Goal: Information Seeking & Learning: Find contact information

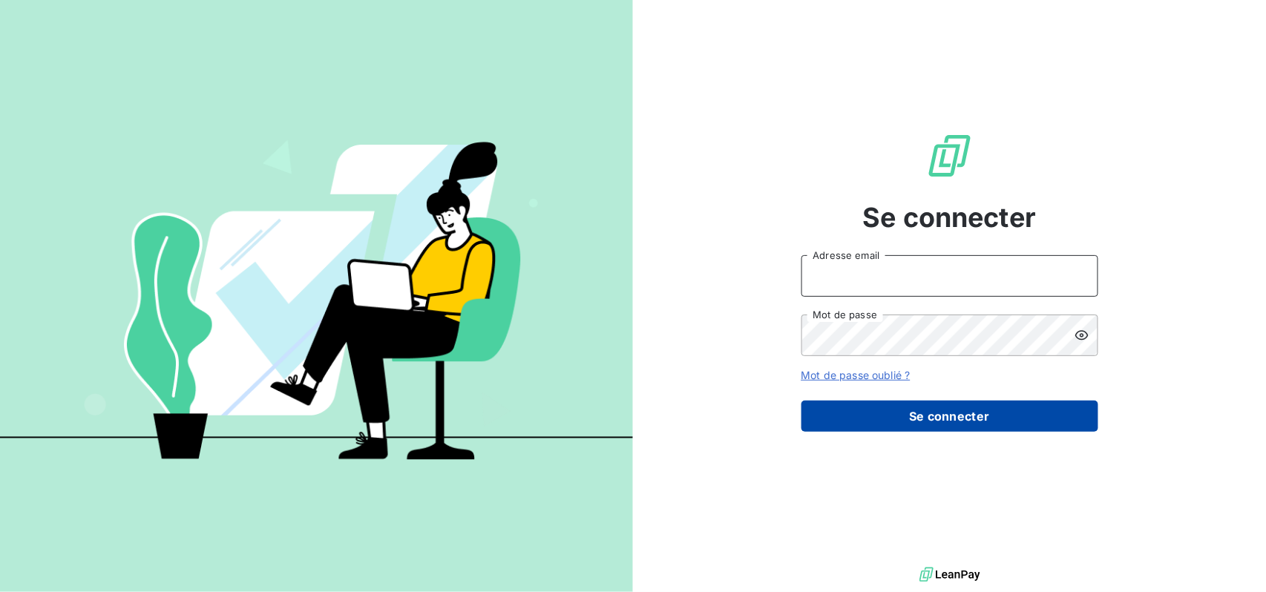
type input "[EMAIL_ADDRESS][DOMAIN_NAME]"
click at [960, 414] on button "Se connecter" at bounding box center [949, 416] width 297 height 31
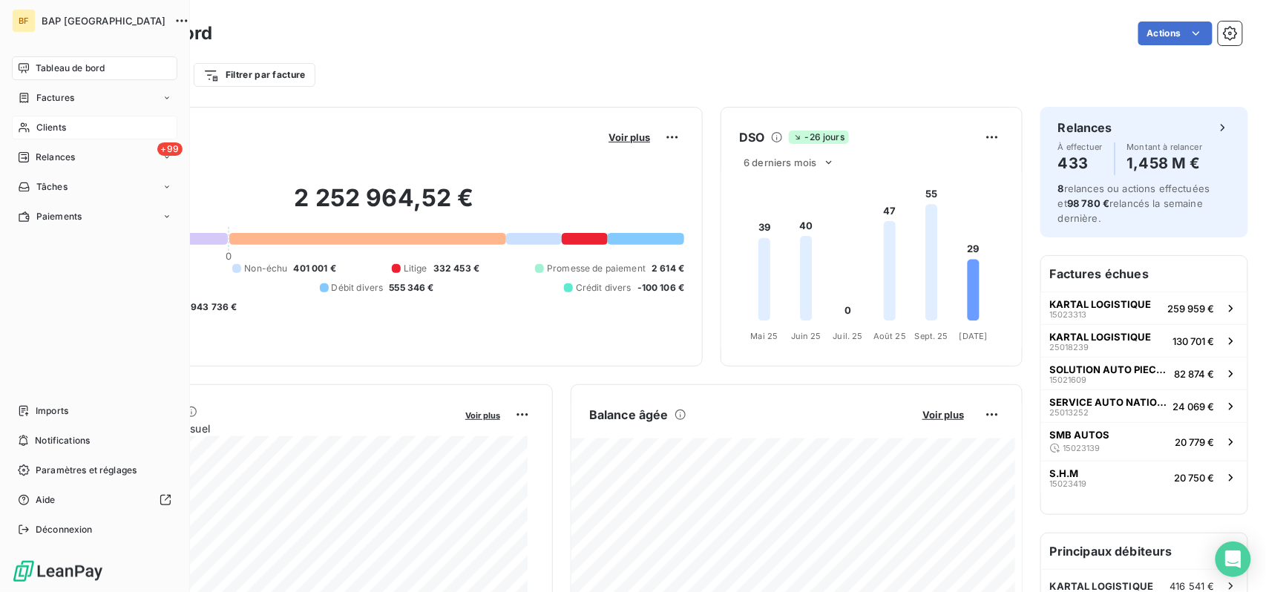
drag, startPoint x: 54, startPoint y: 118, endPoint x: 152, endPoint y: 122, distance: 98.0
click at [54, 118] on div "Clients" at bounding box center [94, 128] width 165 height 24
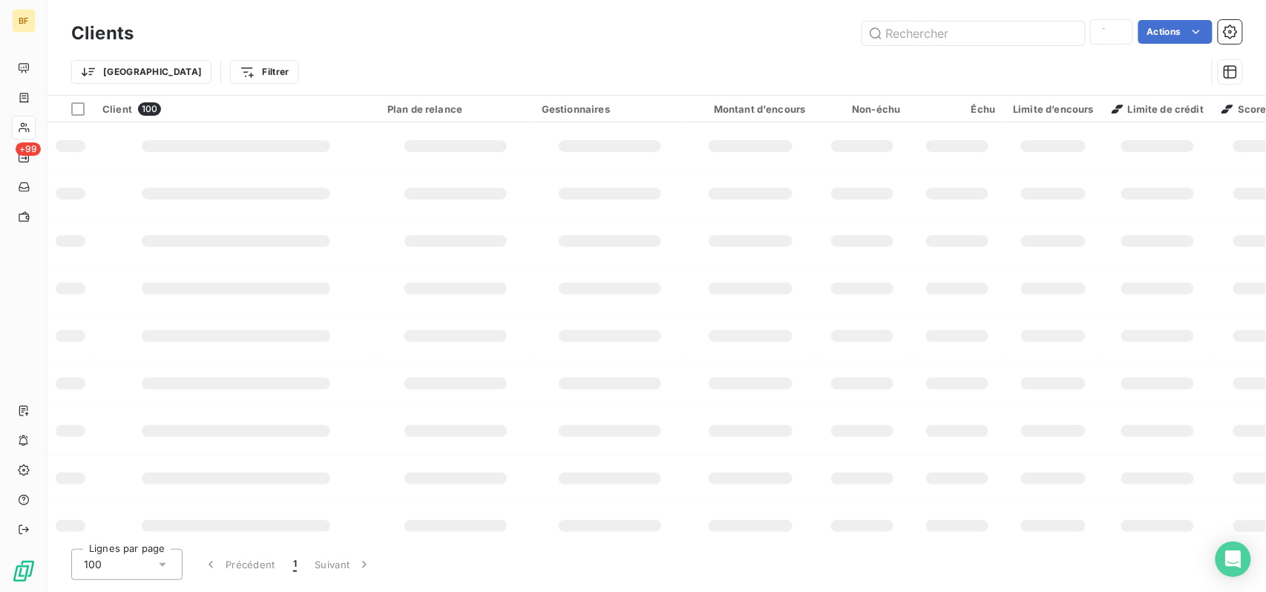
type input "CARROSSERIE WH"
click at [941, 38] on input "text" at bounding box center [973, 34] width 223 height 24
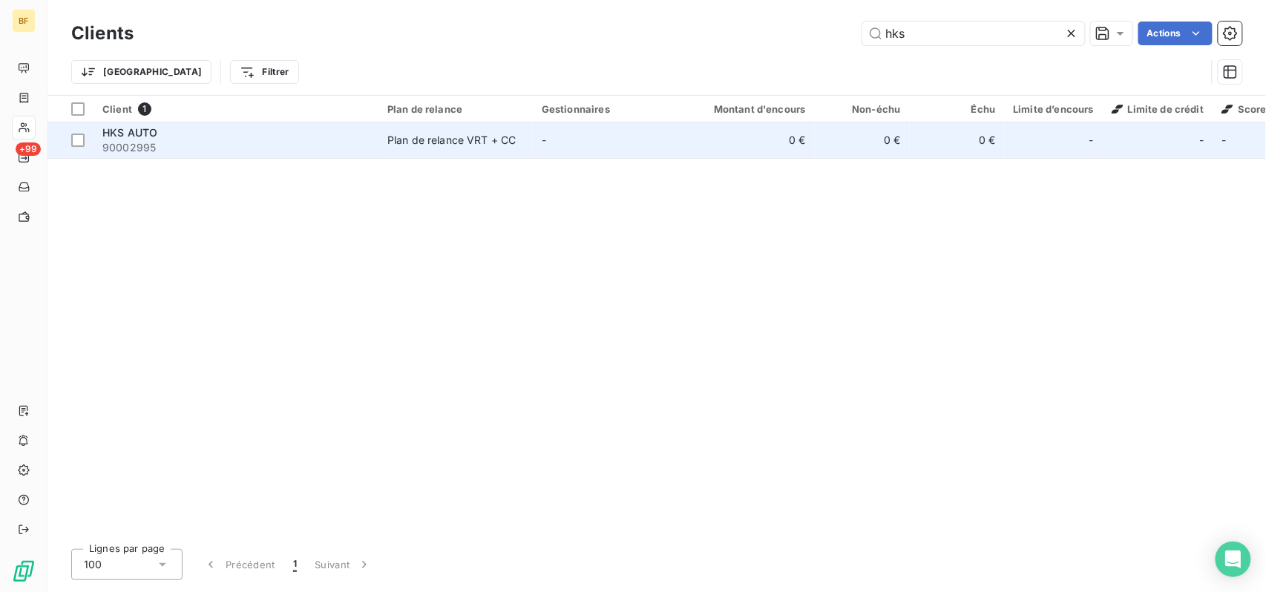
type input "hks"
click at [662, 140] on td "-" at bounding box center [610, 140] width 154 height 36
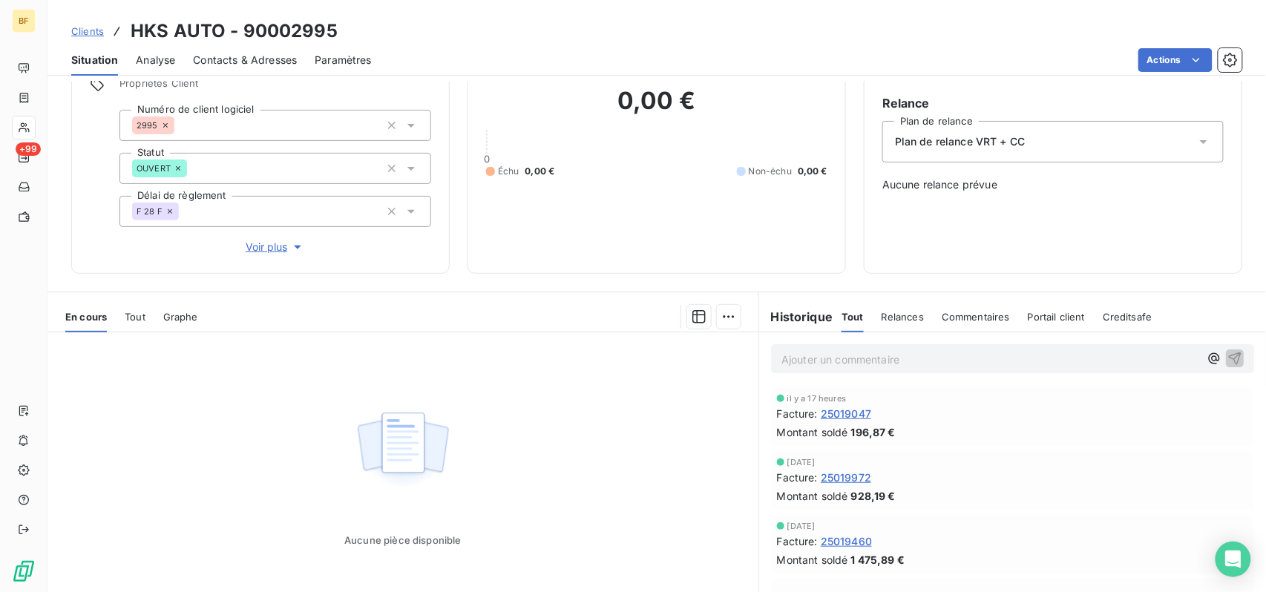
scroll to position [89, 0]
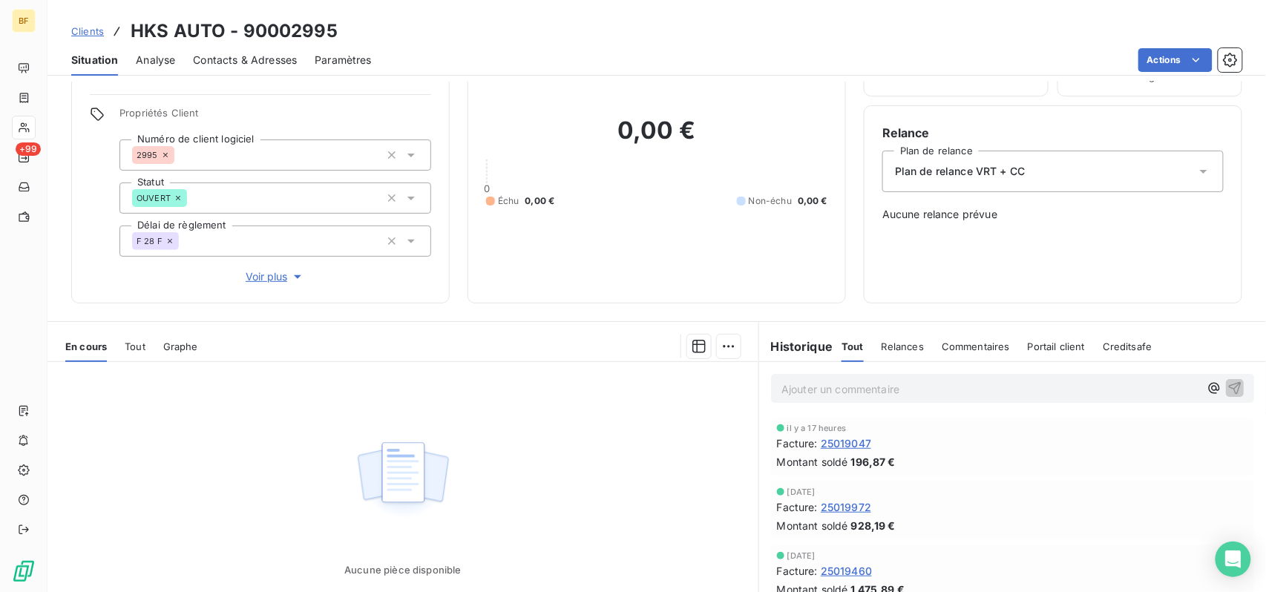
click at [124, 344] on div "En cours Tout Graphe" at bounding box center [402, 346] width 711 height 31
click at [127, 343] on span "Tout" at bounding box center [135, 347] width 21 height 12
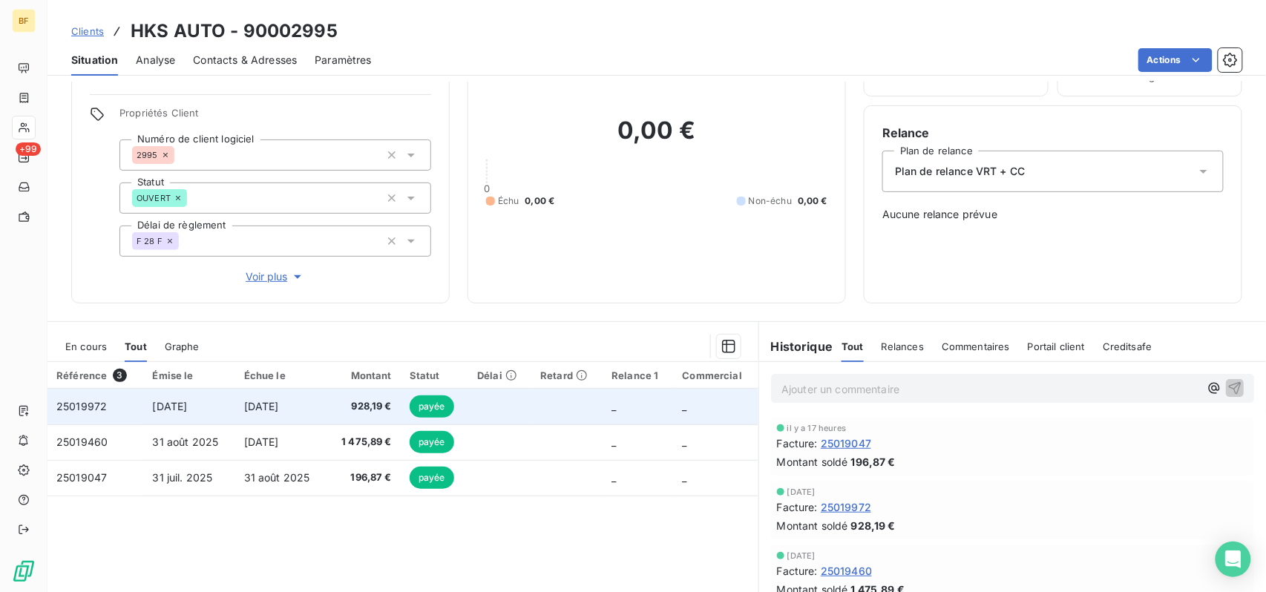
click at [321, 409] on td "[DATE]" at bounding box center [280, 407] width 91 height 36
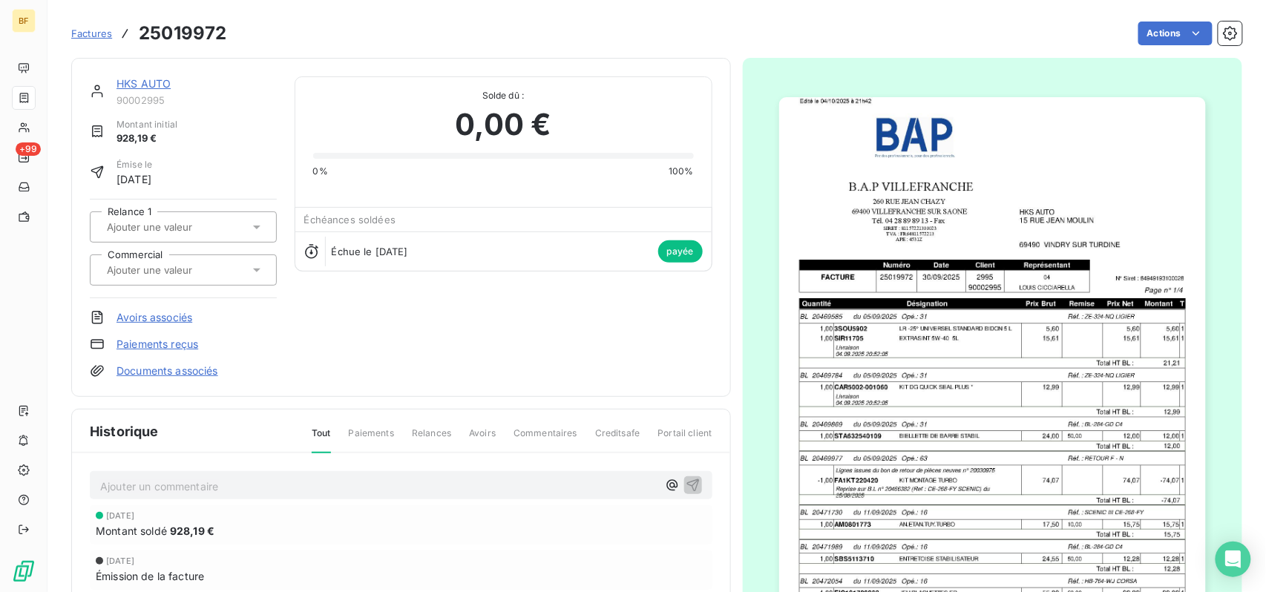
click at [910, 399] on img "button" at bounding box center [992, 399] width 427 height 604
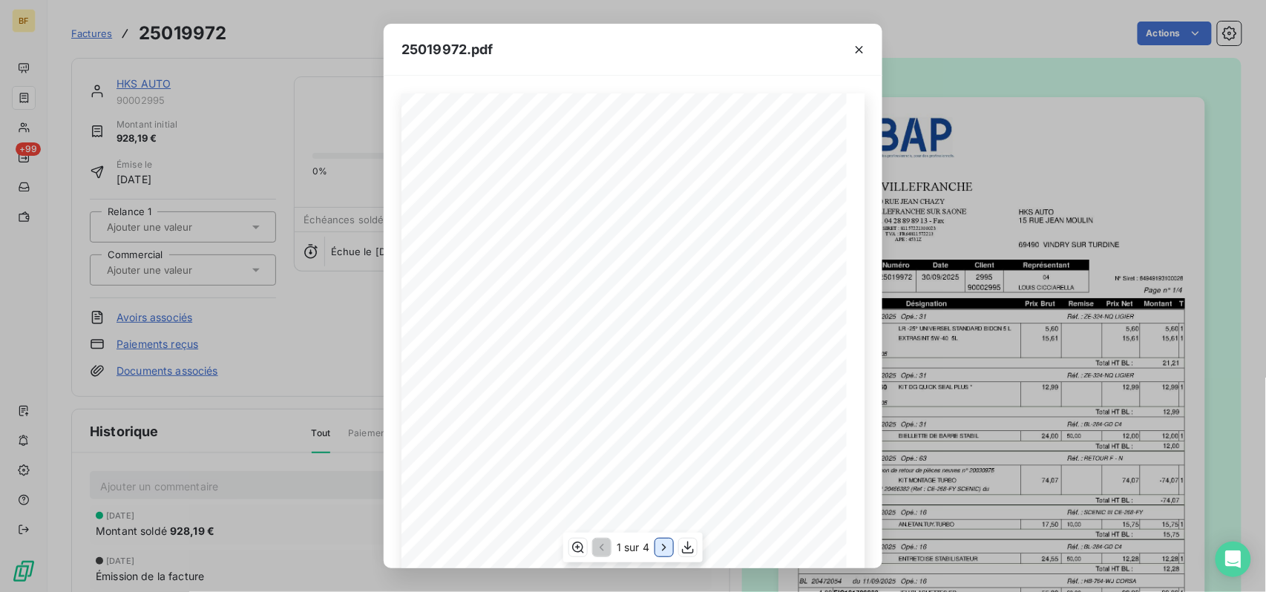
click at [659, 546] on icon "button" at bounding box center [664, 547] width 15 height 15
click at [659, 546] on icon "button" at bounding box center [665, 547] width 15 height 15
click at [298, 43] on div "25019972.pdf B.A.P VILLEFRANCHE HKS AUTO [STREET_ADDRESS][GEOGRAPHIC_DATA][PERS…" at bounding box center [633, 296] width 1266 height 592
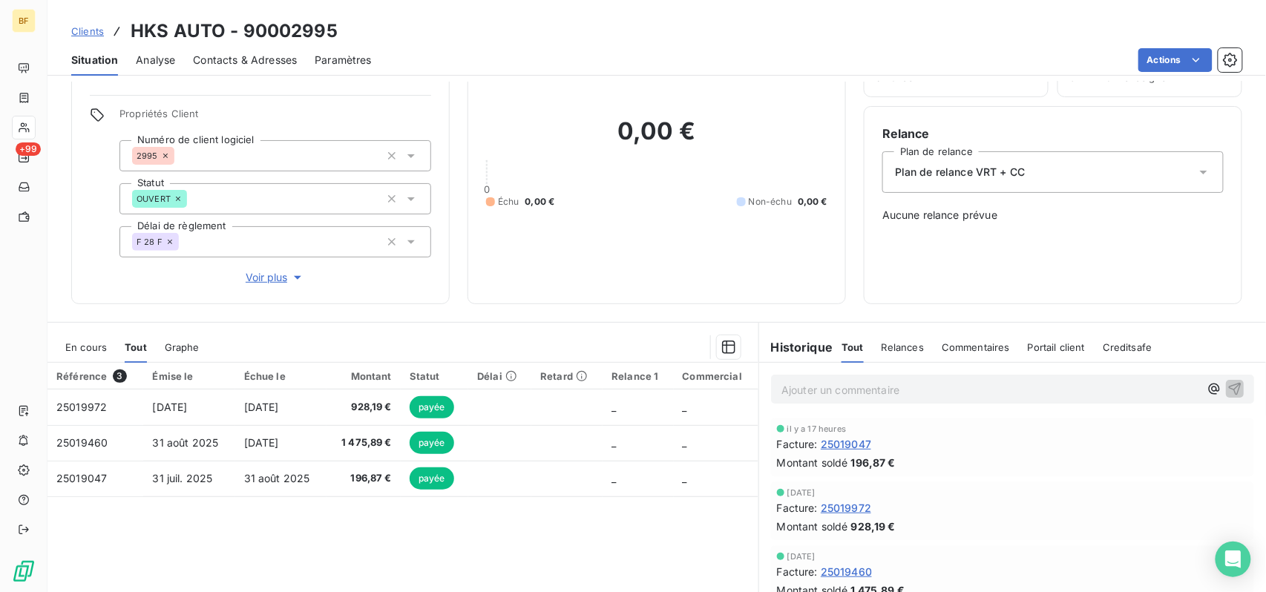
scroll to position [188, 0]
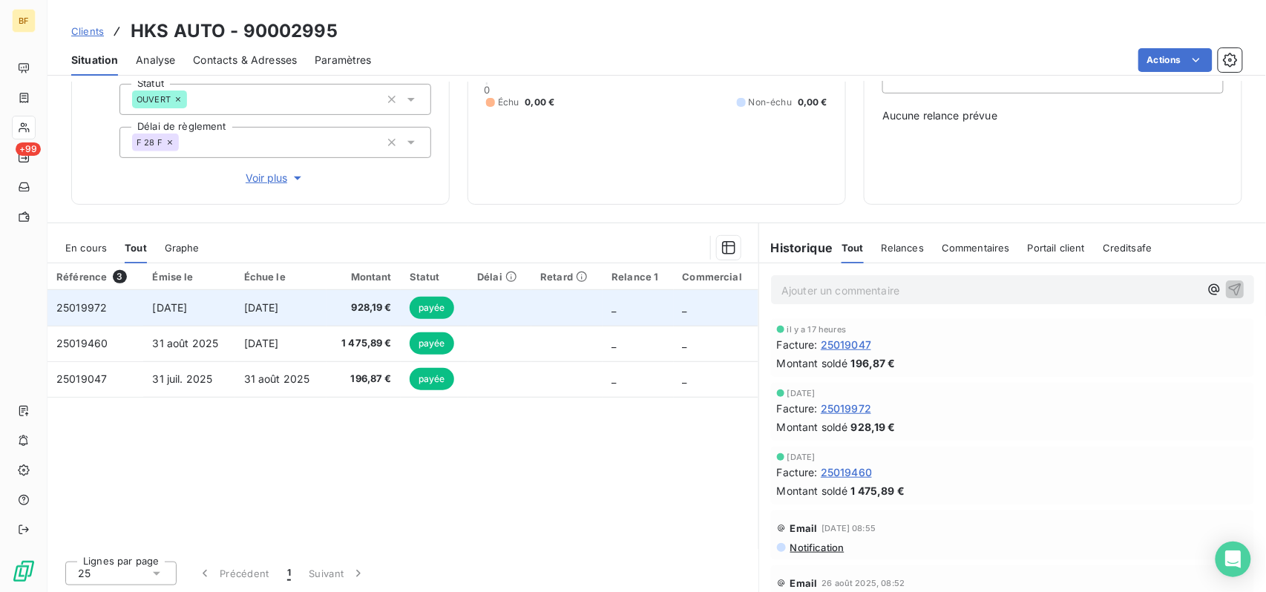
click at [481, 295] on td at bounding box center [499, 308] width 63 height 36
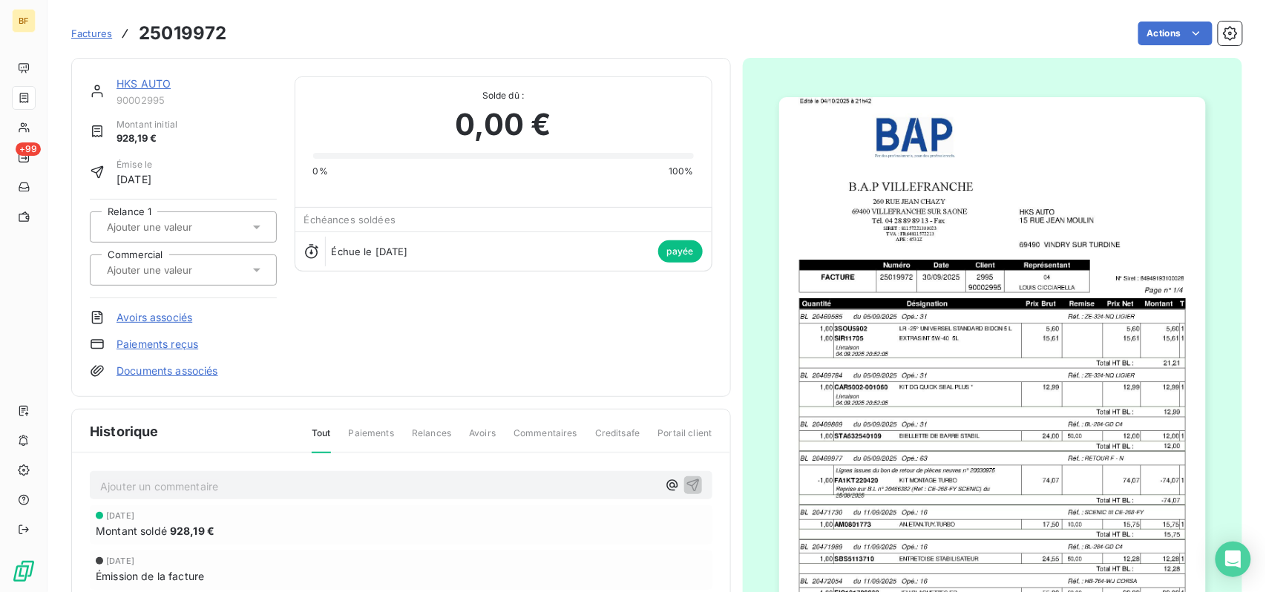
click at [899, 367] on img "button" at bounding box center [992, 399] width 427 height 604
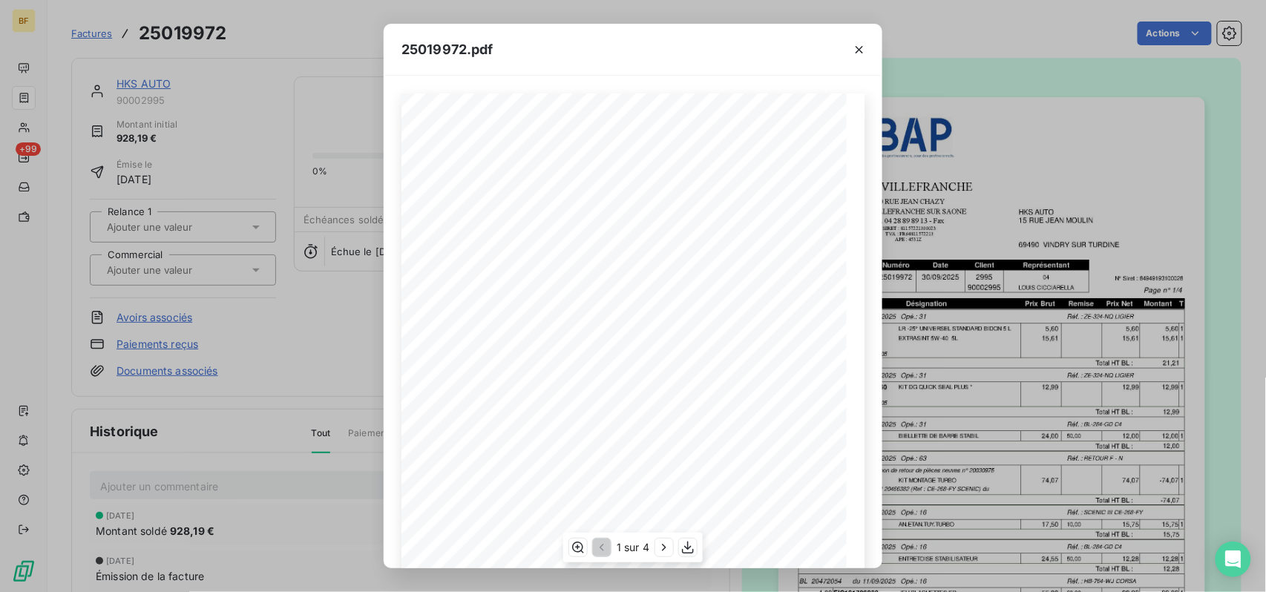
scroll to position [171, 0]
click at [668, 546] on icon "button" at bounding box center [664, 547] width 15 height 15
click at [668, 546] on icon "button" at bounding box center [665, 547] width 15 height 15
drag, startPoint x: 308, startPoint y: 33, endPoint x: 211, endPoint y: 30, distance: 97.3
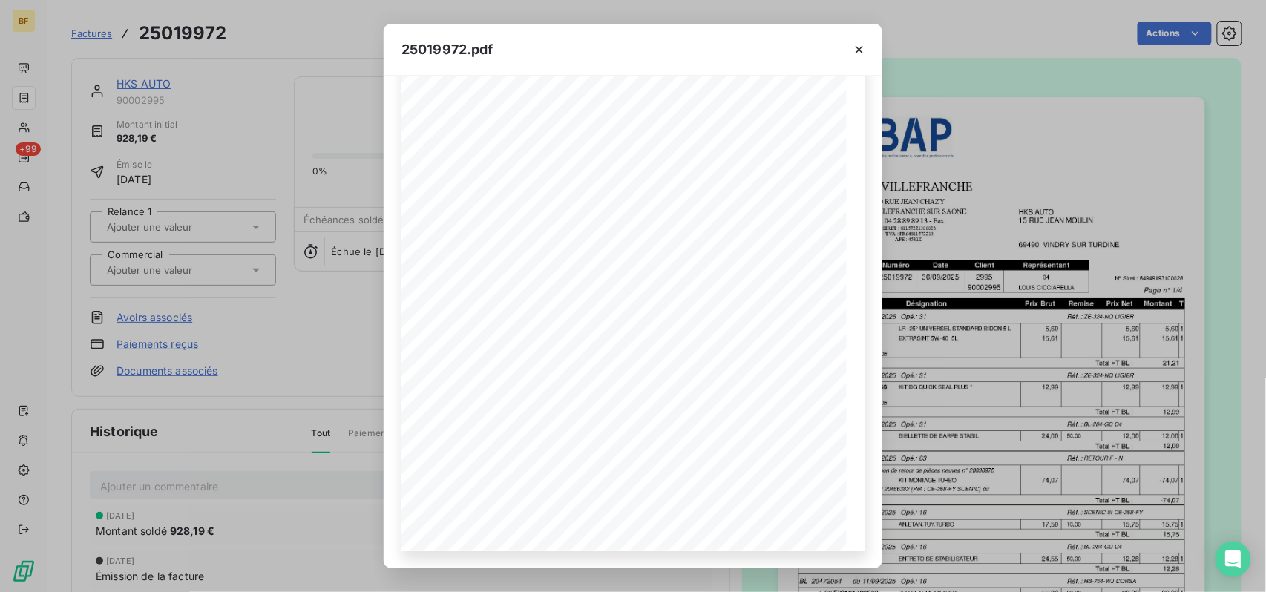
click at [308, 33] on div "25019972.pdf B.A.P VILLEFRANCHE HKS AUTO [STREET_ADDRESS][GEOGRAPHIC_DATA][PERS…" at bounding box center [633, 296] width 1266 height 592
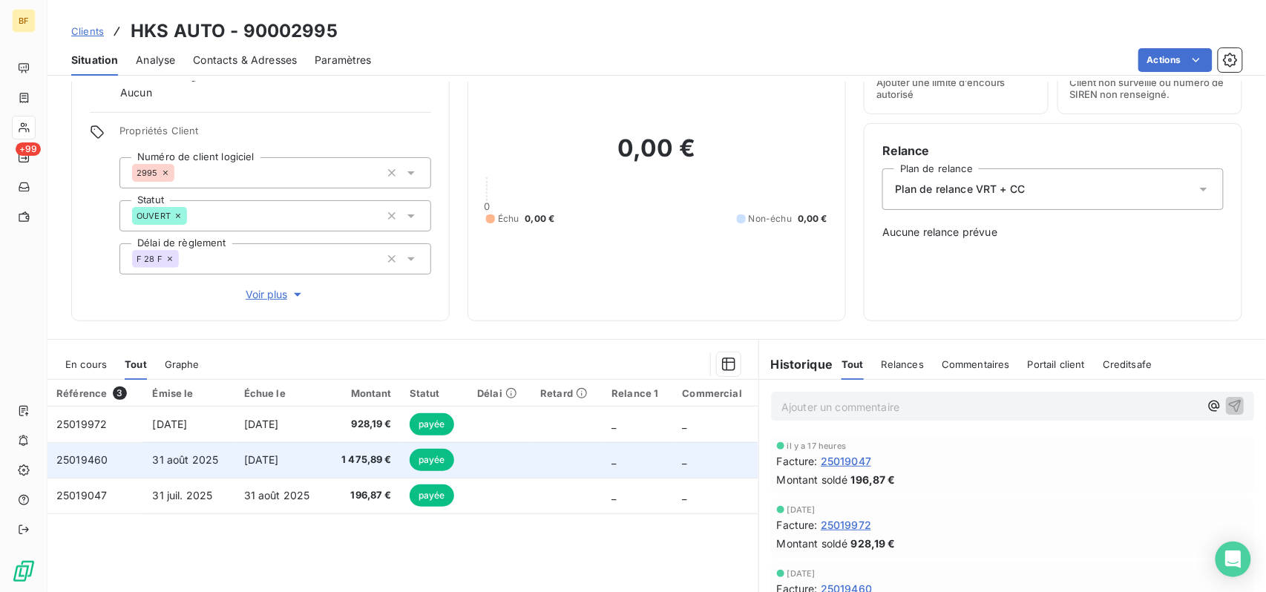
scroll to position [188, 0]
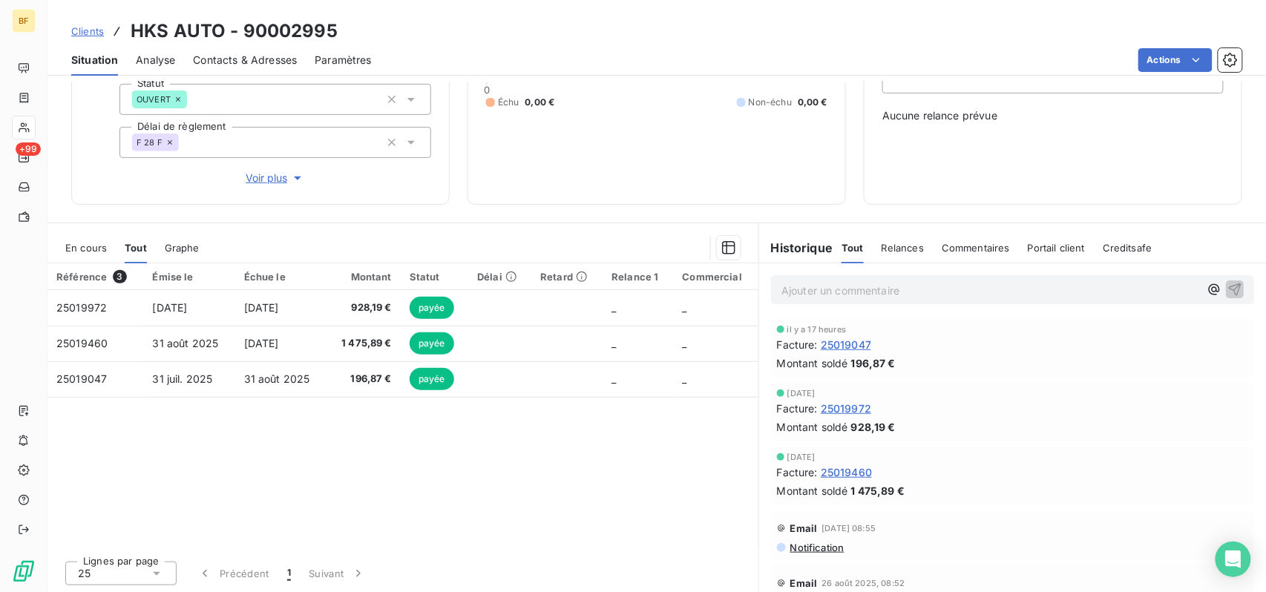
click at [844, 292] on p "Ajouter un commentaire ﻿" at bounding box center [990, 290] width 418 height 19
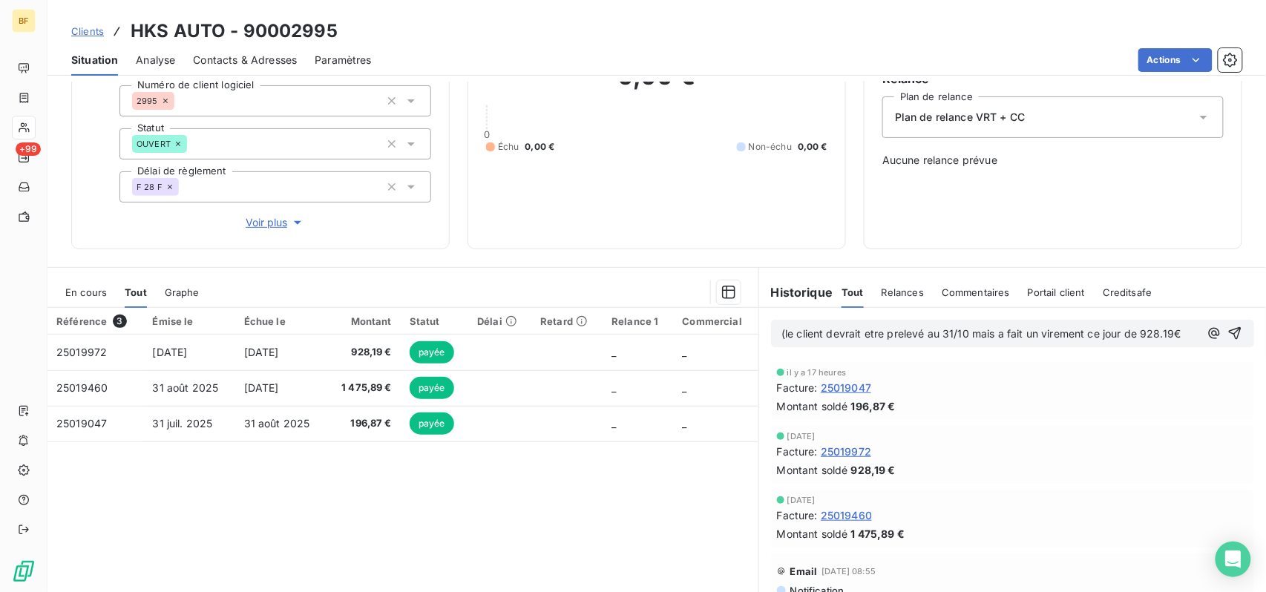
scroll to position [89, 0]
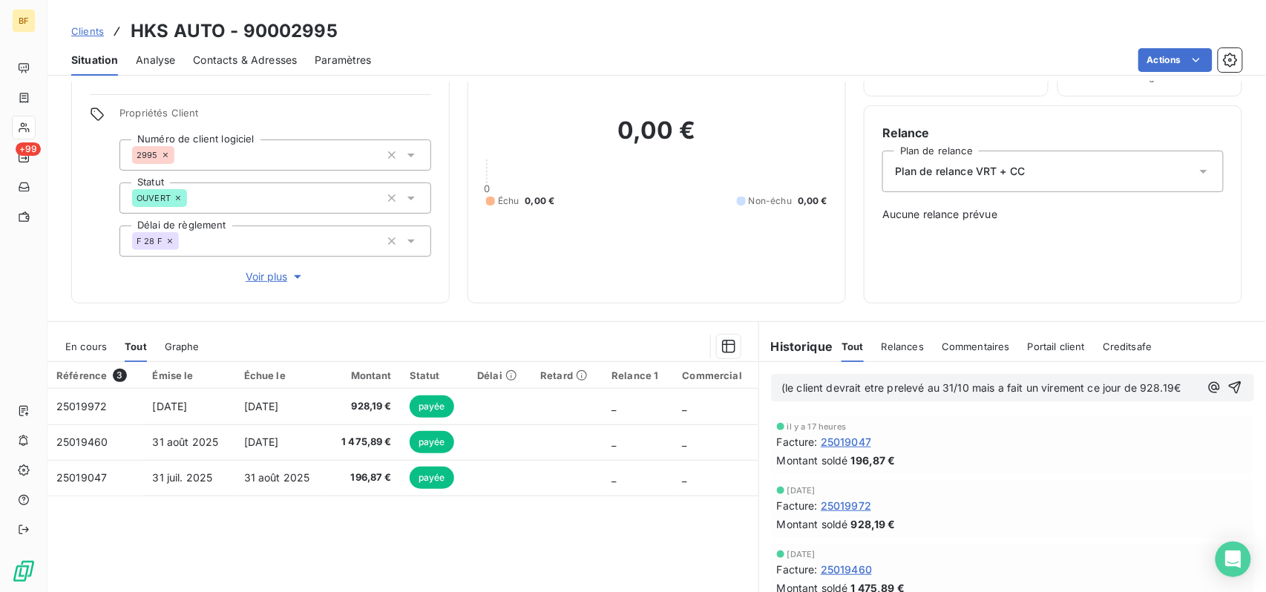
click at [781, 387] on span "(le client devrait etre prelevé au 31/10 mais a fait un virement ce jour de 928…" at bounding box center [980, 387] width 399 height 13
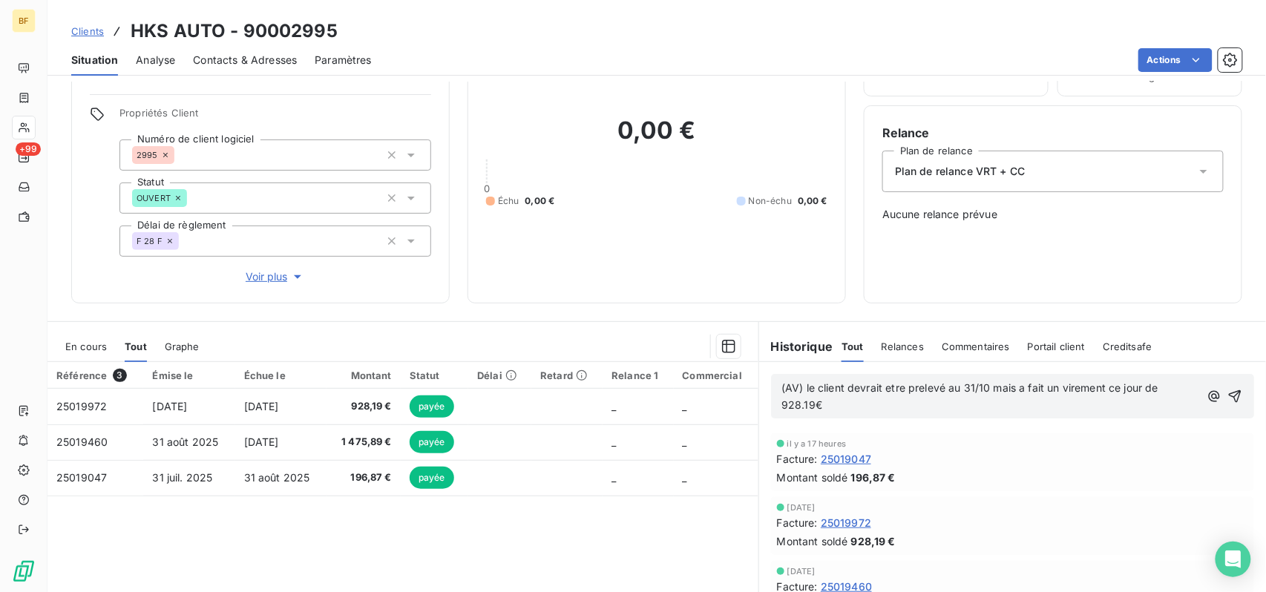
click at [950, 410] on p "(AV) le client devrait etre prelevé au 31/10 mais a fait un virement ce jour de…" at bounding box center [990, 397] width 418 height 34
drag, startPoint x: 1134, startPoint y: 387, endPoint x: 1101, endPoint y: 387, distance: 32.7
click at [1101, 387] on span "(AV) le client devrait etre prelevé au 31/10 mais a fait un virement ce jour de…" at bounding box center [971, 396] width 380 height 30
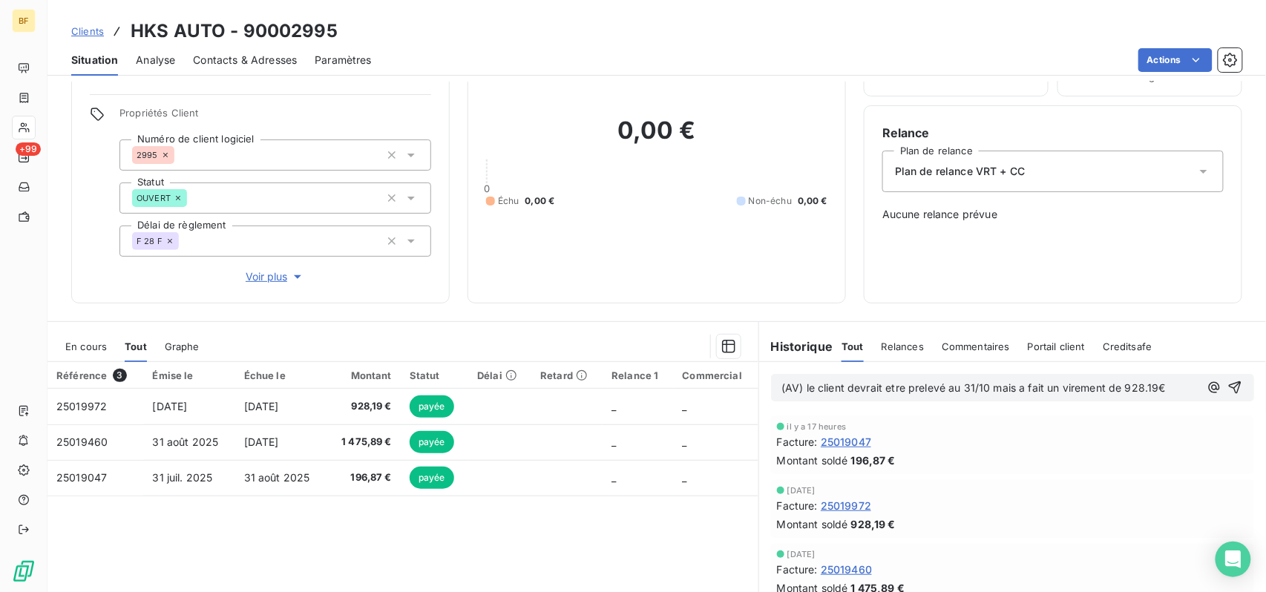
drag, startPoint x: 1156, startPoint y: 388, endPoint x: 1158, endPoint y: 402, distance: 14.2
click at [1156, 387] on p "(AV) le client devrait etre prelevé au 31/10 mais a fait un virement de 928.19€" at bounding box center [990, 388] width 418 height 17
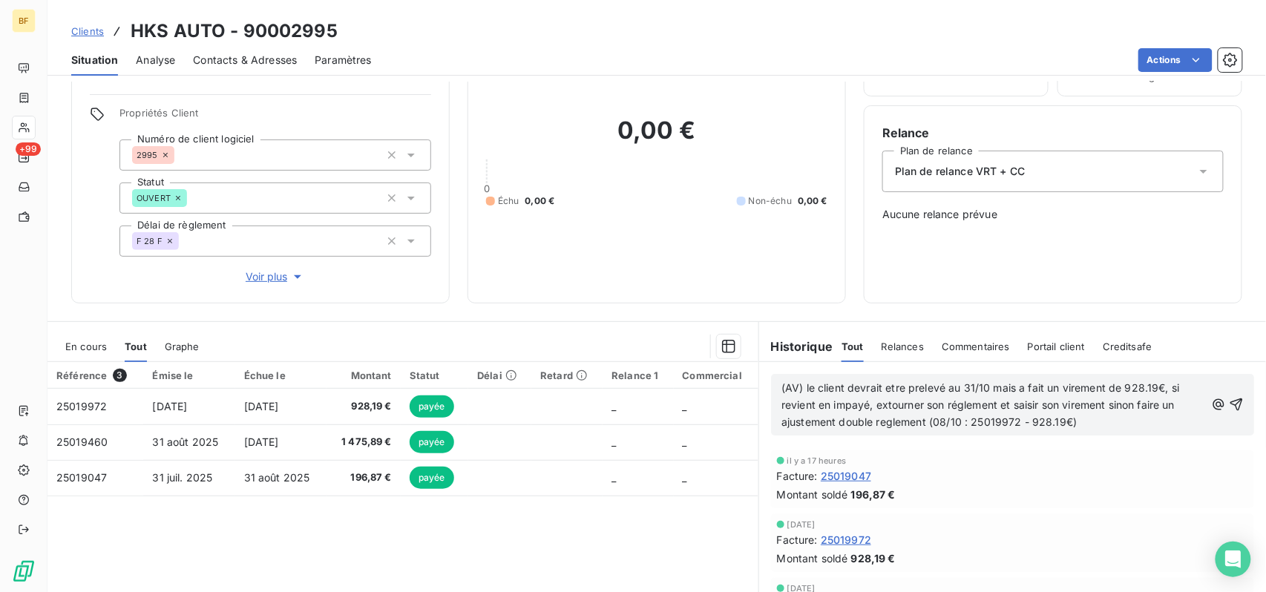
click at [924, 424] on span "(AV) le client devrait etre prelevé au 31/10 mais a fait un virement de 928.19€…" at bounding box center [981, 404] width 401 height 47
drag, startPoint x: 1171, startPoint y: 433, endPoint x: 1166, endPoint y: 427, distance: 7.9
click at [1171, 433] on div "(AV) le client devrait etre prelevé au 31/10 mais a fait un virement de 928.19€…" at bounding box center [1012, 405] width 483 height 62
click at [1163, 424] on p "(AV) le client devrait etre prelevé au 31/10 mais a fait un virement de 928.19€…" at bounding box center [993, 405] width 424 height 51
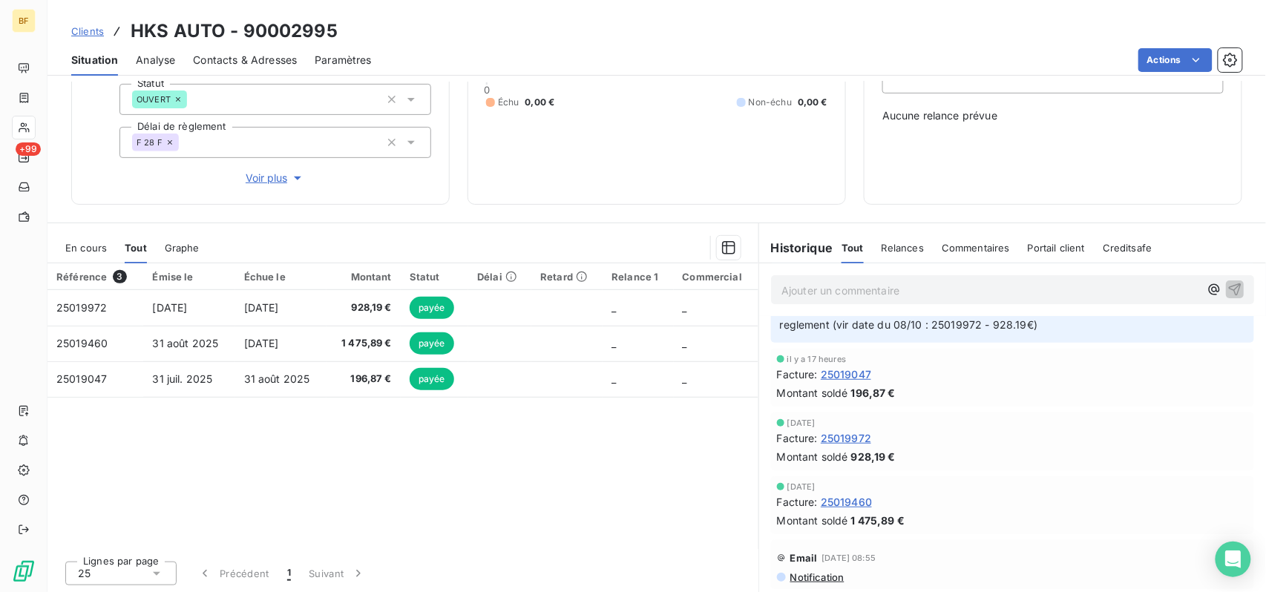
scroll to position [0, 0]
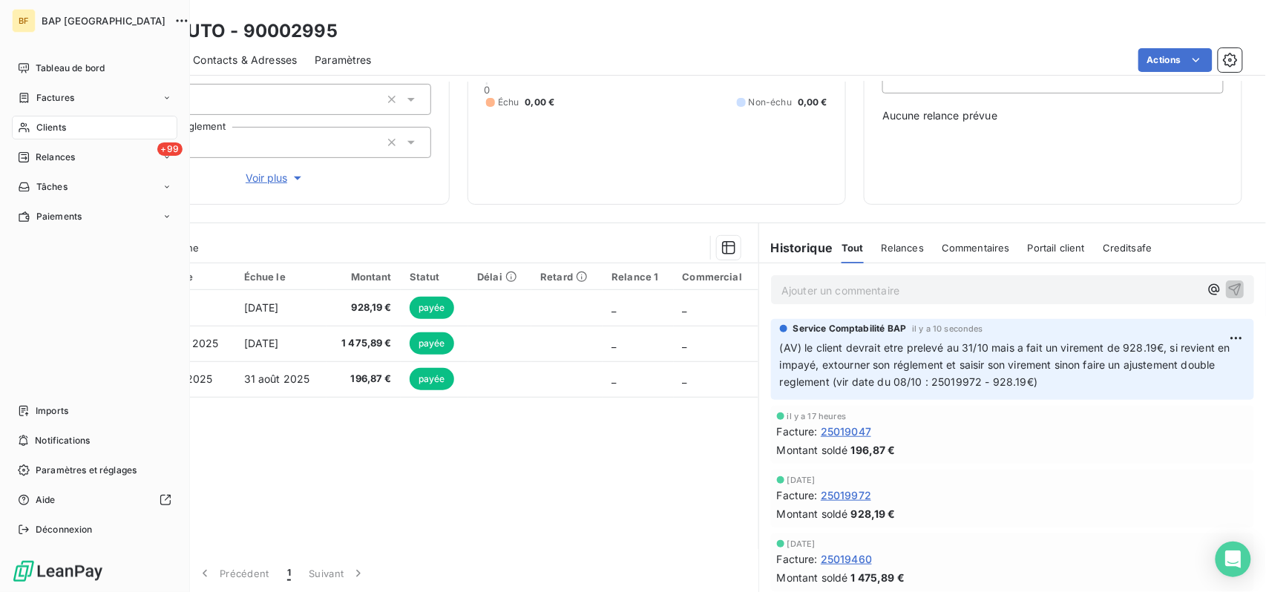
drag, startPoint x: 57, startPoint y: 135, endPoint x: 70, endPoint y: 135, distance: 12.6
click at [57, 135] on div "Clients" at bounding box center [94, 128] width 165 height 24
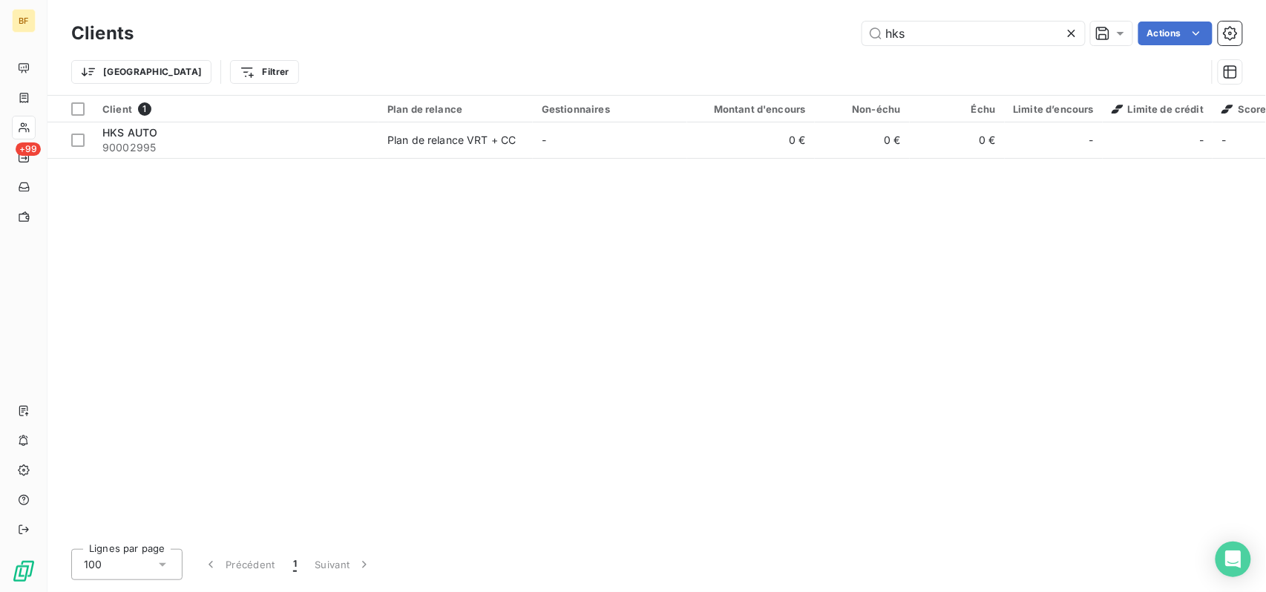
drag, startPoint x: 962, startPoint y: 39, endPoint x: 765, endPoint y: 28, distance: 197.7
click at [781, 32] on div "hks Actions" at bounding box center [696, 34] width 1091 height 24
type input "TDM"
click at [630, 119] on th "Gestionnaires" at bounding box center [610, 109] width 154 height 27
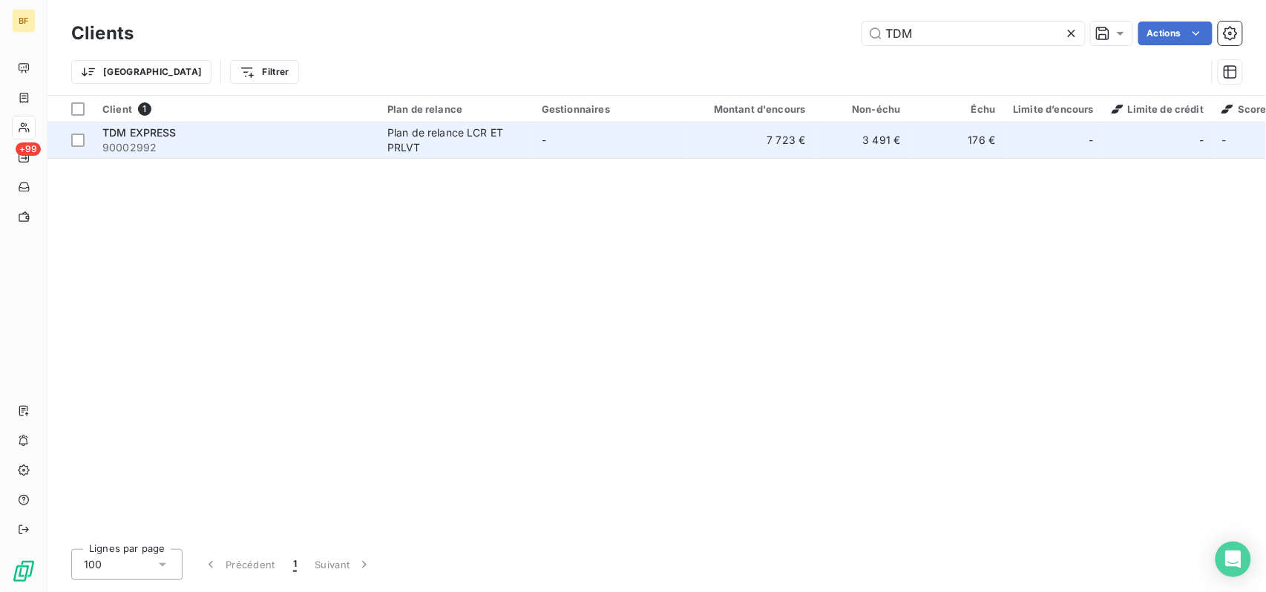
click at [620, 140] on td "-" at bounding box center [610, 140] width 154 height 36
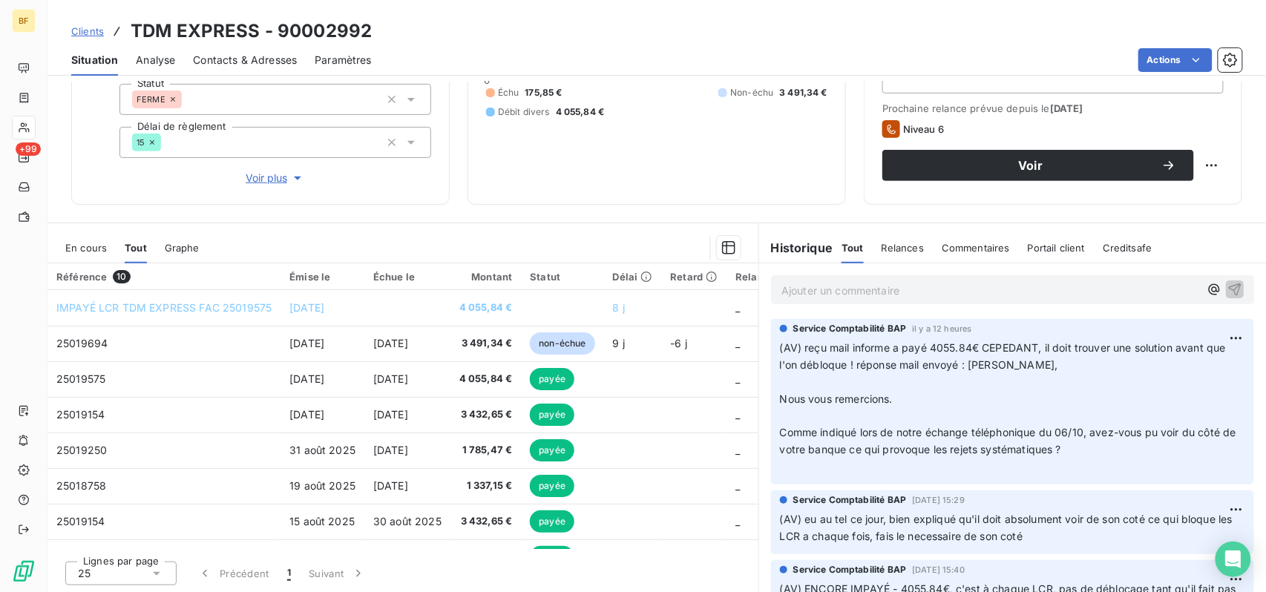
scroll to position [99, 0]
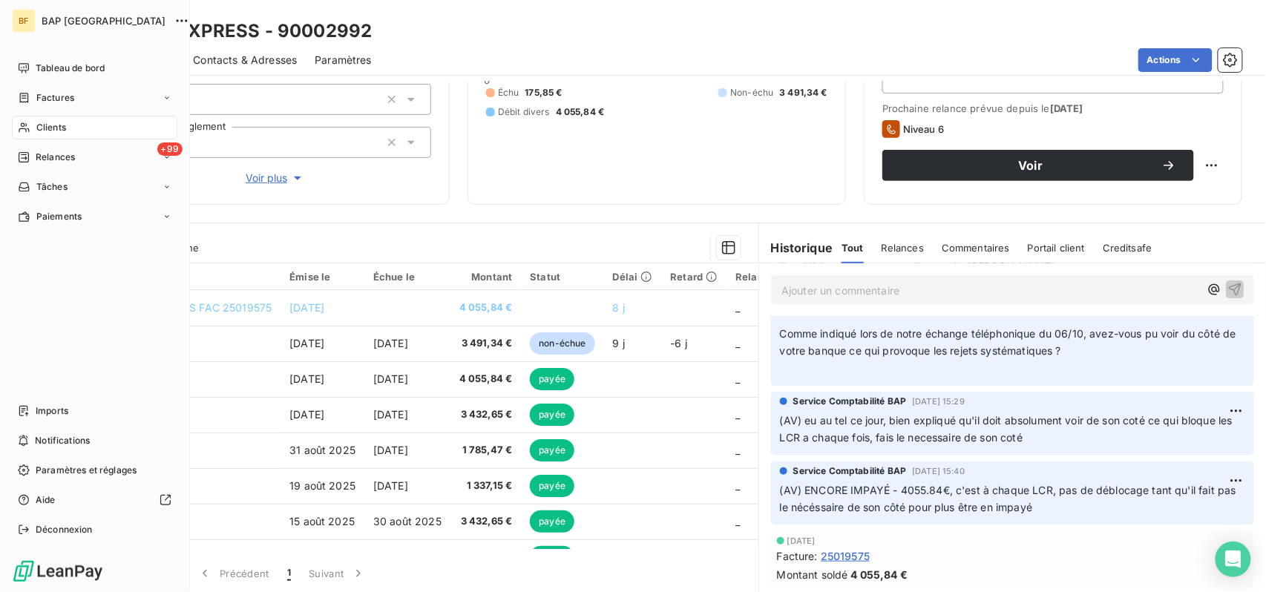
click at [42, 128] on span "Clients" at bounding box center [51, 127] width 30 height 13
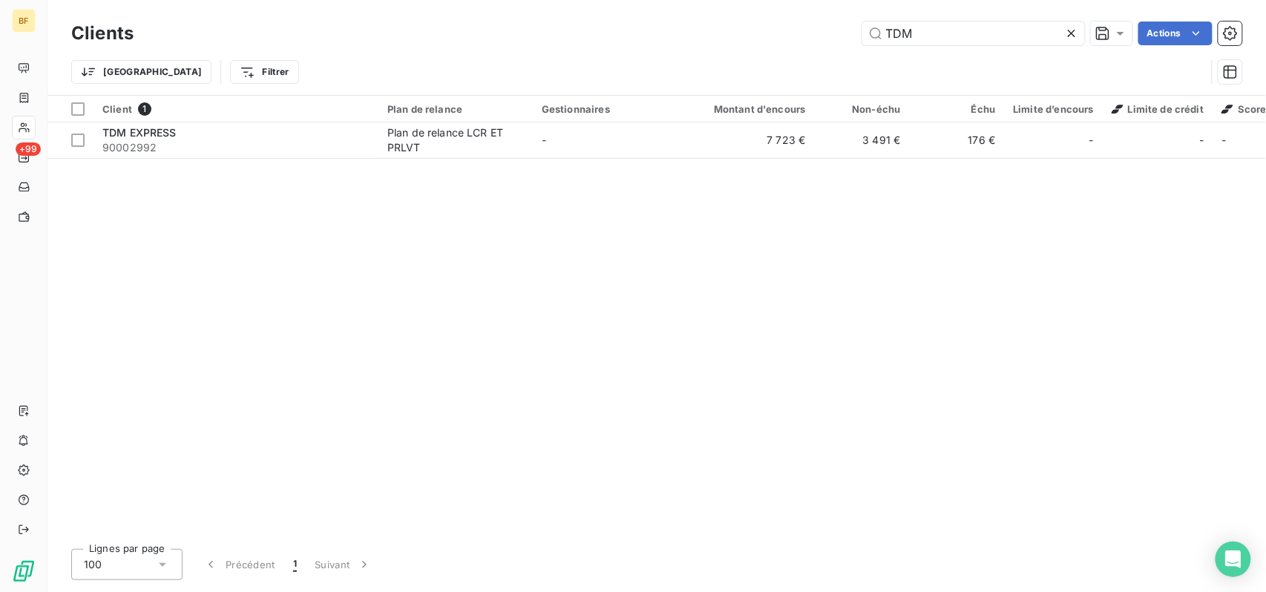
drag, startPoint x: 944, startPoint y: 30, endPoint x: 818, endPoint y: 25, distance: 125.5
click at [838, 24] on div "TDM Actions" at bounding box center [696, 34] width 1091 height 24
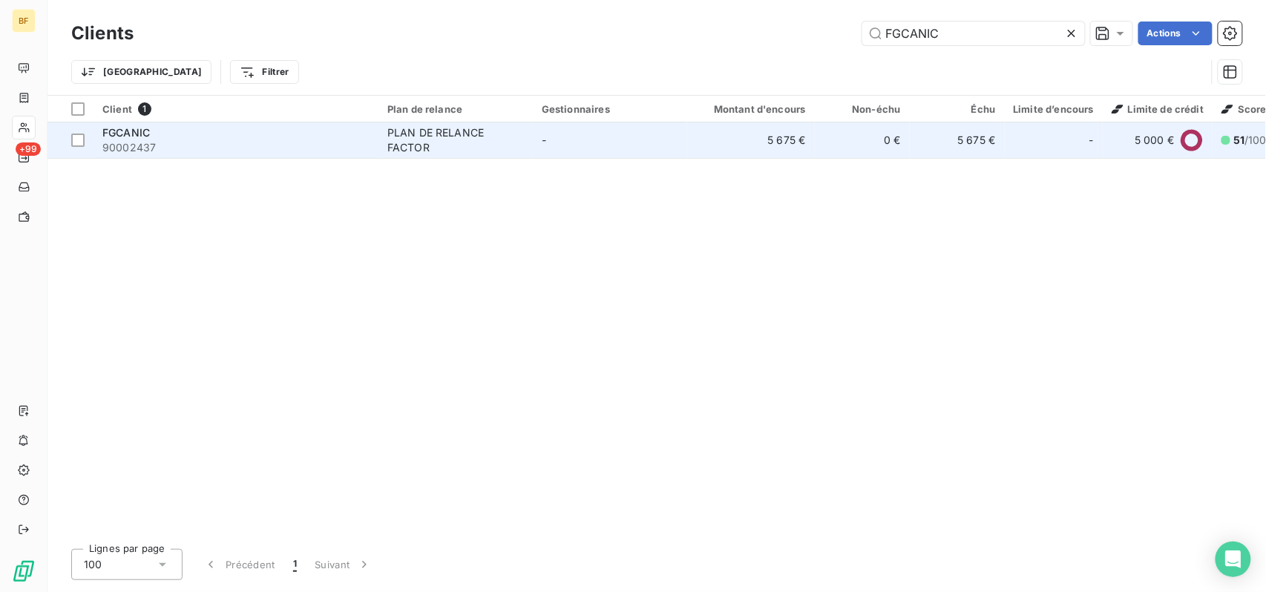
type input "FGCANIC"
click at [658, 128] on td "-" at bounding box center [610, 140] width 154 height 36
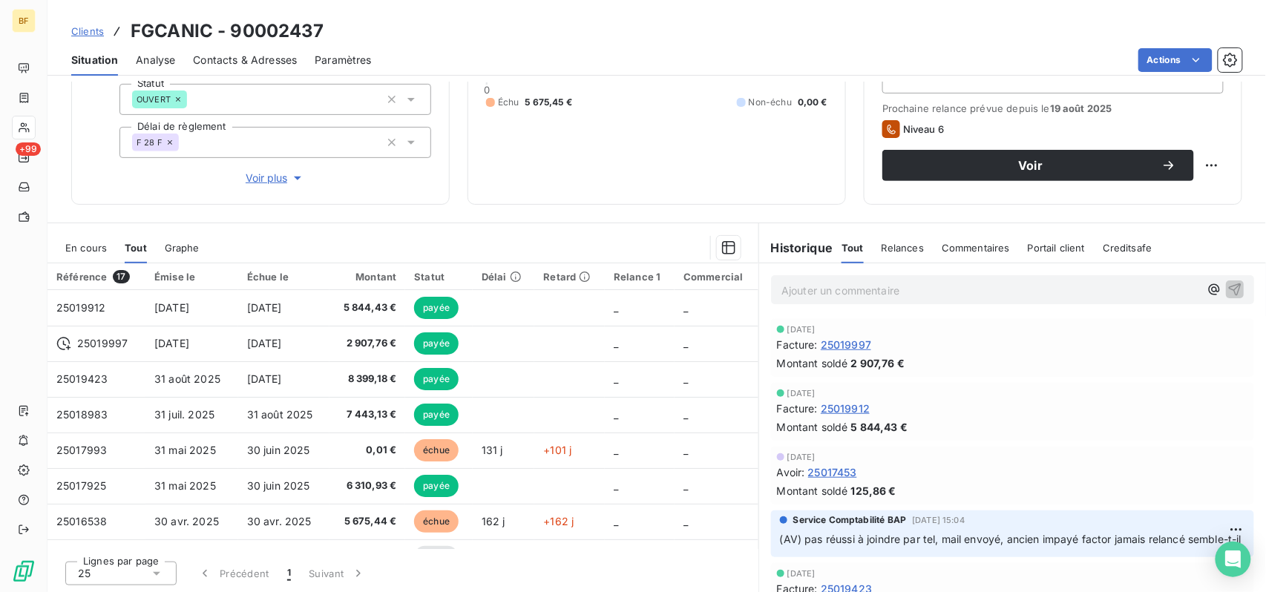
click at [918, 283] on p "Ajouter un commentaire ﻿" at bounding box center [990, 290] width 418 height 19
click at [948, 283] on p "(AV) impayé factor 8399." at bounding box center [990, 289] width 418 height 17
click at [997, 291] on p "(AV) impayé factor 8399.18€ 08/10" at bounding box center [990, 289] width 418 height 17
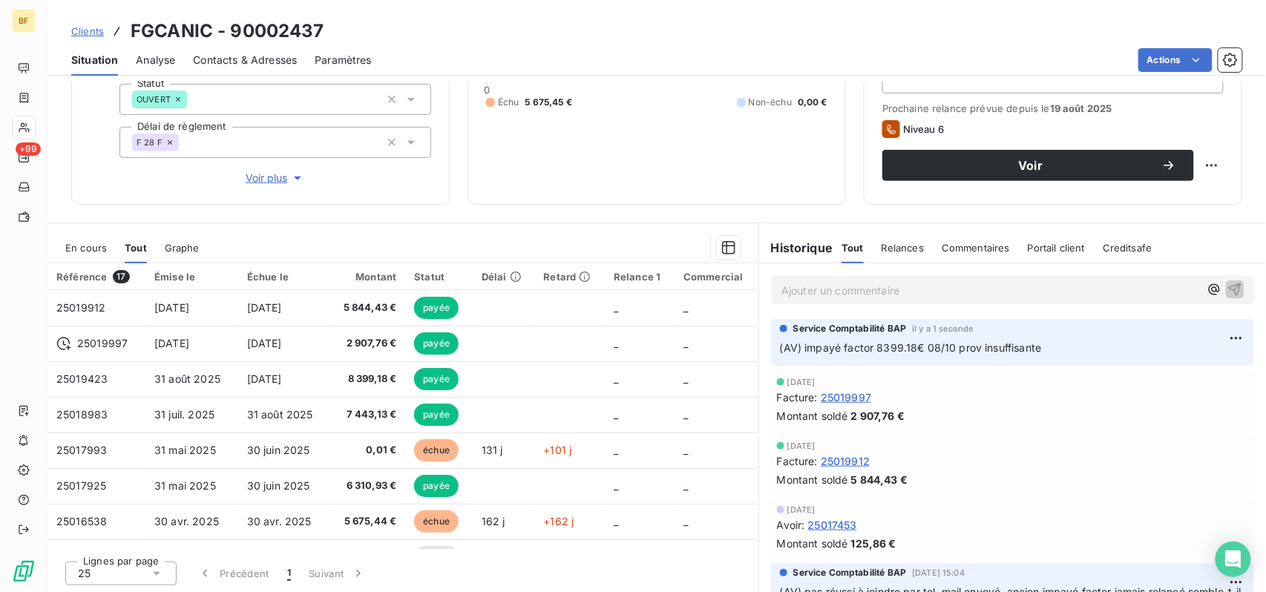
click at [231, 53] on span "Contacts & Adresses" at bounding box center [245, 60] width 104 height 15
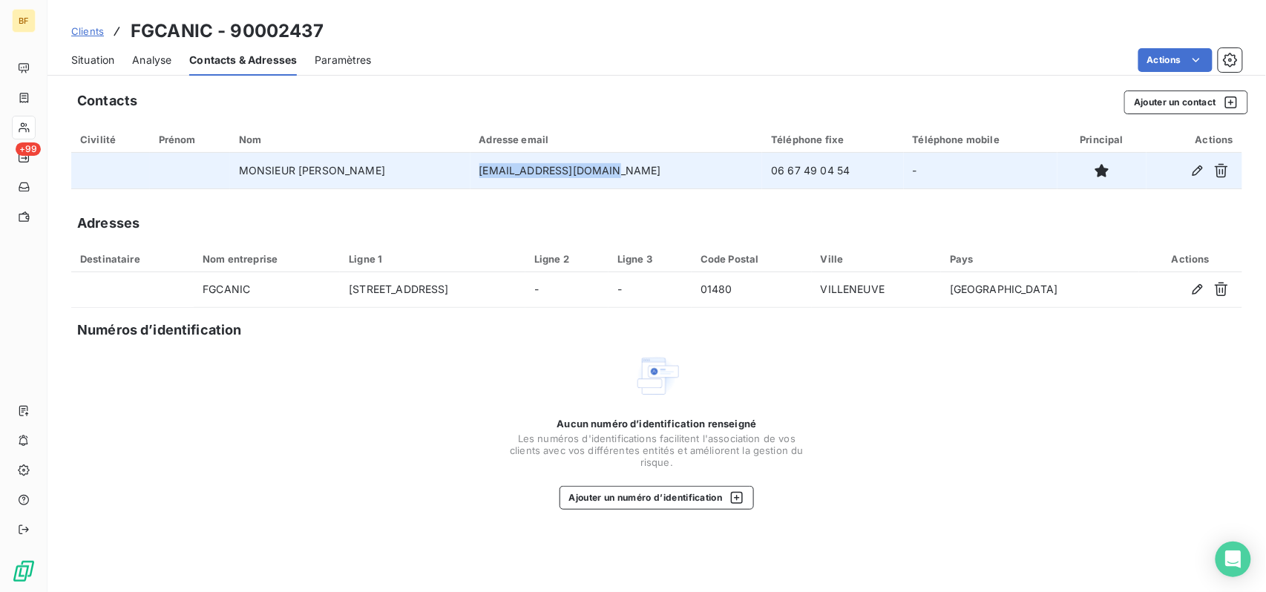
drag, startPoint x: 640, startPoint y: 163, endPoint x: 499, endPoint y: 168, distance: 141.8
click at [499, 168] on td "[EMAIL_ADDRESS][DOMAIN_NAME]" at bounding box center [616, 171] width 292 height 36
copy td "[EMAIL_ADDRESS][DOMAIN_NAME]"
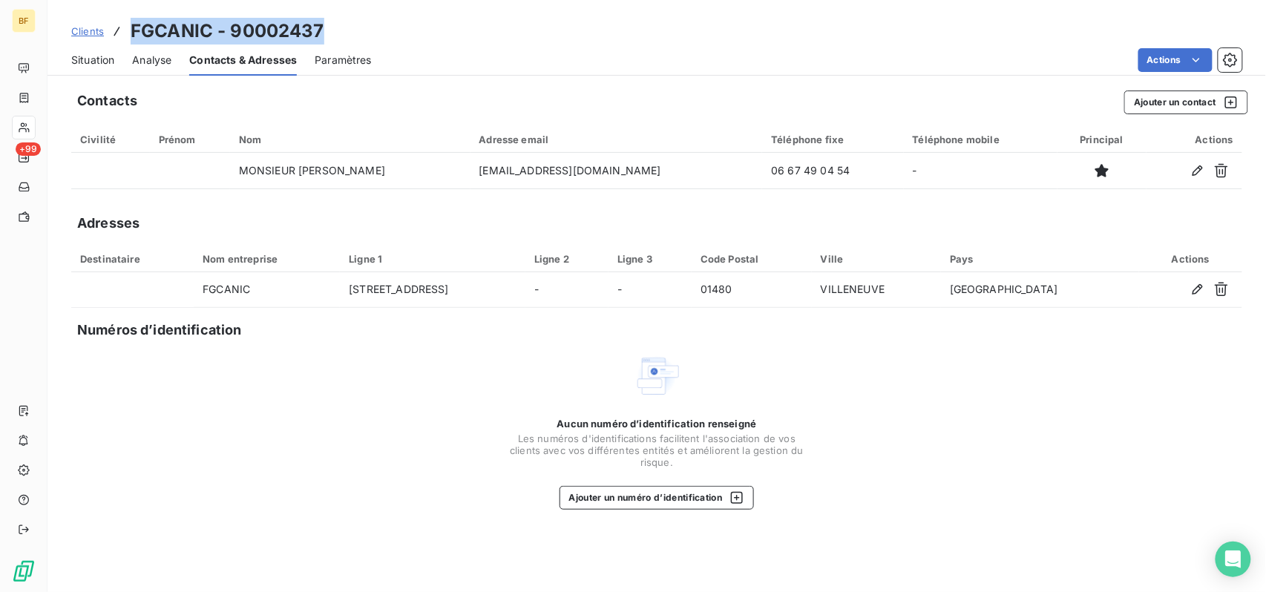
drag, startPoint x: 336, startPoint y: 30, endPoint x: 131, endPoint y: 36, distance: 205.7
click at [131, 36] on div "Clients FGCANIC - 90002437" at bounding box center [656, 31] width 1218 height 27
copy h3 "FGCANIC - 90002437"
click at [88, 53] on span "Situation" at bounding box center [92, 60] width 43 height 15
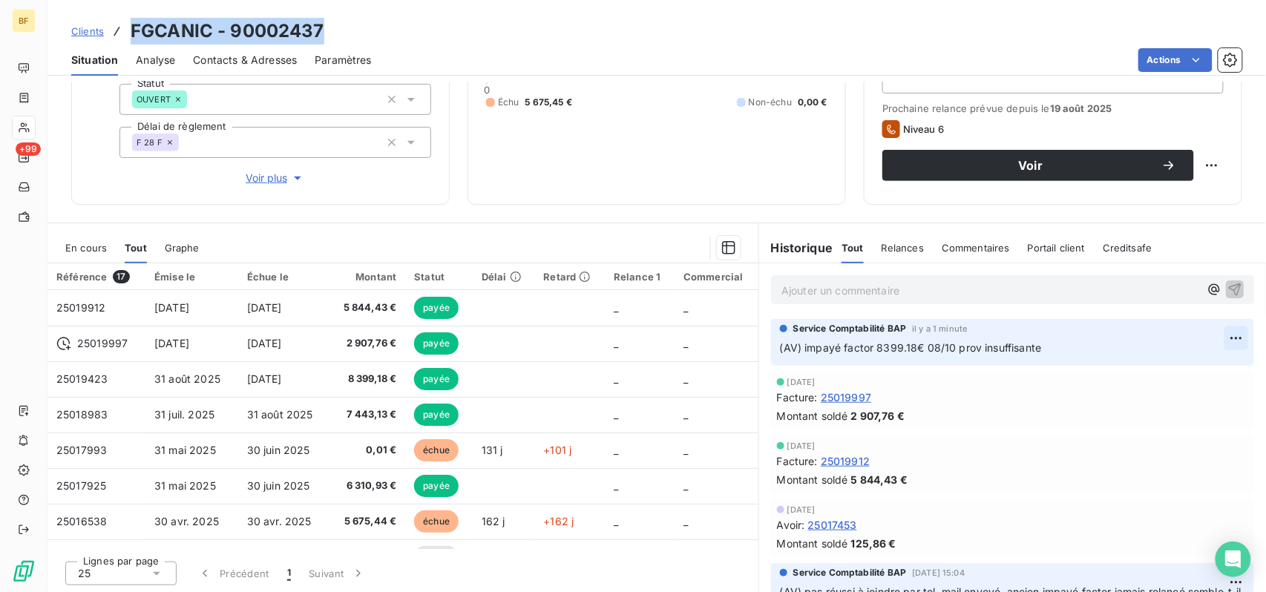
click at [1210, 335] on html "BF +99 Clients FGCANIC - 90002437 Situation Analyse Contacts & Adresses Paramèt…" at bounding box center [633, 296] width 1266 height 592
click at [1175, 359] on div "Editer" at bounding box center [1171, 371] width 83 height 24
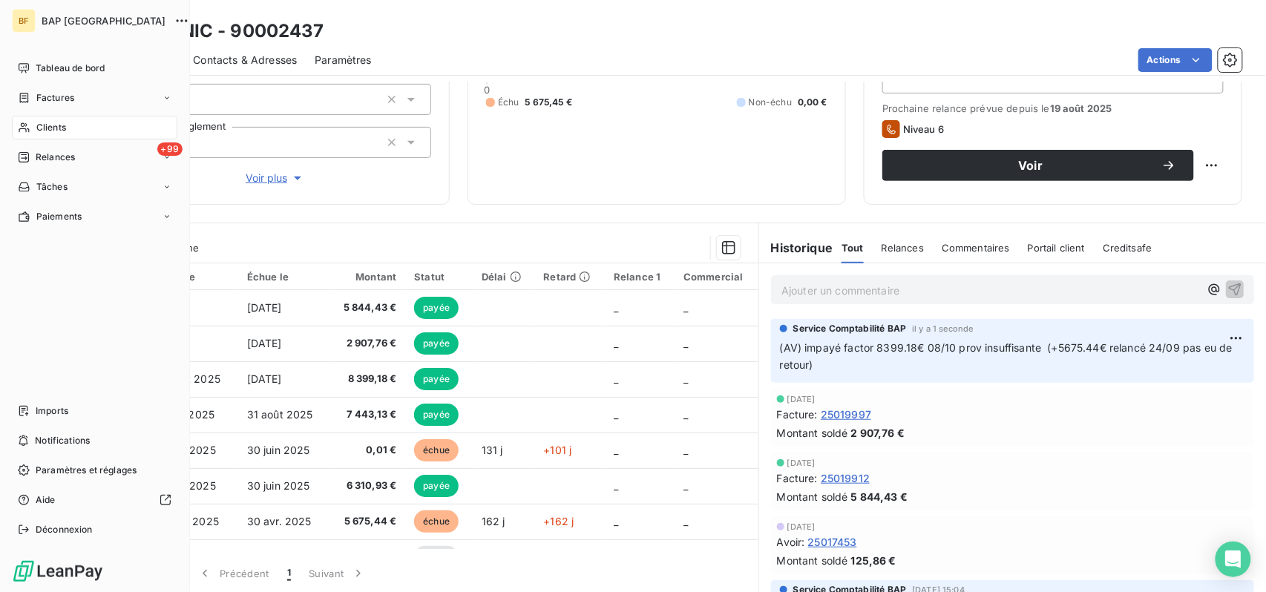
click at [65, 127] on span "Clients" at bounding box center [51, 127] width 30 height 13
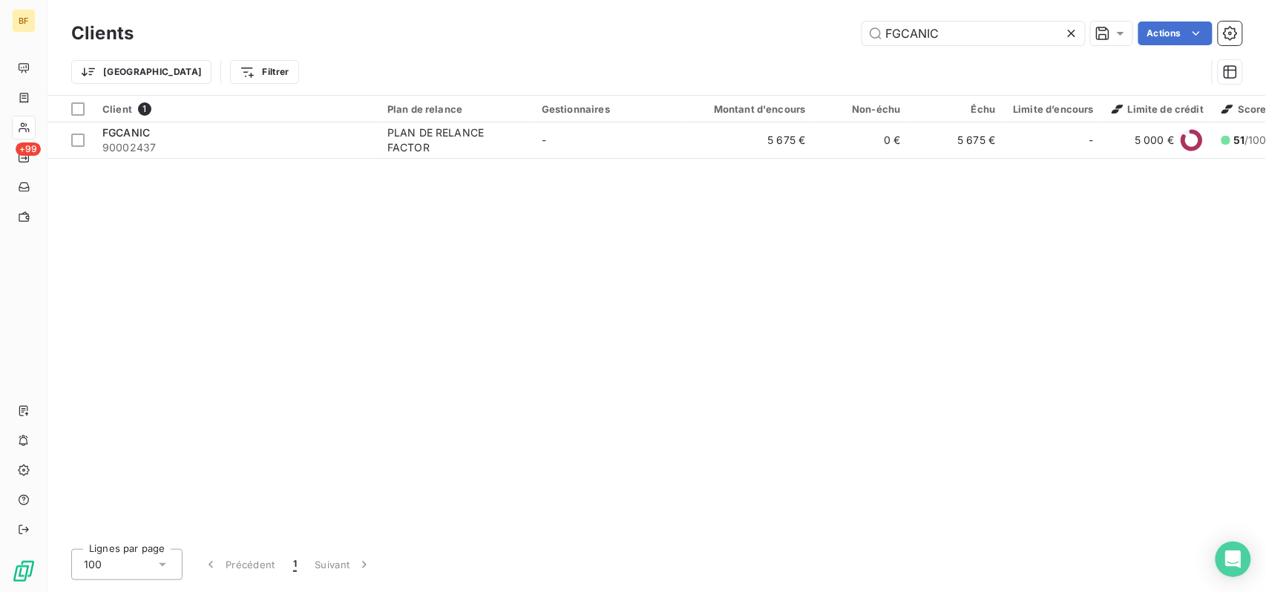
drag, startPoint x: 956, startPoint y: 43, endPoint x: 827, endPoint y: 34, distance: 128.7
click at [847, 39] on div "FGCANIC Actions" at bounding box center [696, 34] width 1091 height 24
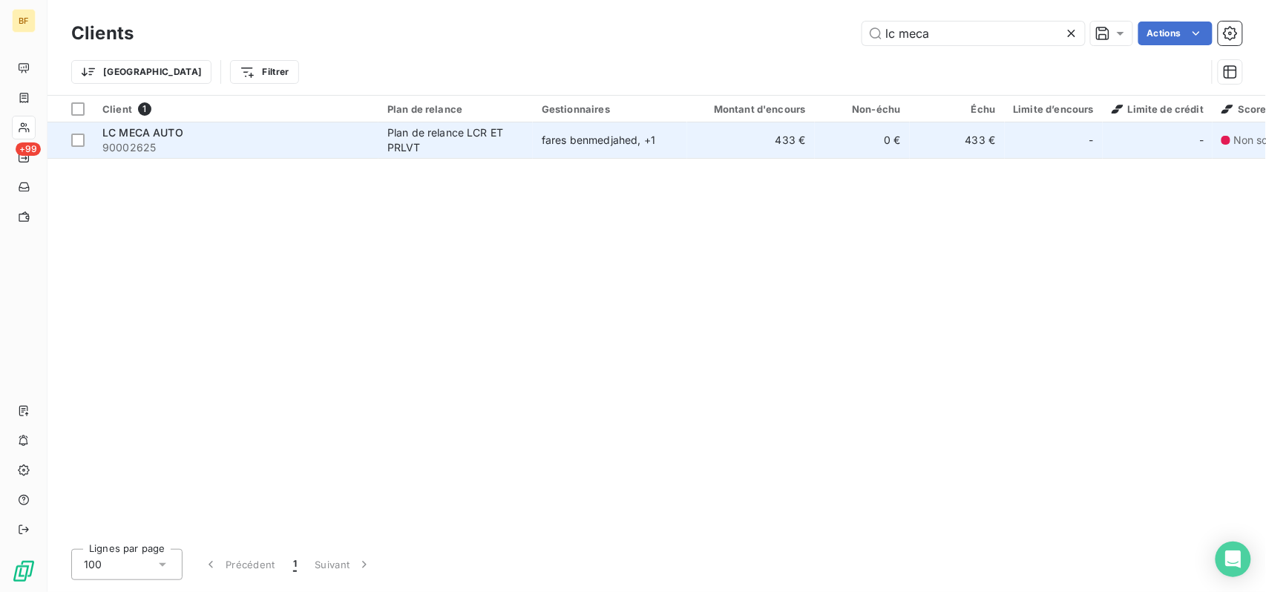
type input "lc meca"
click at [580, 138] on div "fares benmedjahed , + 1" at bounding box center [610, 140] width 137 height 15
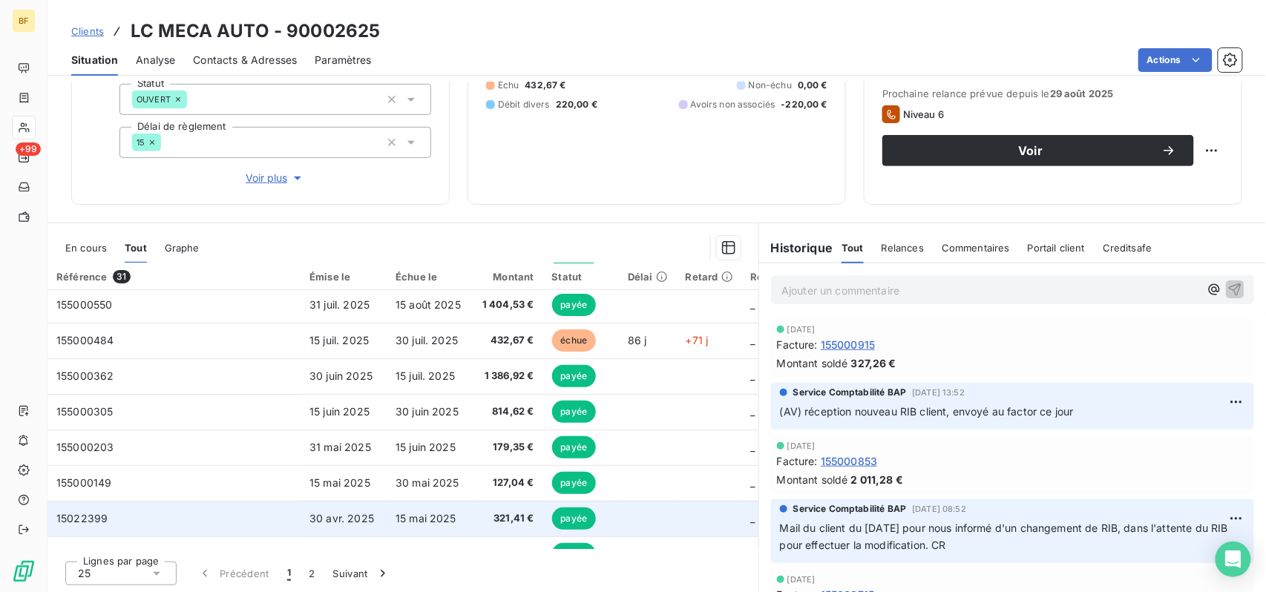
scroll to position [99, 0]
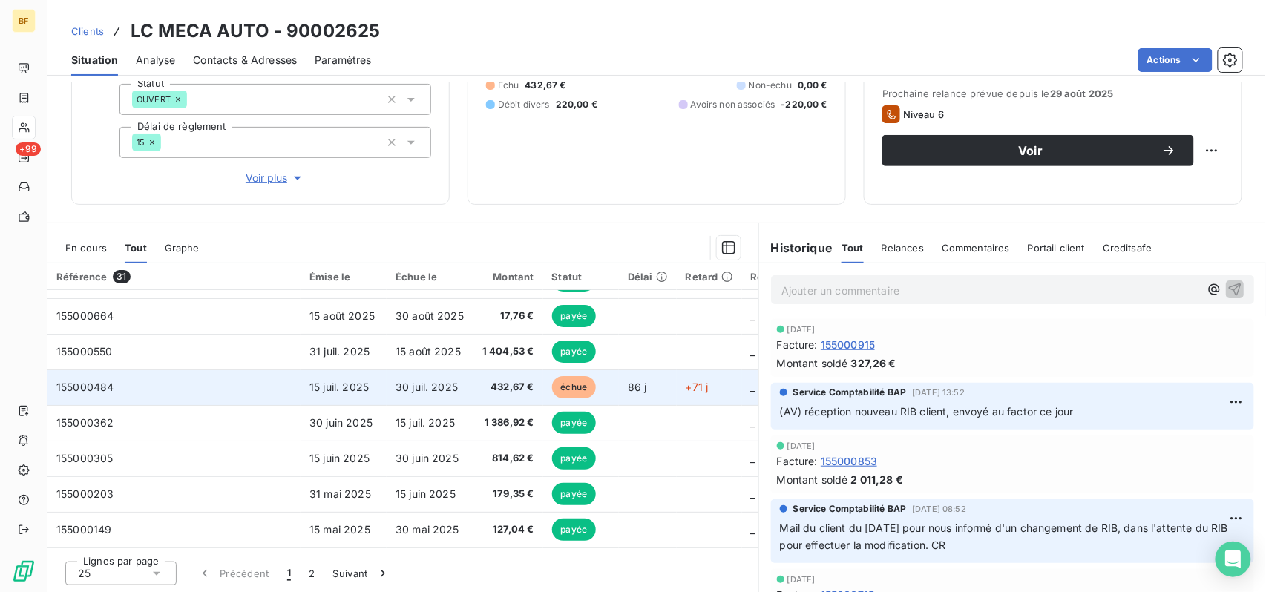
click at [482, 382] on span "432,67 €" at bounding box center [508, 387] width 52 height 15
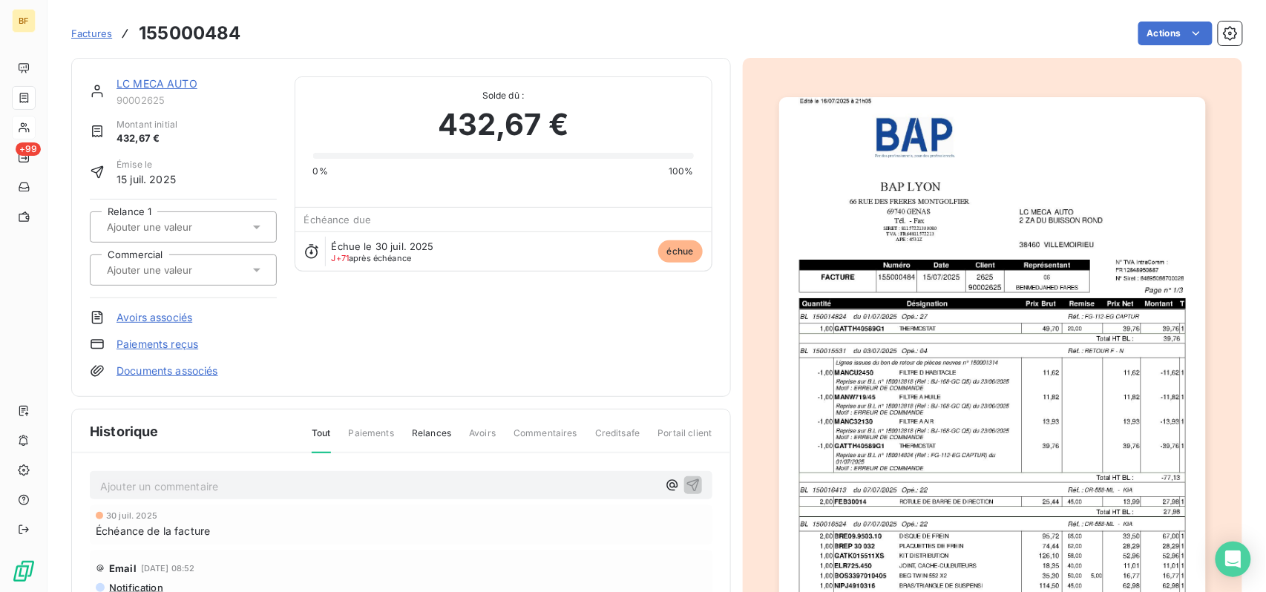
click at [893, 386] on img "button" at bounding box center [992, 399] width 427 height 604
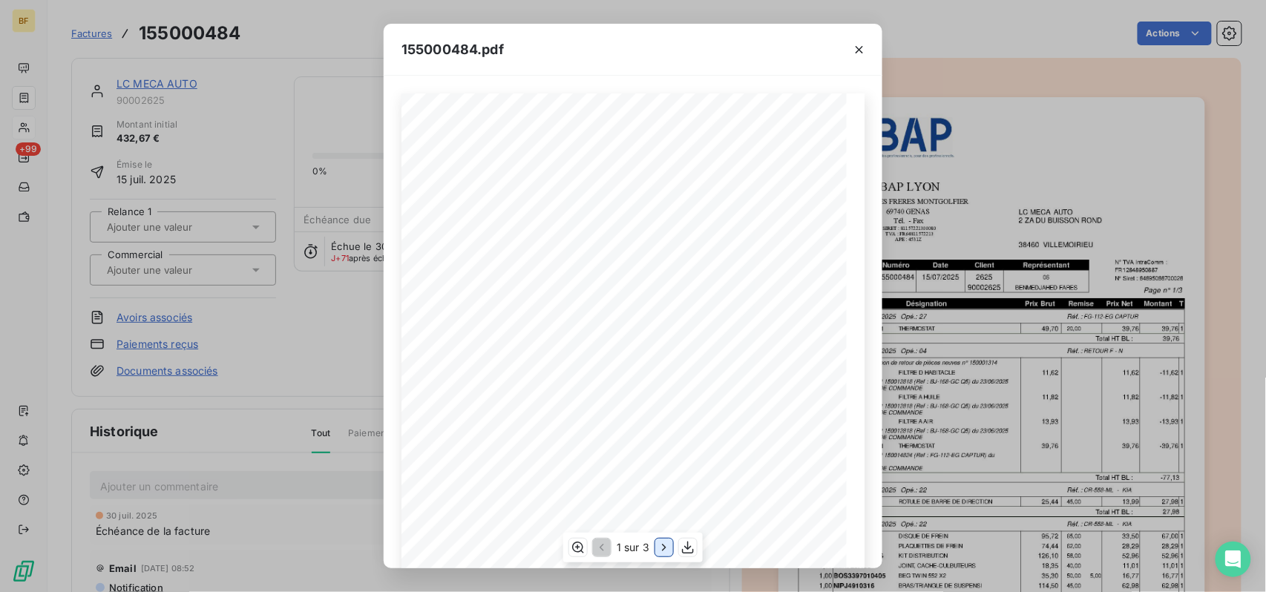
click at [660, 550] on icon "button" at bounding box center [664, 547] width 15 height 15
click at [661, 549] on icon "button" at bounding box center [665, 547] width 15 height 15
click at [954, 29] on div "155000484.pdf BAP LYON LC MECA AUTO [STREET_ADDRESS][PERSON_NAME] TÈl. - Fax Nu…" at bounding box center [633, 296] width 1266 height 592
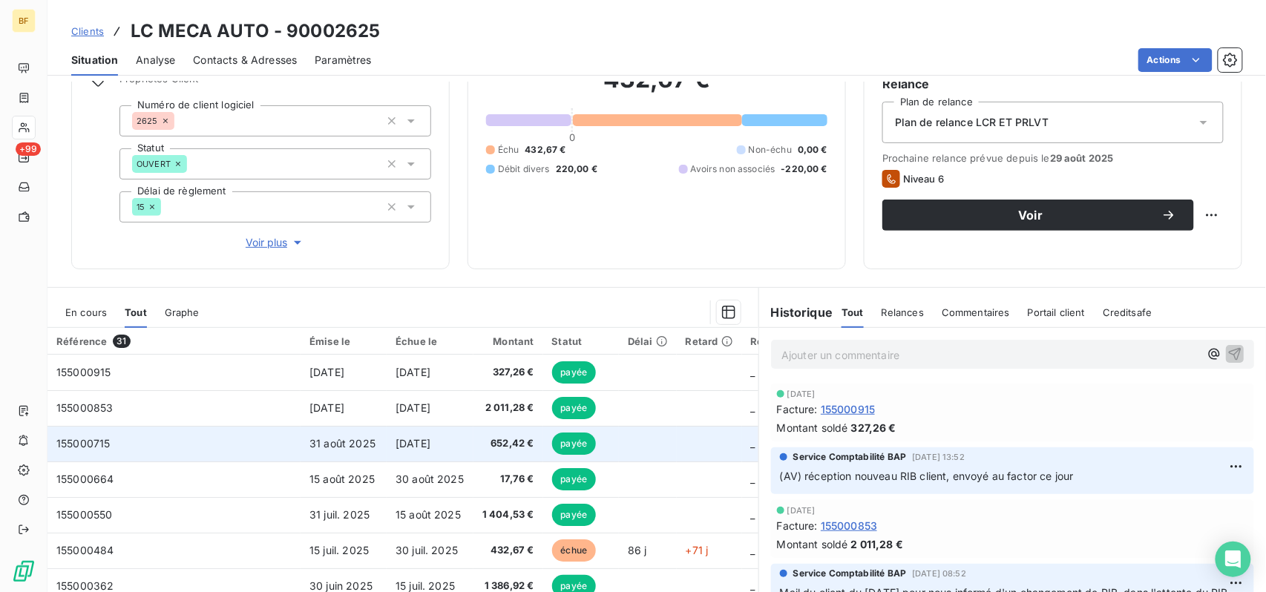
scroll to position [99, 0]
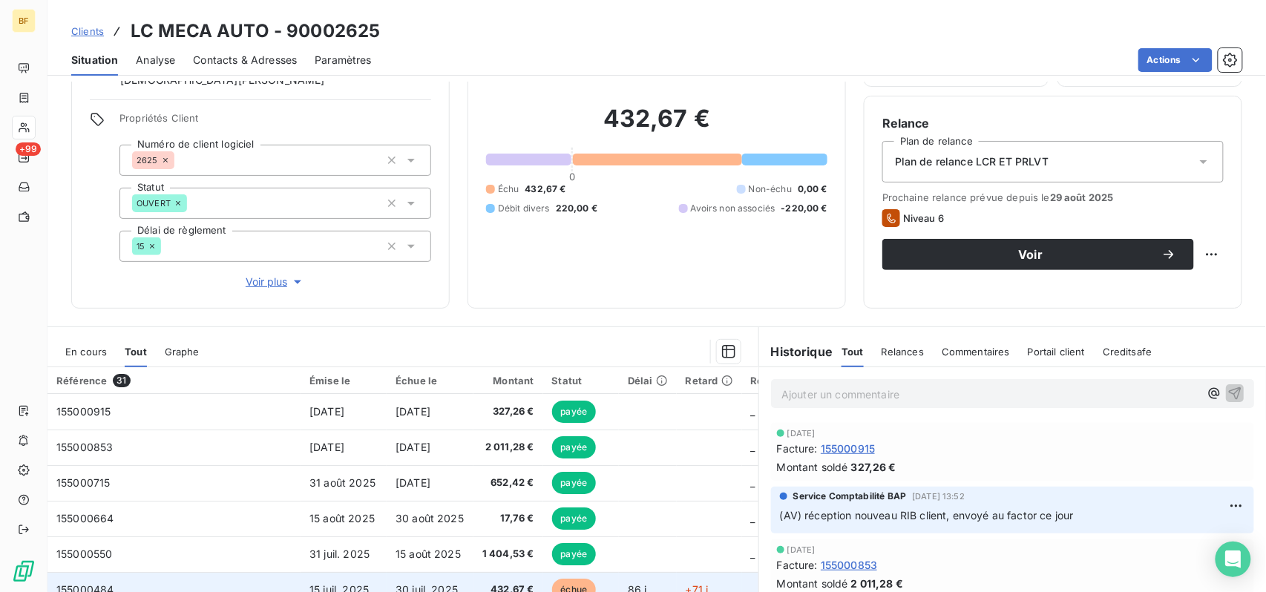
click at [473, 574] on td "432,67 €" at bounding box center [508, 590] width 70 height 36
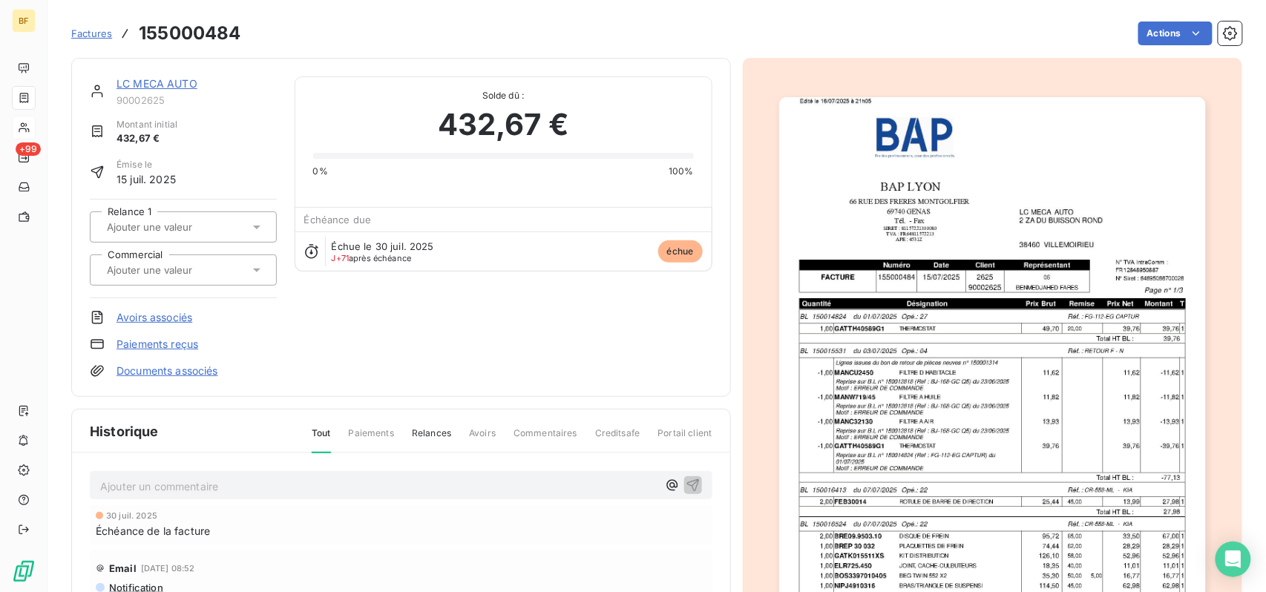
click at [970, 312] on img "button" at bounding box center [992, 399] width 427 height 604
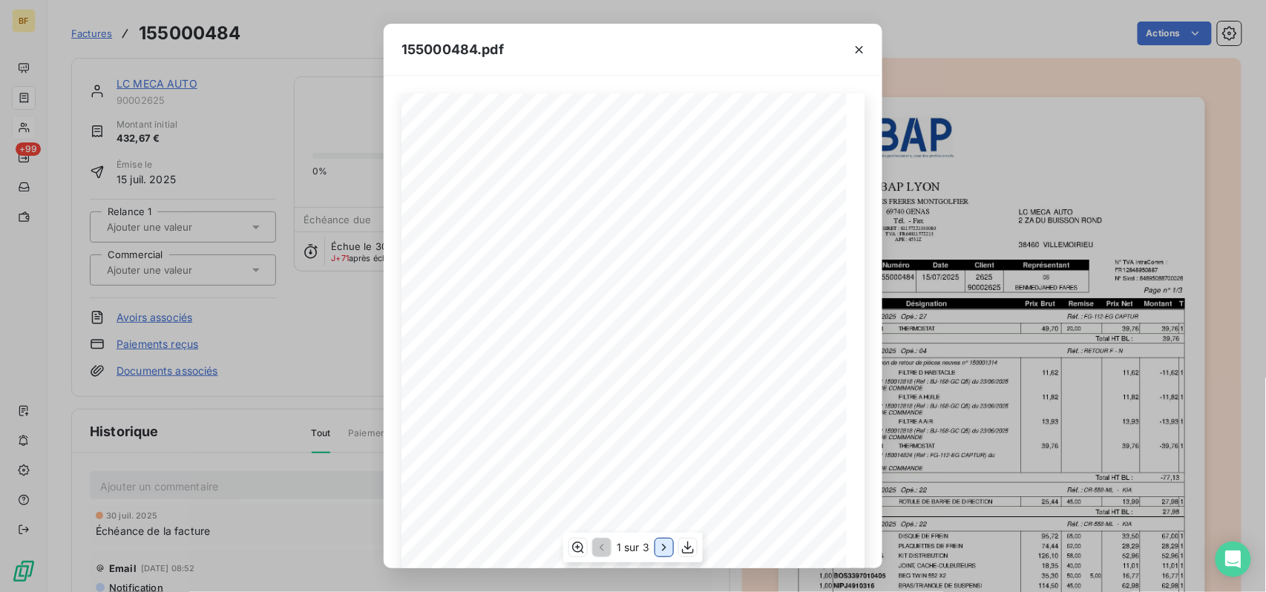
click at [669, 552] on icon "button" at bounding box center [664, 547] width 15 height 15
click at [668, 552] on icon "button" at bounding box center [665, 547] width 15 height 15
click at [954, 16] on div "155000484.pdf BAP LYON LC MECA AUTO [STREET_ADDRESS][PERSON_NAME] TÈl. - Fax Nu…" at bounding box center [633, 296] width 1266 height 592
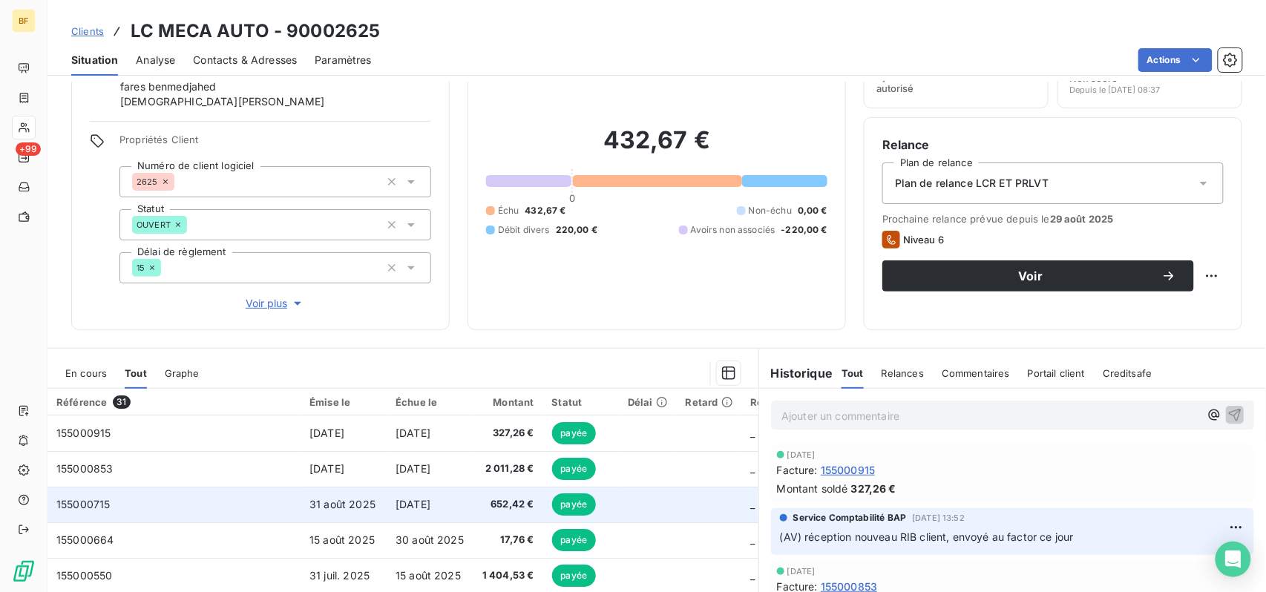
scroll to position [203, 0]
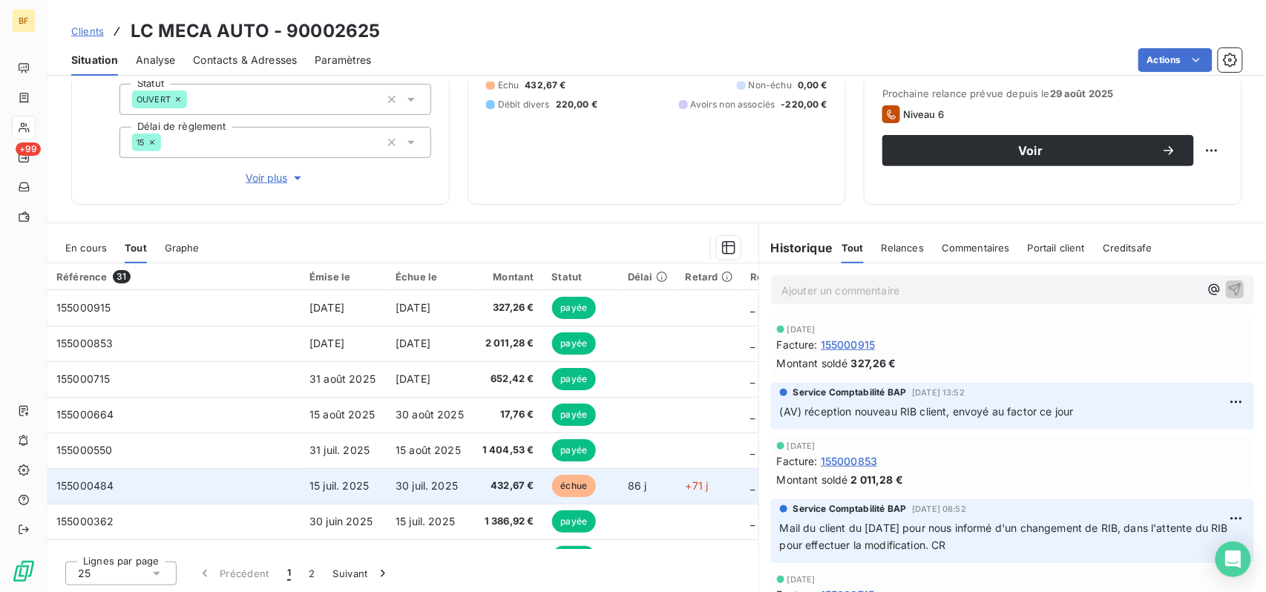
click at [482, 480] on span "432,67 €" at bounding box center [508, 486] width 52 height 15
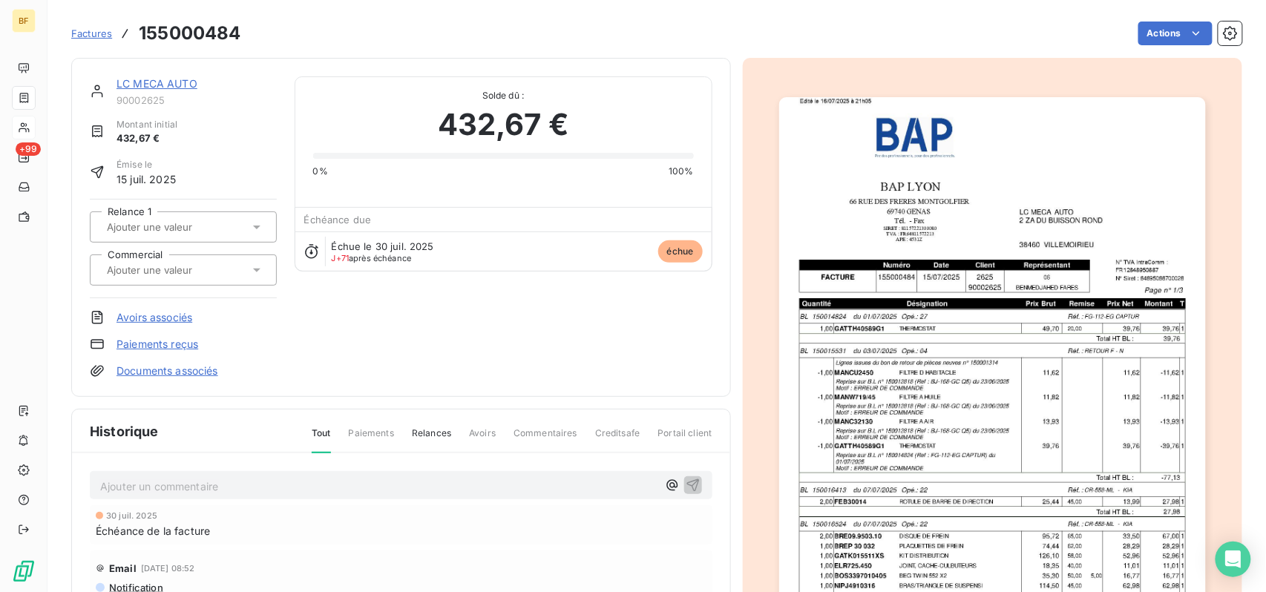
click at [1057, 384] on img "button" at bounding box center [992, 399] width 427 height 604
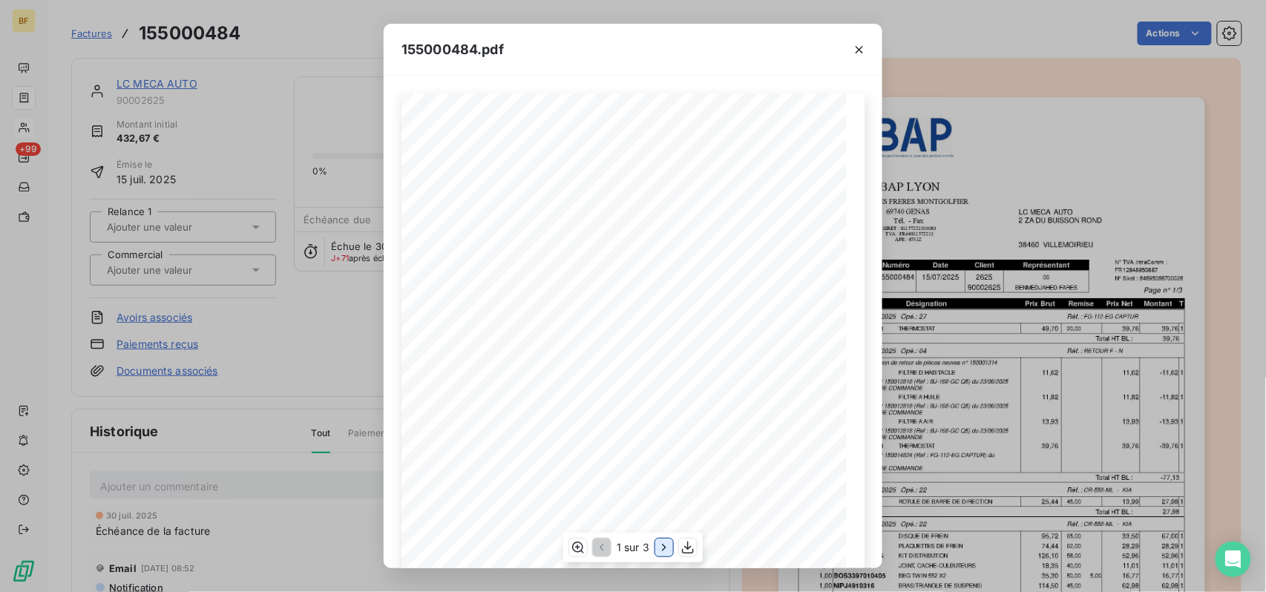
click at [660, 541] on icon "button" at bounding box center [664, 547] width 15 height 15
click at [314, 28] on div "155000484.pdf BAP LYON LC MECA AUTO [STREET_ADDRESS][PERSON_NAME] TÈl. - Fax Nu…" at bounding box center [633, 296] width 1266 height 592
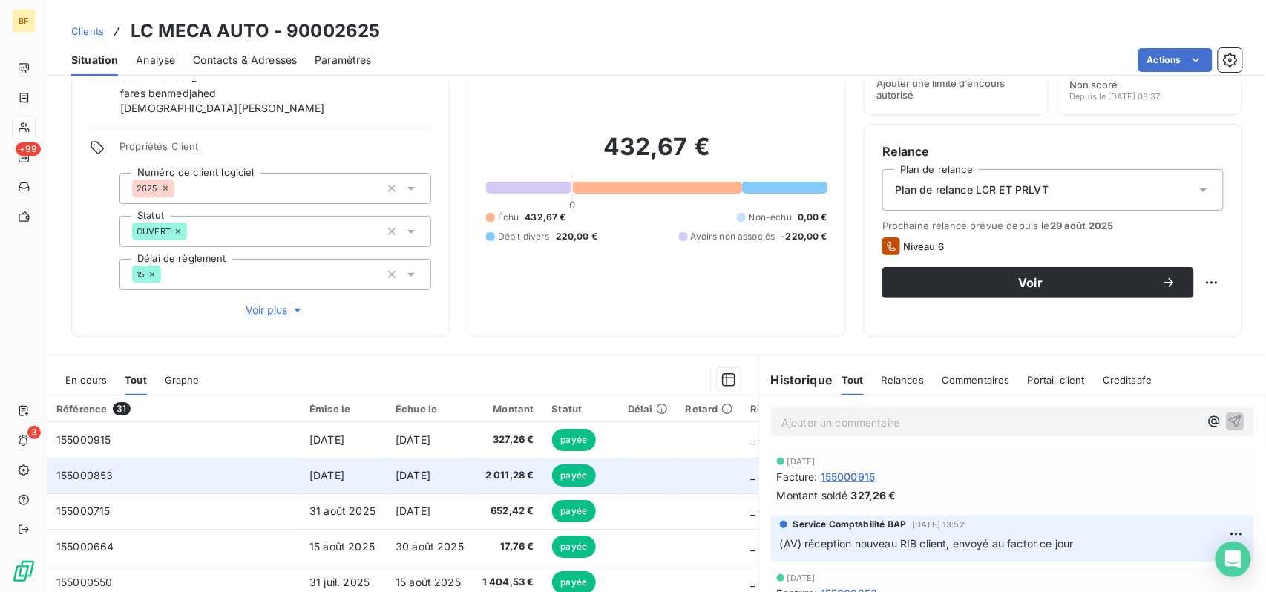
scroll to position [197, 0]
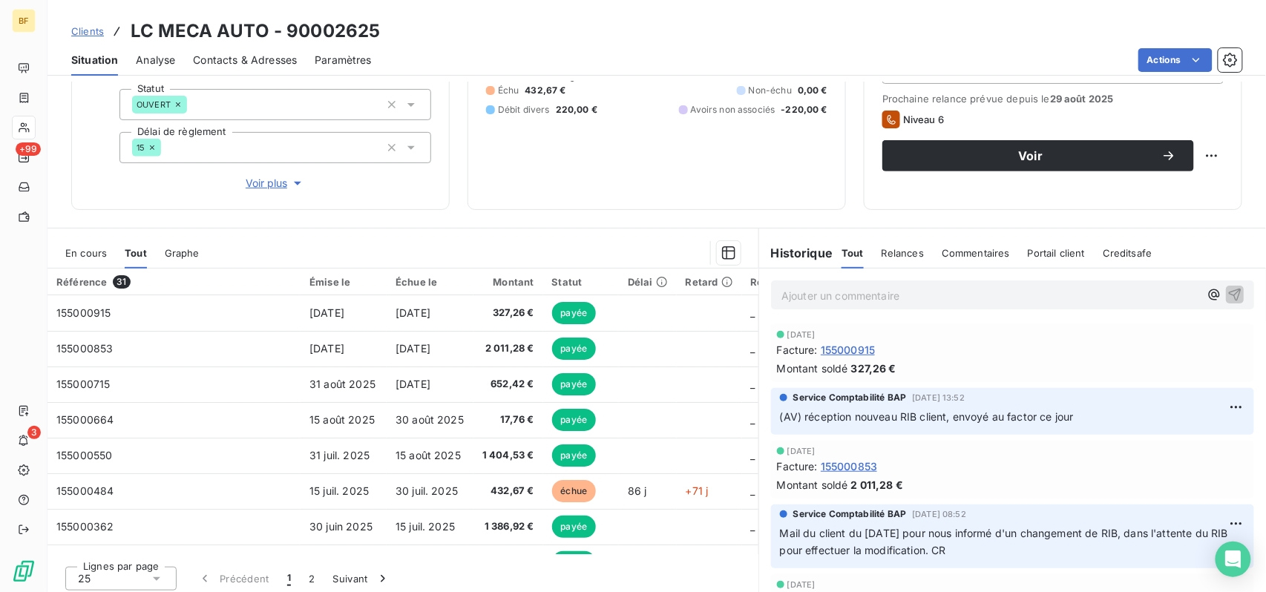
click at [843, 303] on p "Ajouter un commentaire ﻿" at bounding box center [990, 295] width 418 height 19
click at [899, 292] on p "(AV) impayé" at bounding box center [990, 294] width 418 height 17
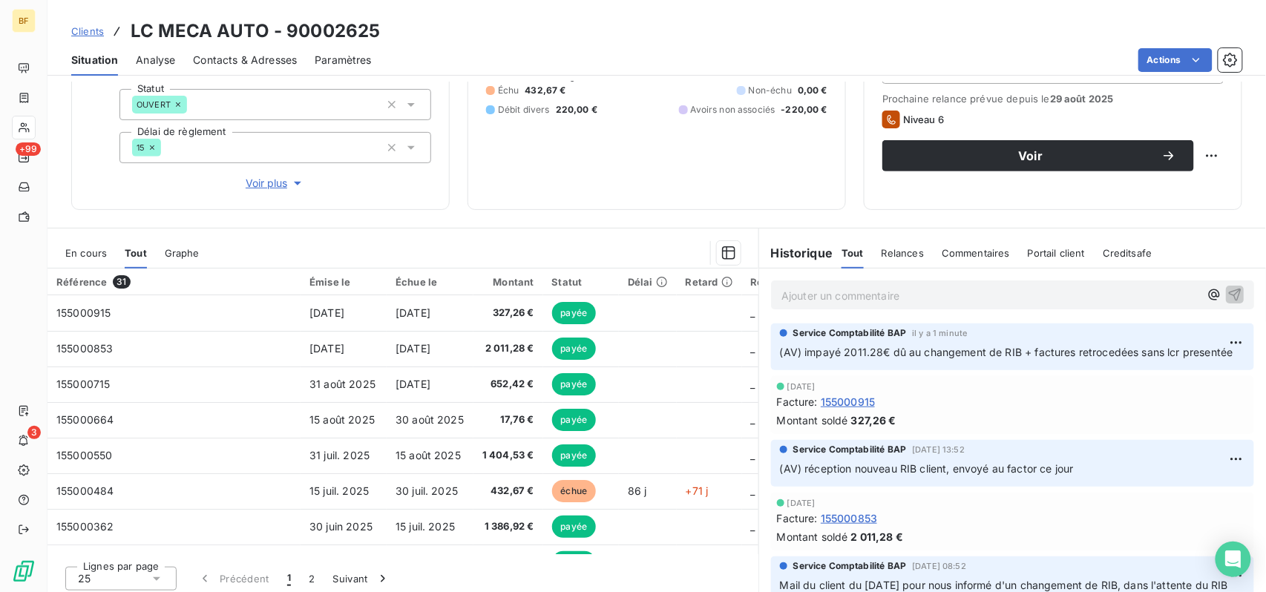
scroll to position [0, 0]
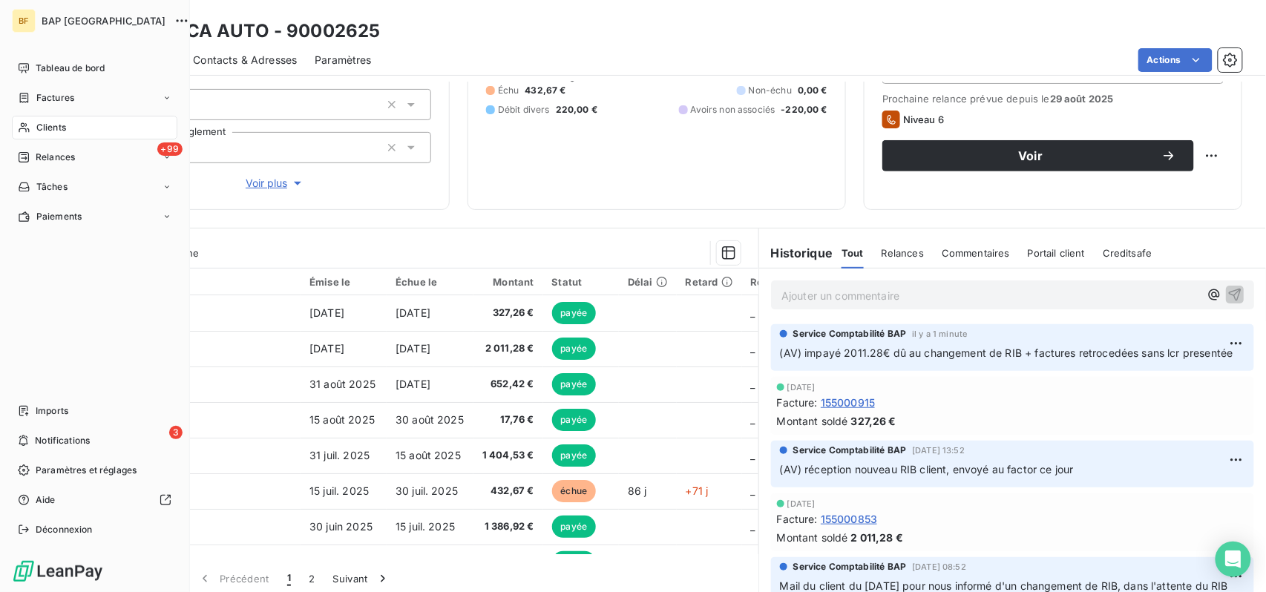
click at [36, 123] on div "Clients" at bounding box center [94, 128] width 165 height 24
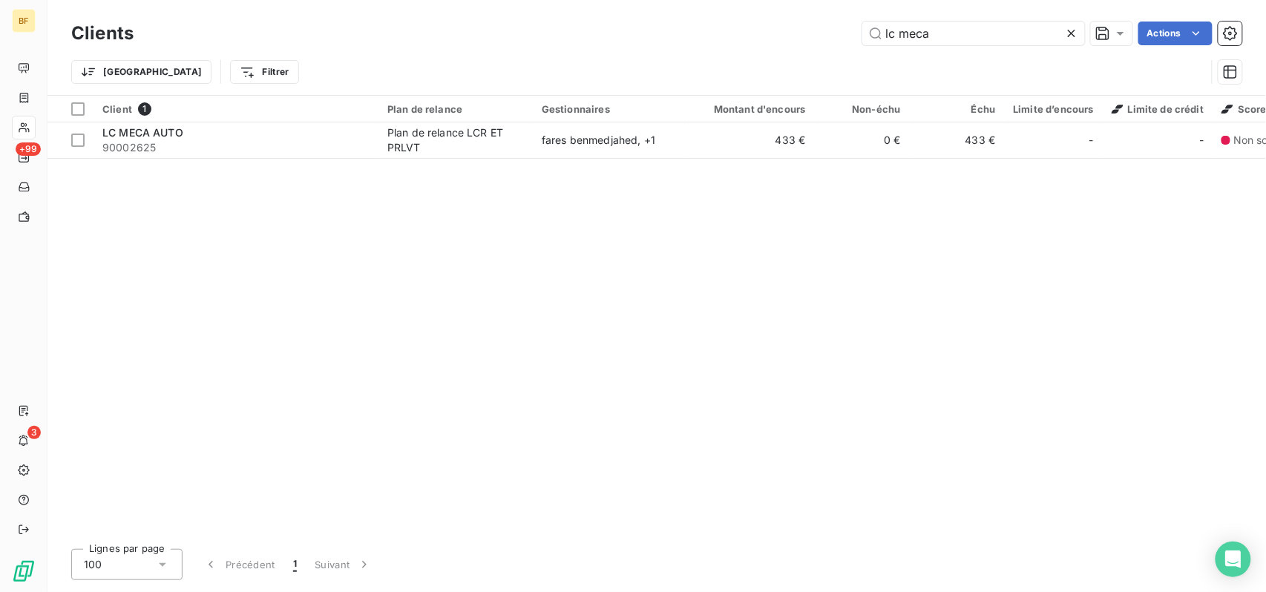
drag, startPoint x: 965, startPoint y: 42, endPoint x: 840, endPoint y: 33, distance: 125.0
click at [840, 33] on div "lc meca Actions" at bounding box center [696, 34] width 1091 height 24
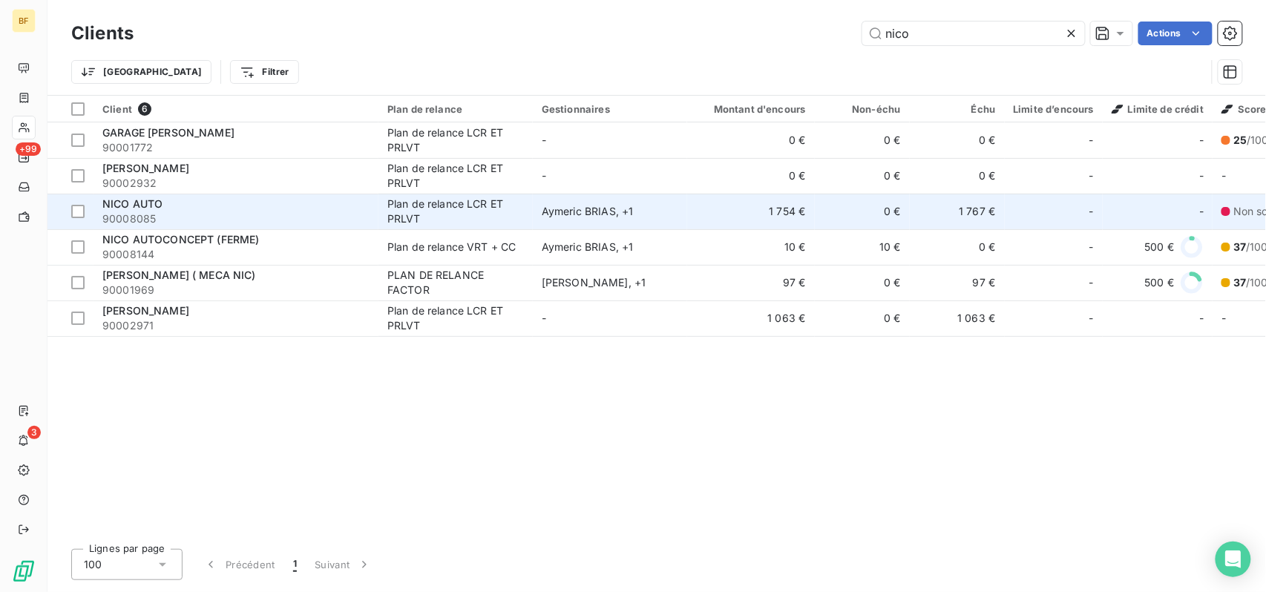
type input "nico"
click at [153, 226] on td "NICO AUTO 90008085" at bounding box center [235, 212] width 285 height 36
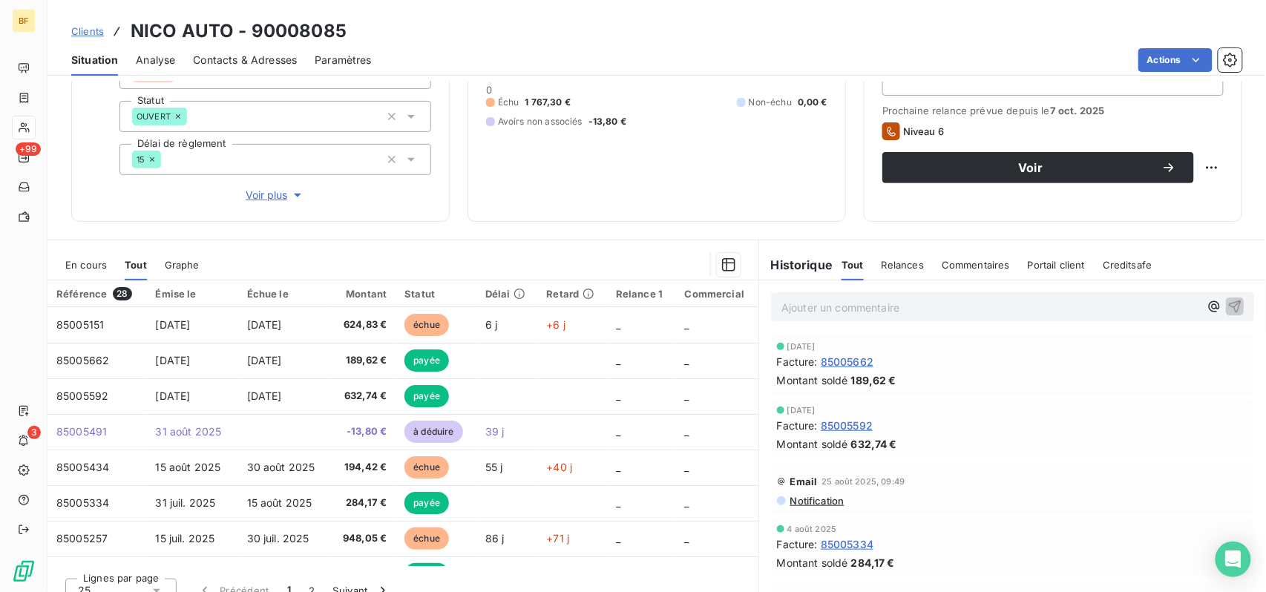
scroll to position [197, 0]
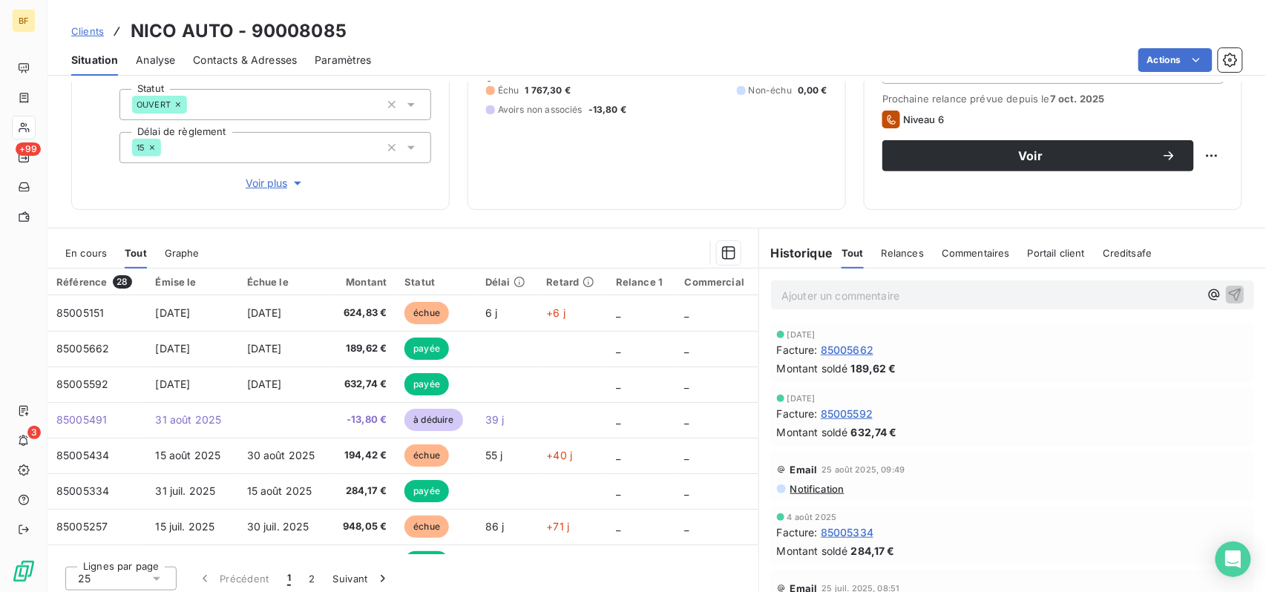
click at [247, 61] on span "Contacts & Adresses" at bounding box center [245, 60] width 104 height 15
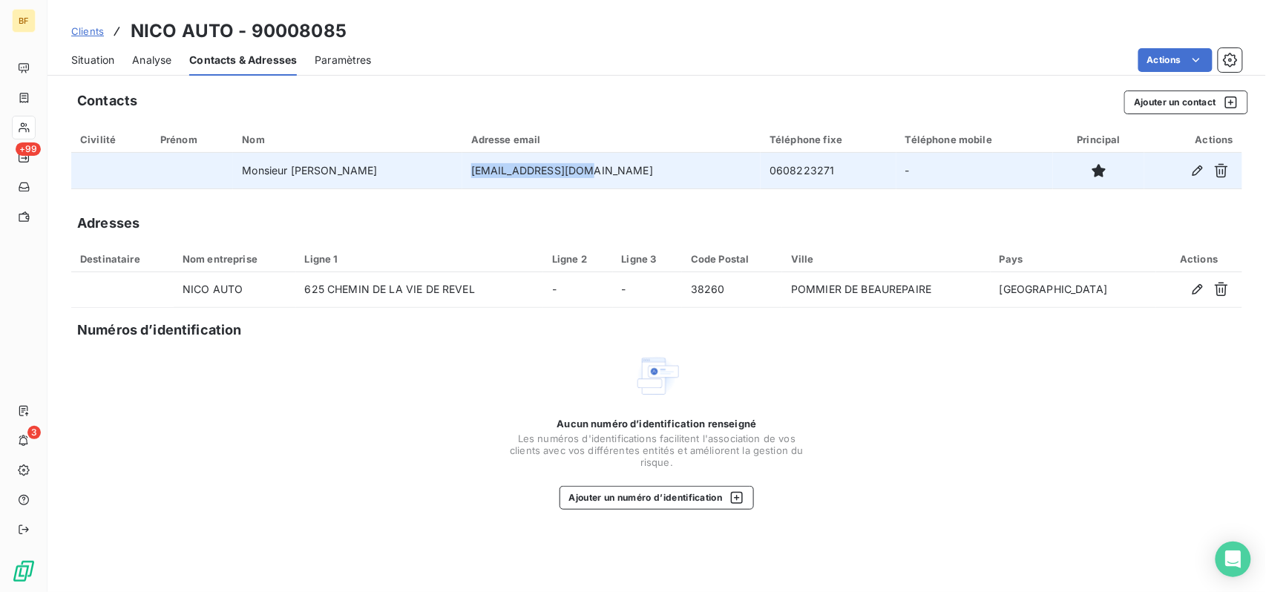
drag, startPoint x: 639, startPoint y: 167, endPoint x: 520, endPoint y: 169, distance: 118.7
click at [520, 169] on td "[EMAIL_ADDRESS][DOMAIN_NAME]" at bounding box center [611, 171] width 298 height 36
copy td "[EMAIL_ADDRESS][DOMAIN_NAME]"
drag, startPoint x: 653, startPoint y: 173, endPoint x: 641, endPoint y: 165, distance: 14.0
click at [653, 172] on td "[EMAIL_ADDRESS][DOMAIN_NAME]" at bounding box center [611, 171] width 298 height 36
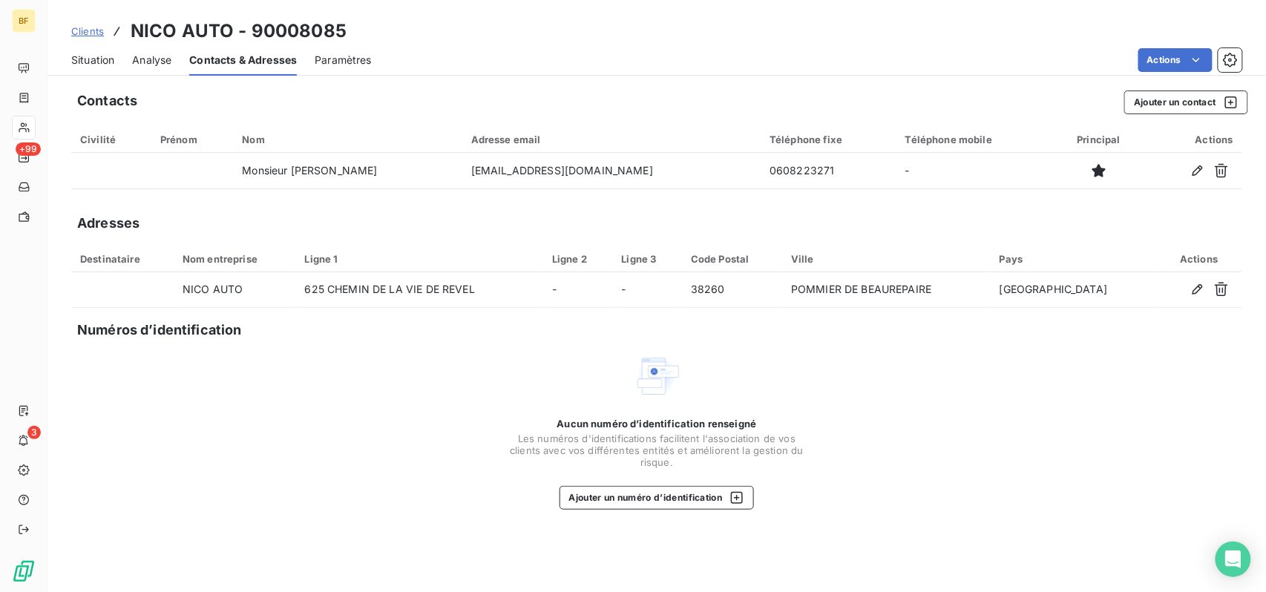
click at [614, 89] on div "Contacts Ajouter un contact Civilité Prénom Nom Adresse email Téléphone fixe Té…" at bounding box center [656, 337] width 1218 height 511
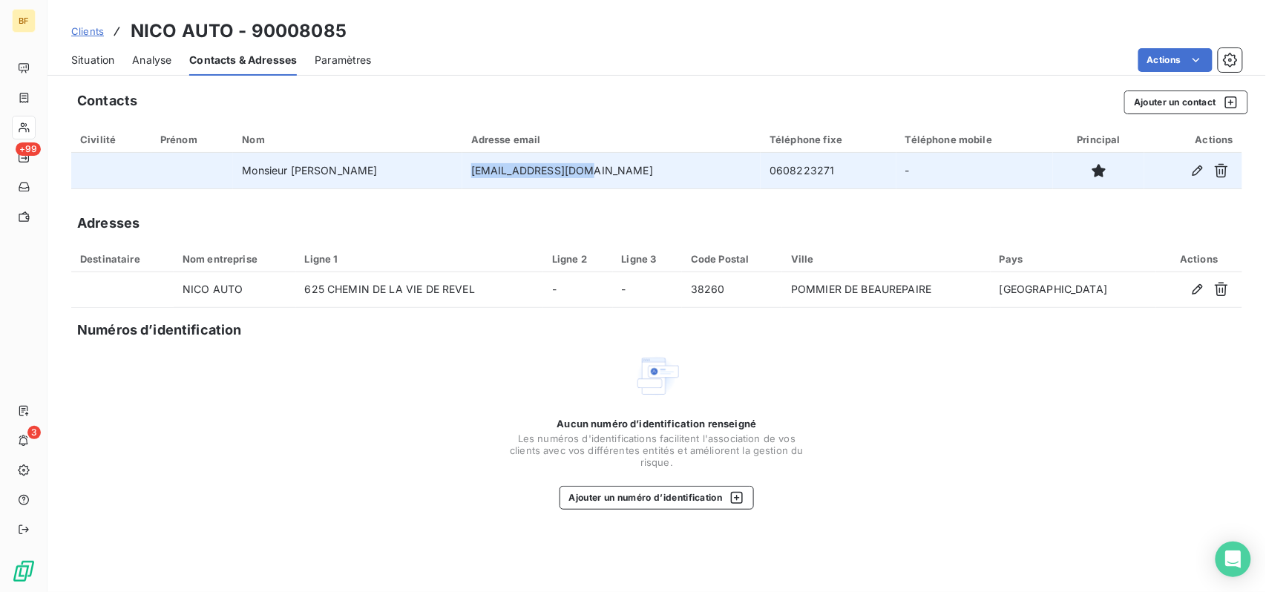
drag, startPoint x: 626, startPoint y: 167, endPoint x: 523, endPoint y: 166, distance: 103.1
click at [523, 166] on td "[EMAIL_ADDRESS][DOMAIN_NAME]" at bounding box center [611, 171] width 298 height 36
copy td "[EMAIL_ADDRESS][DOMAIN_NAME]"
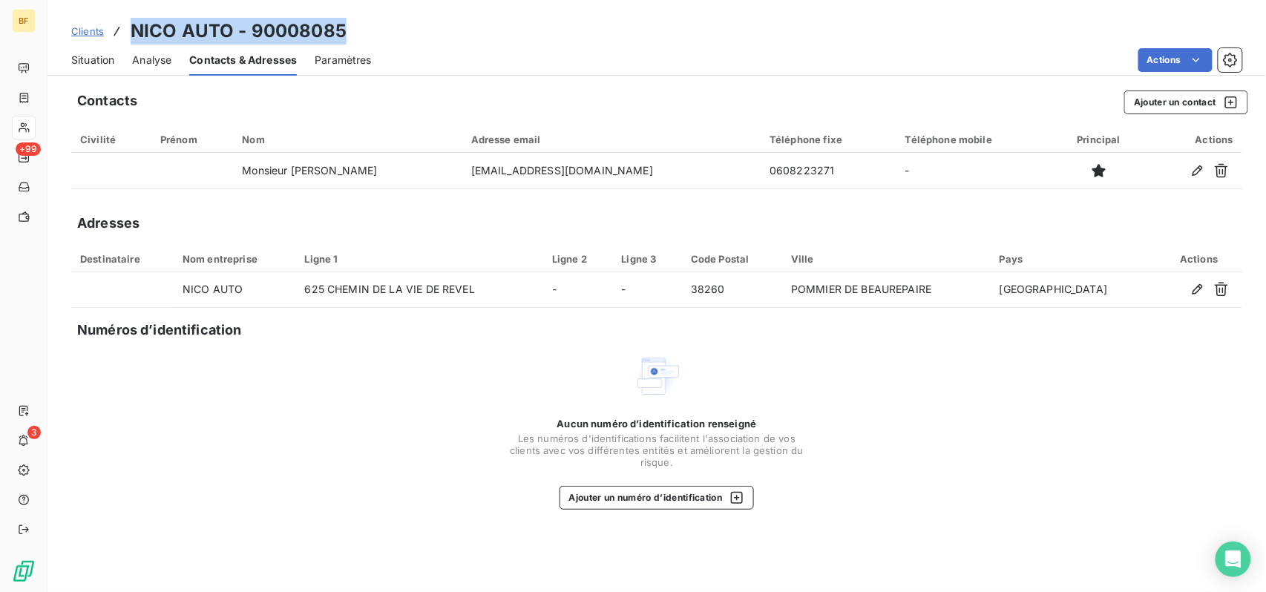
drag, startPoint x: 362, startPoint y: 27, endPoint x: 135, endPoint y: 31, distance: 227.1
click at [135, 31] on div "Clients NICO AUTO - 90008085" at bounding box center [656, 31] width 1218 height 27
copy h3 "NICO AUTO - 90008085"
click at [104, 50] on div "Situation" at bounding box center [92, 60] width 43 height 31
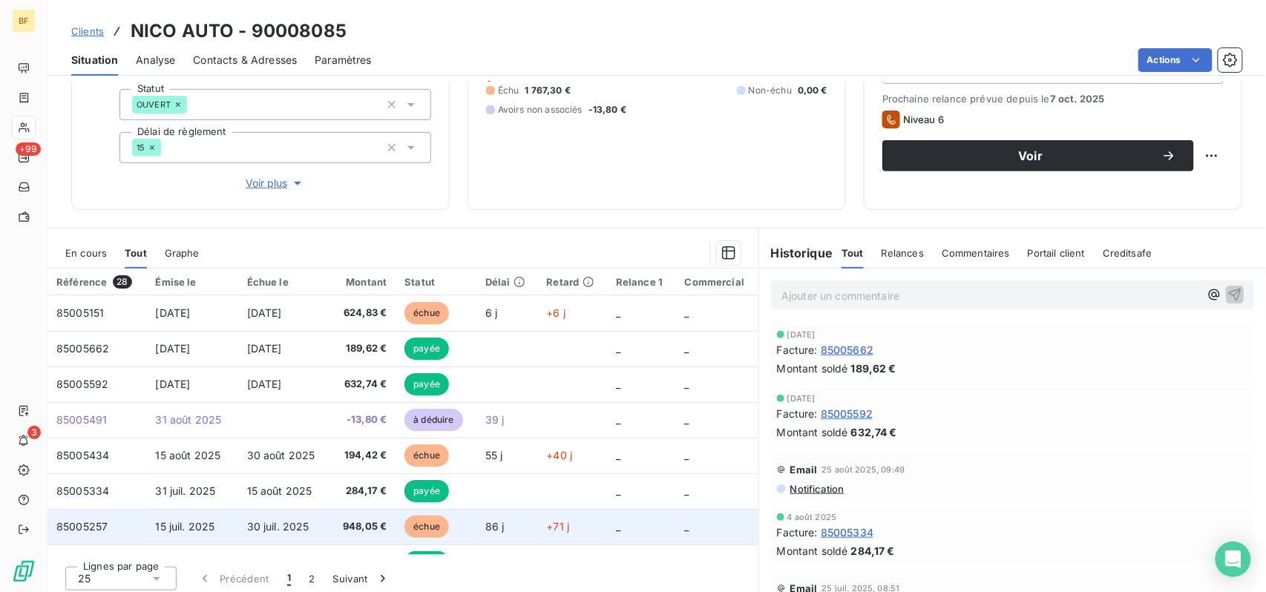
click at [371, 518] on td "948,05 €" at bounding box center [362, 527] width 65 height 36
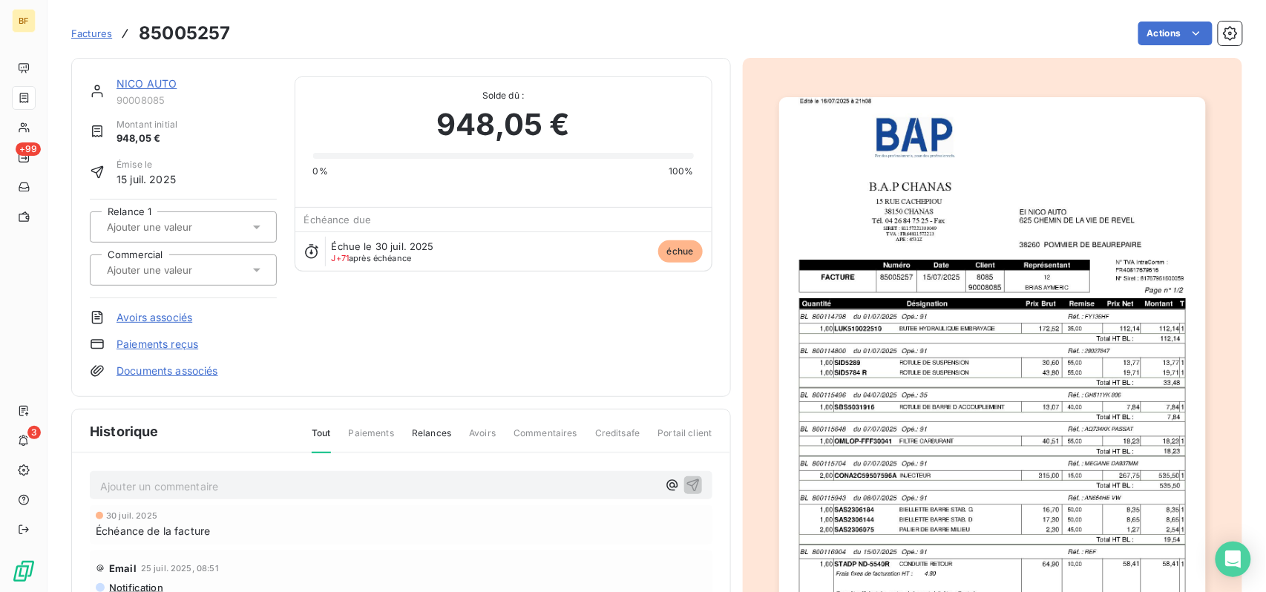
click at [886, 403] on img "button" at bounding box center [992, 399] width 427 height 604
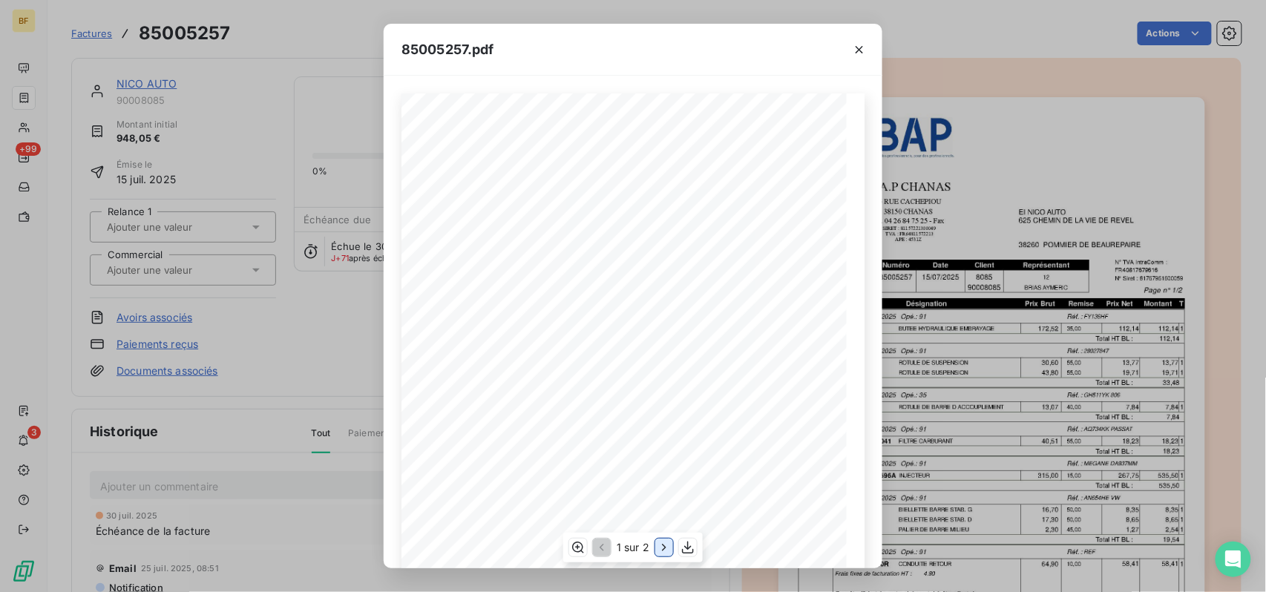
click at [660, 548] on icon "button" at bounding box center [664, 547] width 15 height 15
click at [695, 540] on button "button" at bounding box center [689, 548] width 18 height 18
click at [287, 29] on div "85005257.pdf B.A.P CHANAS EI NICO AUTO [STREET_ADDRESS] 38260 POMMIER DE BEAURE…" at bounding box center [633, 296] width 1266 height 592
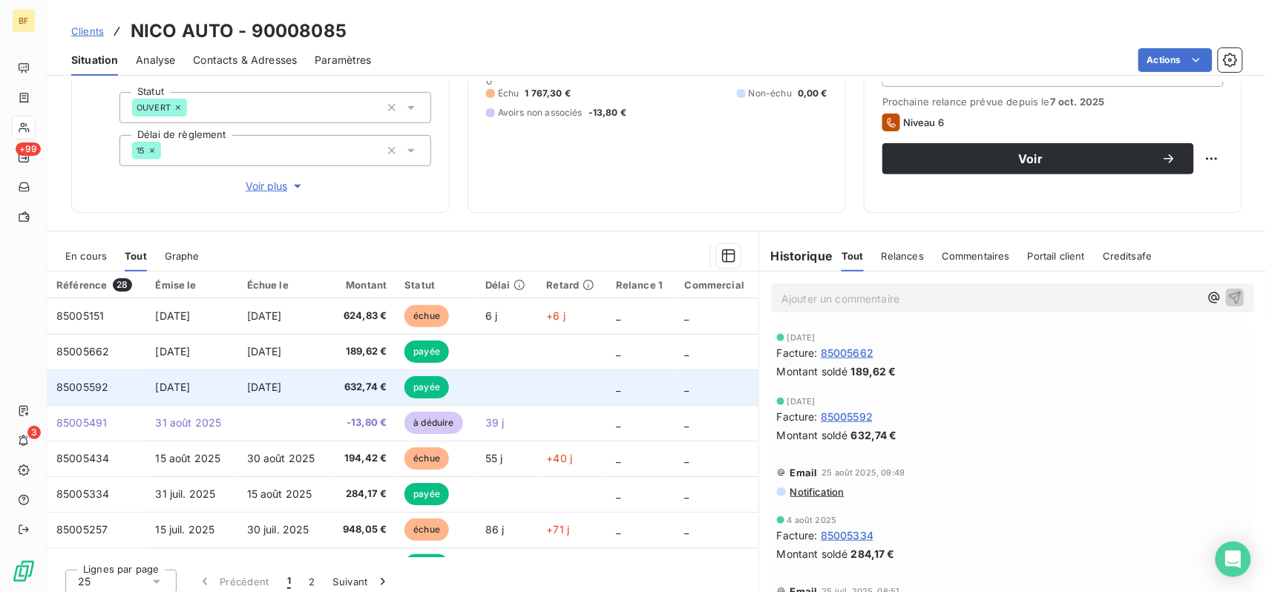
scroll to position [197, 0]
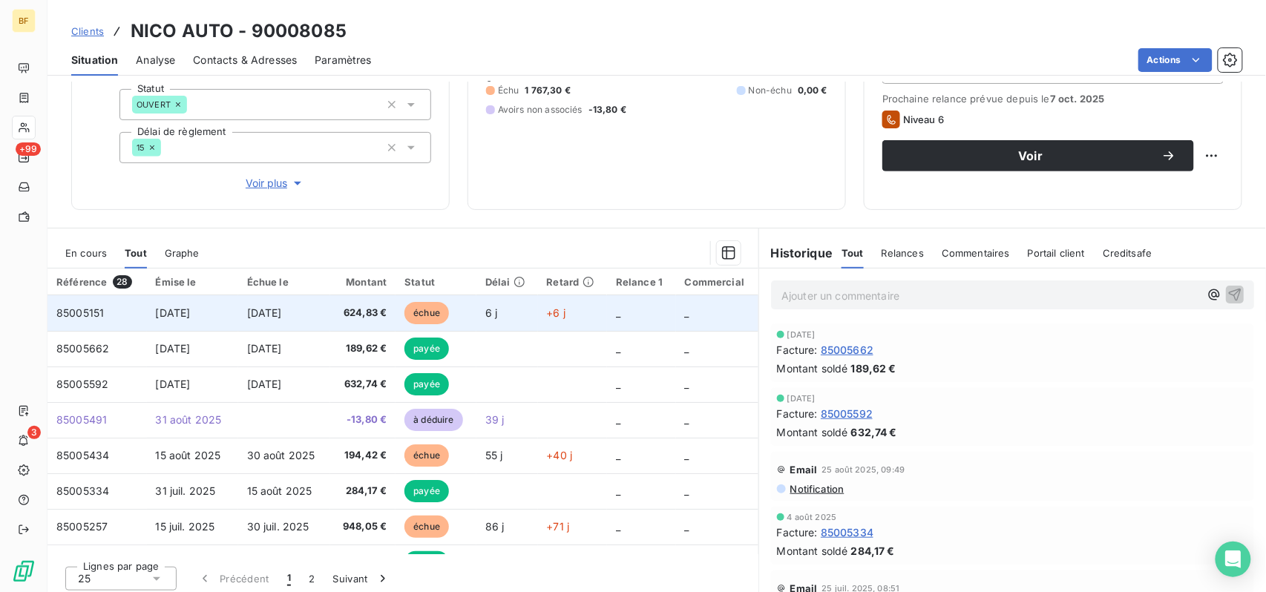
click at [350, 303] on td "624,83 €" at bounding box center [362, 313] width 65 height 36
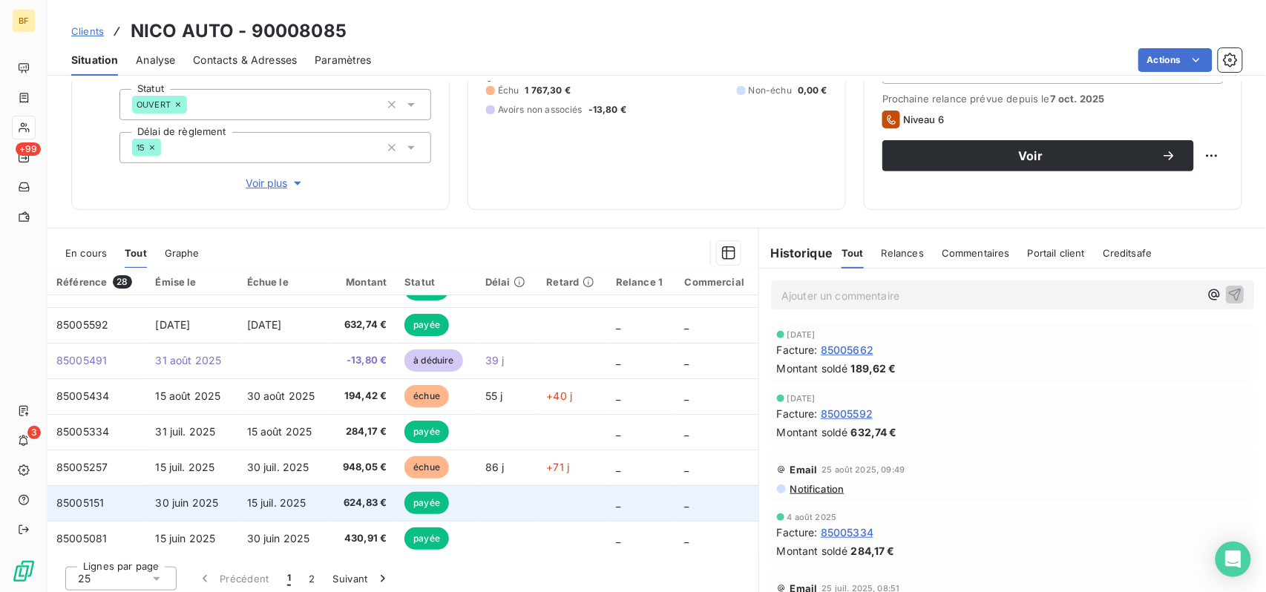
scroll to position [99, 0]
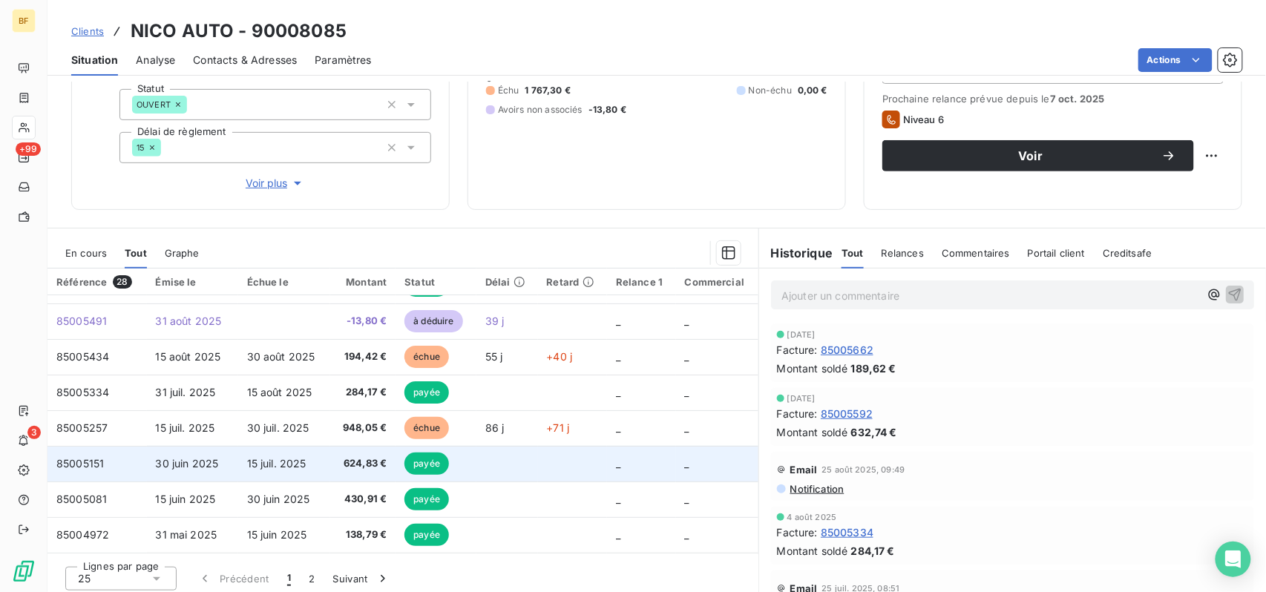
click at [344, 465] on span "624,83 €" at bounding box center [362, 463] width 47 height 15
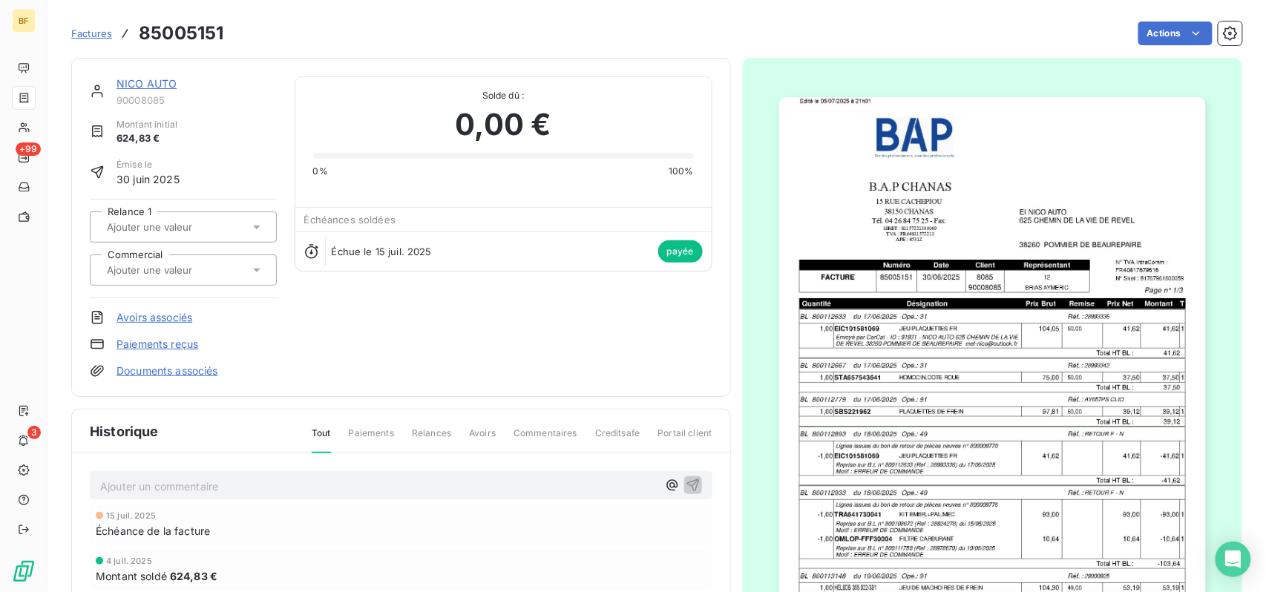
click at [864, 380] on img "button" at bounding box center [992, 399] width 427 height 604
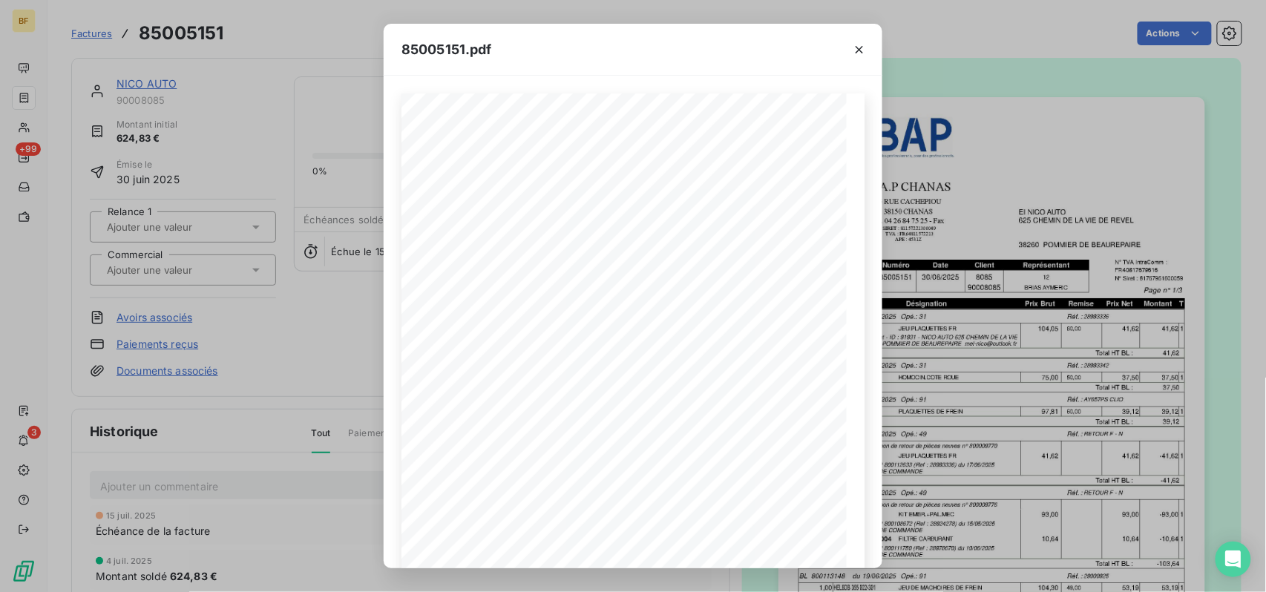
drag, startPoint x: 280, startPoint y: 53, endPoint x: 226, endPoint y: 41, distance: 55.6
click at [280, 53] on div "85005151.pdf B.A.P CHANAS EI NICO AUTO [STREET_ADDRESS] 38260 POMMIER DE BEAURE…" at bounding box center [633, 296] width 1266 height 592
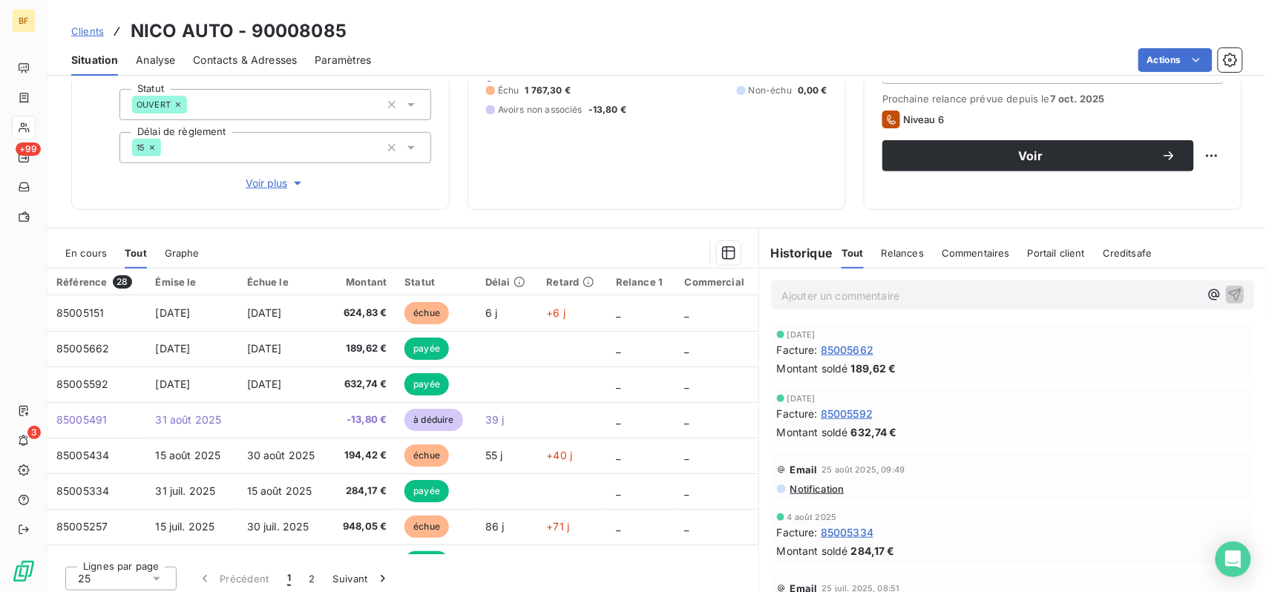
scroll to position [99, 0]
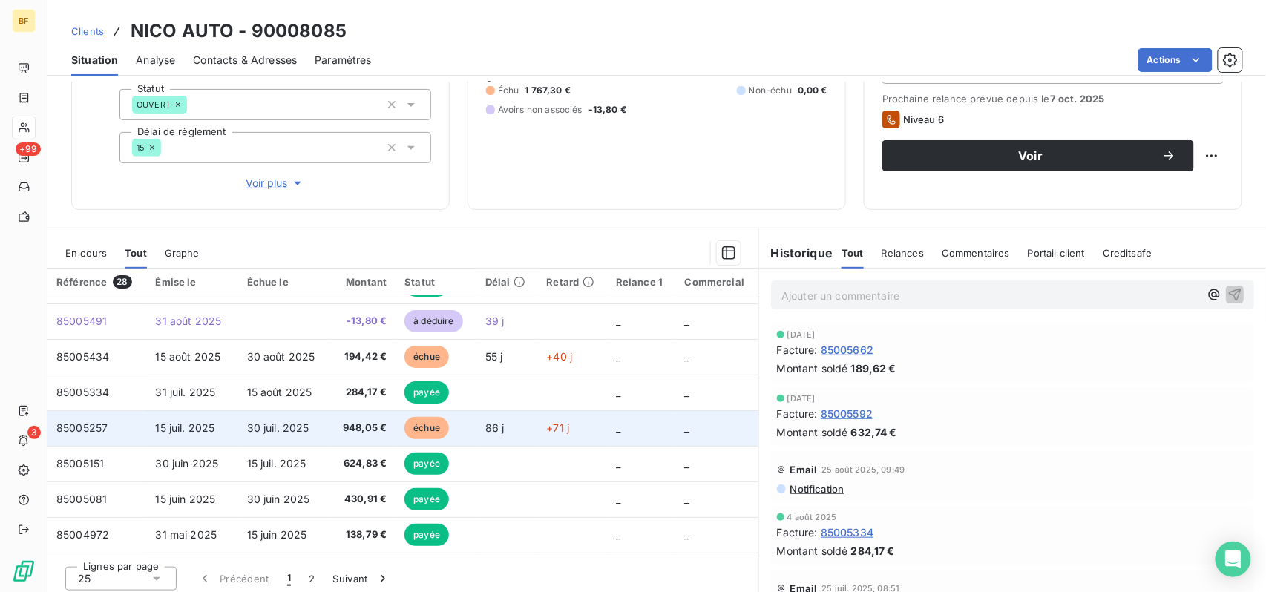
click at [271, 427] on span "30 juil. 2025" at bounding box center [278, 427] width 62 height 13
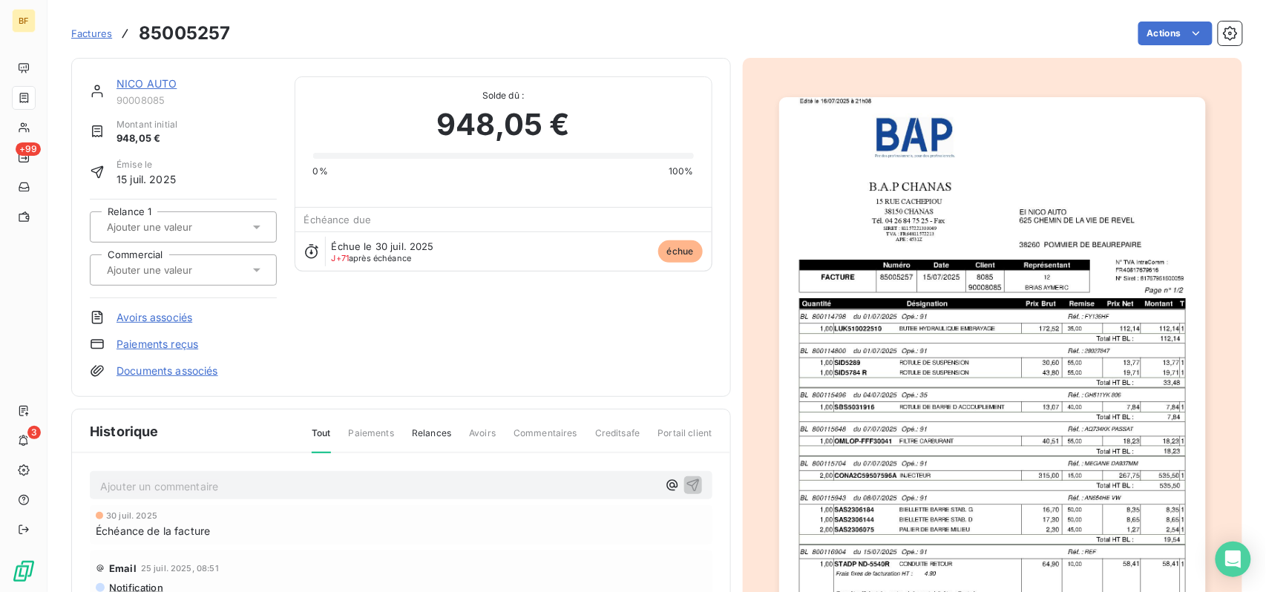
click at [957, 384] on img "button" at bounding box center [992, 399] width 427 height 604
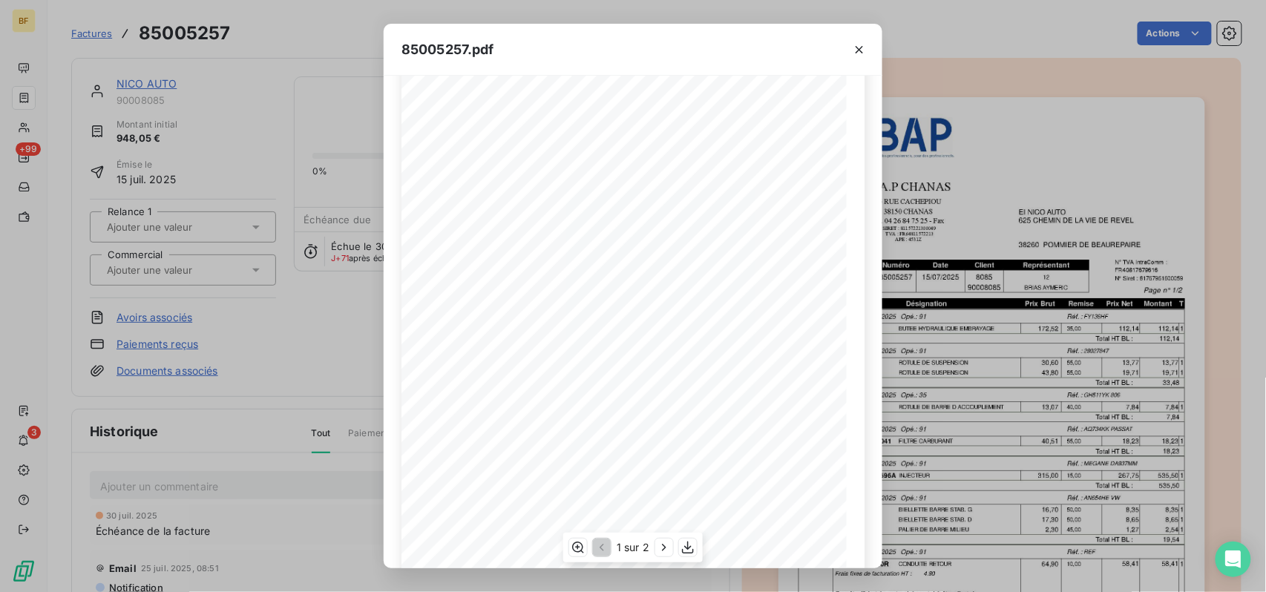
scroll to position [171, 0]
click at [664, 542] on icon "button" at bounding box center [664, 547] width 15 height 15
click at [913, 56] on div "85005257.pdf B.A.P CHANAS EI NICO AUTO [STREET_ADDRESS] 38260 POMMIER DE BEAURE…" at bounding box center [633, 296] width 1266 height 592
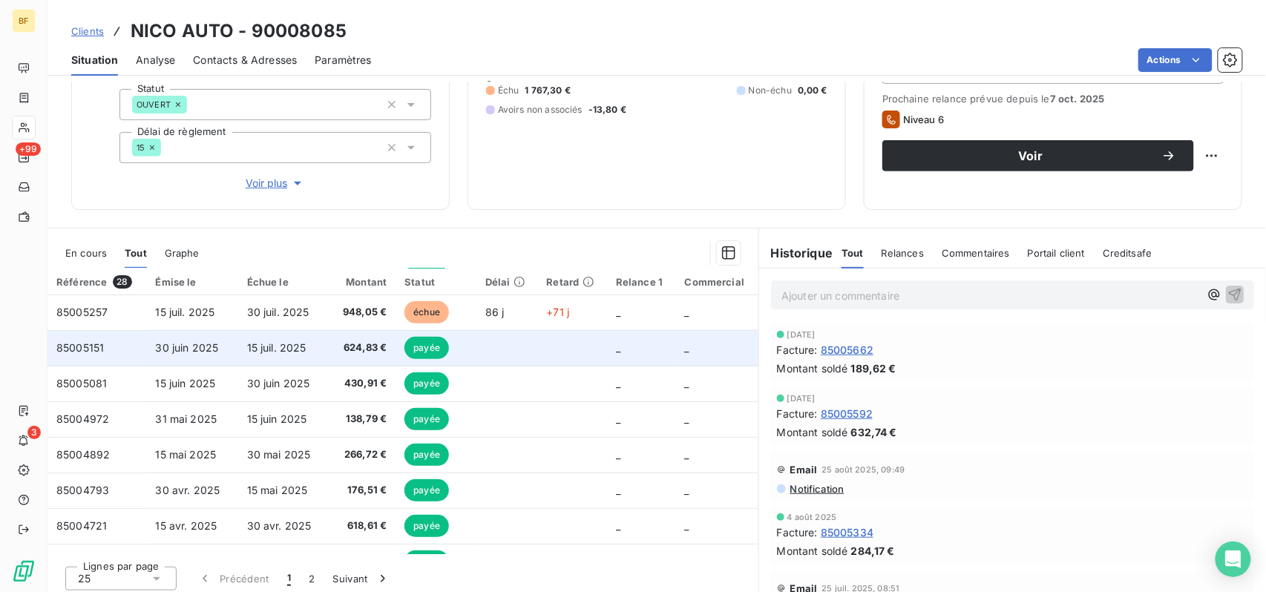
scroll to position [99, 0]
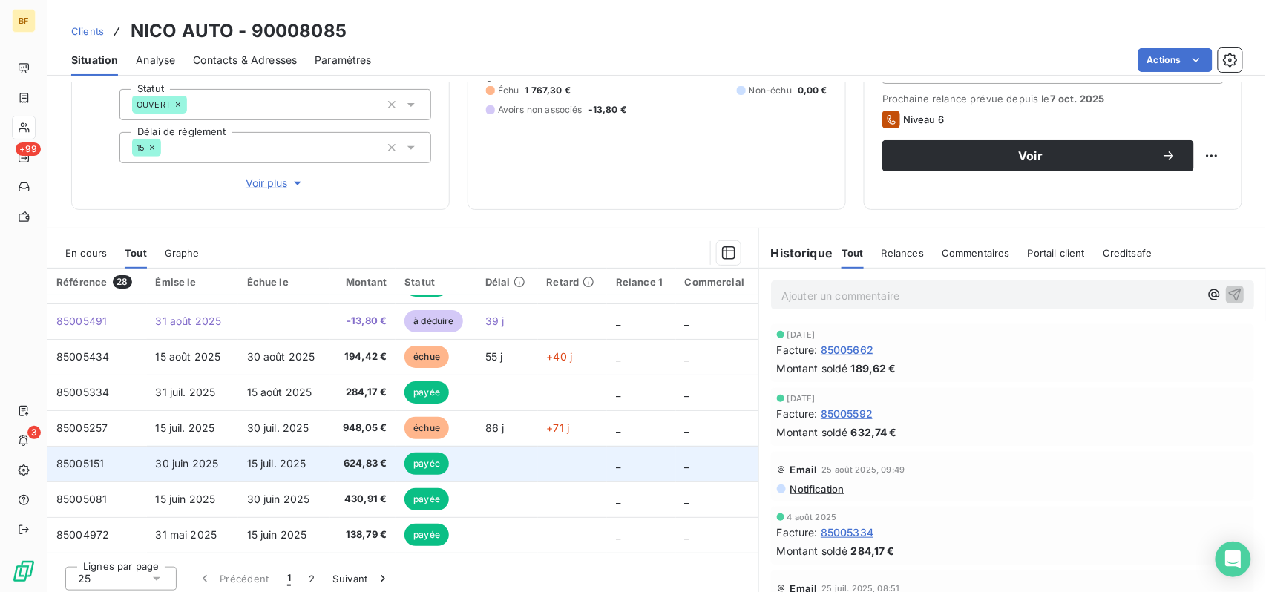
click at [339, 462] on span "624,83 €" at bounding box center [362, 463] width 47 height 15
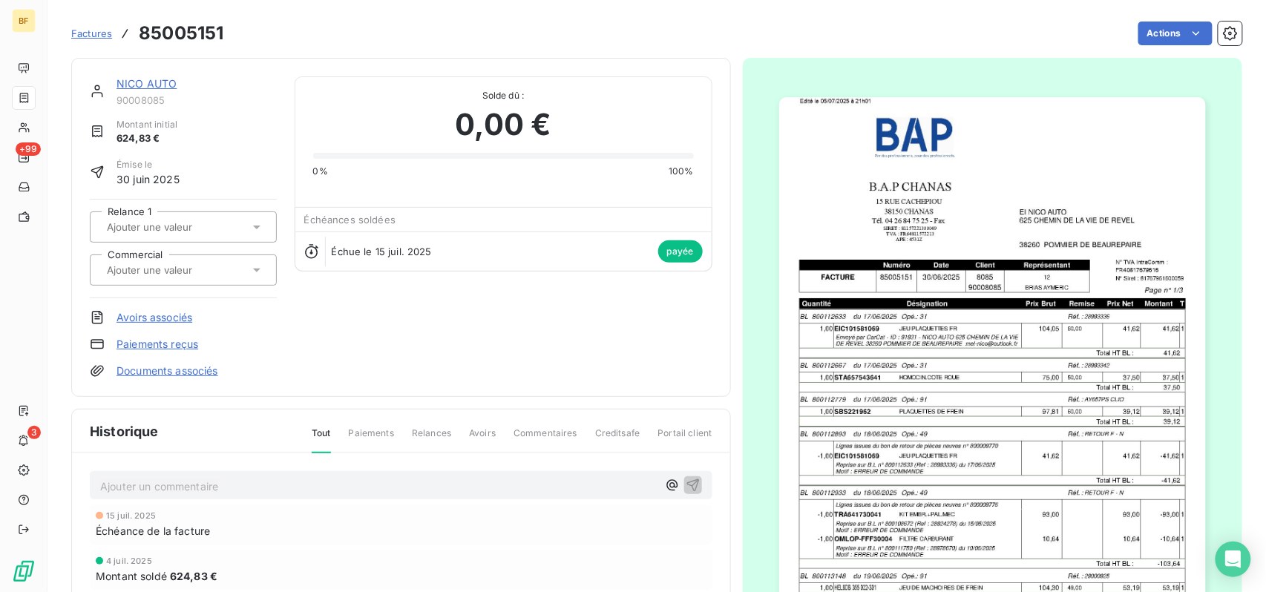
click at [851, 407] on img "button" at bounding box center [992, 399] width 427 height 604
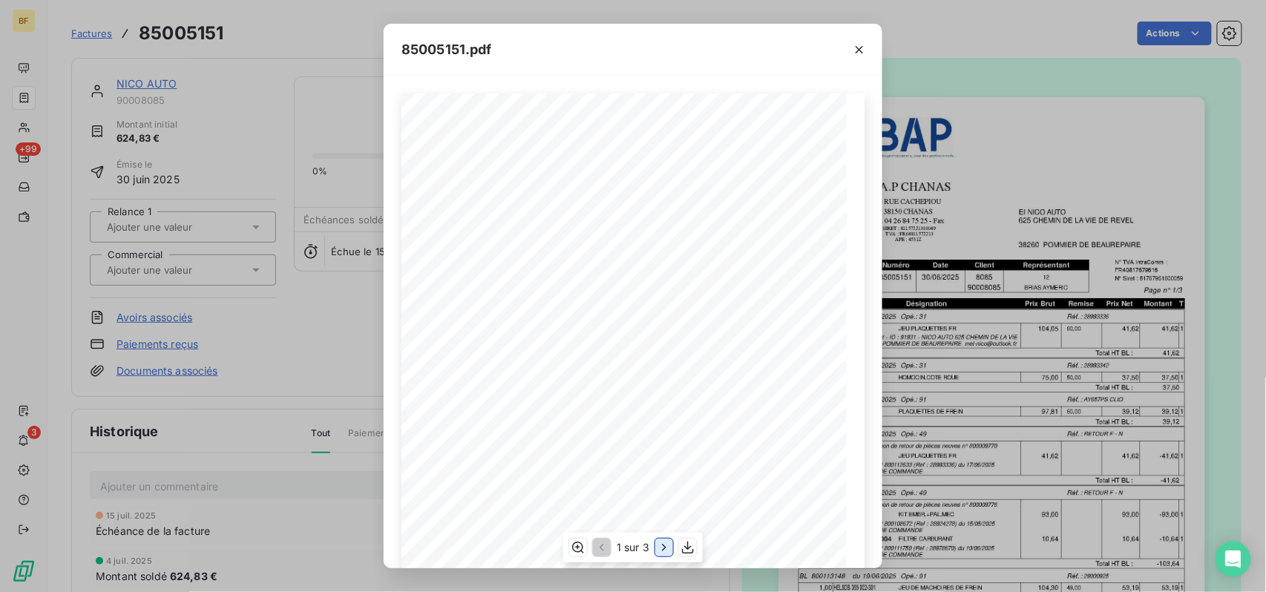
click at [660, 550] on icon "button" at bounding box center [664, 547] width 15 height 15
click at [660, 550] on icon "button" at bounding box center [665, 547] width 15 height 15
click at [692, 544] on icon "button" at bounding box center [689, 547] width 15 height 15
click at [283, 32] on div "85005151.pdf B.A.P CHANAS EI NICO AUTO [STREET_ADDRESS] 38260 POMMIER DE BEAURE…" at bounding box center [633, 296] width 1266 height 592
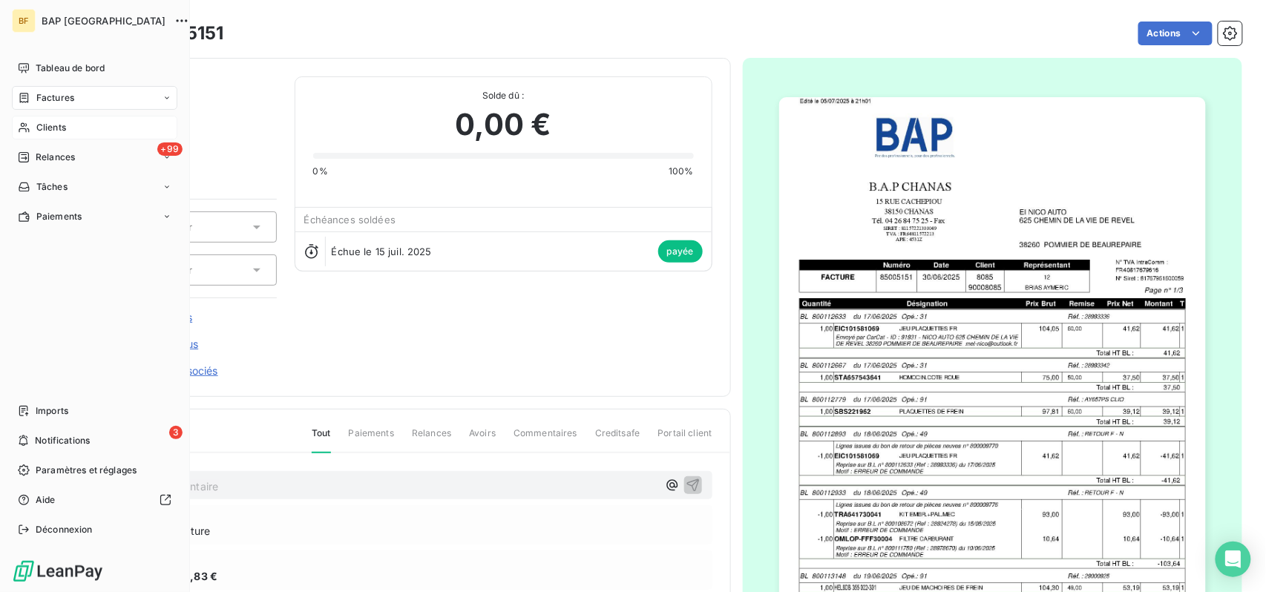
drag, startPoint x: 34, startPoint y: 123, endPoint x: 43, endPoint y: 121, distance: 9.2
click at [33, 123] on div "Clients" at bounding box center [94, 128] width 165 height 24
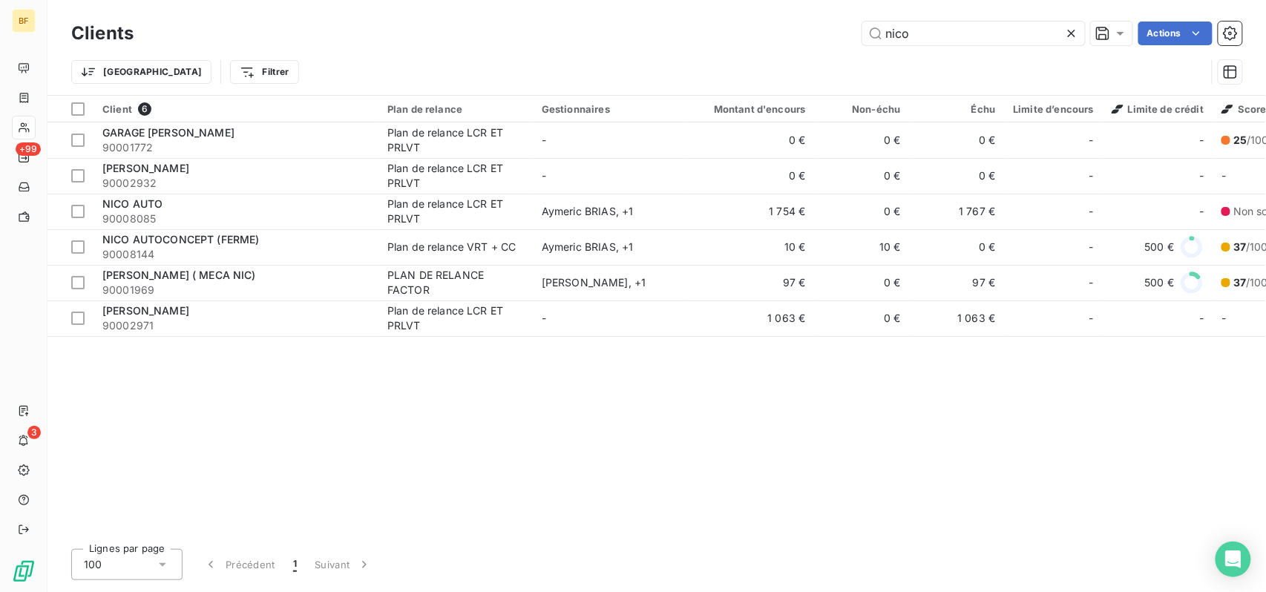
drag, startPoint x: 928, startPoint y: 31, endPoint x: 828, endPoint y: 36, distance: 100.3
click at [863, 29] on input "nico" at bounding box center [973, 34] width 223 height 24
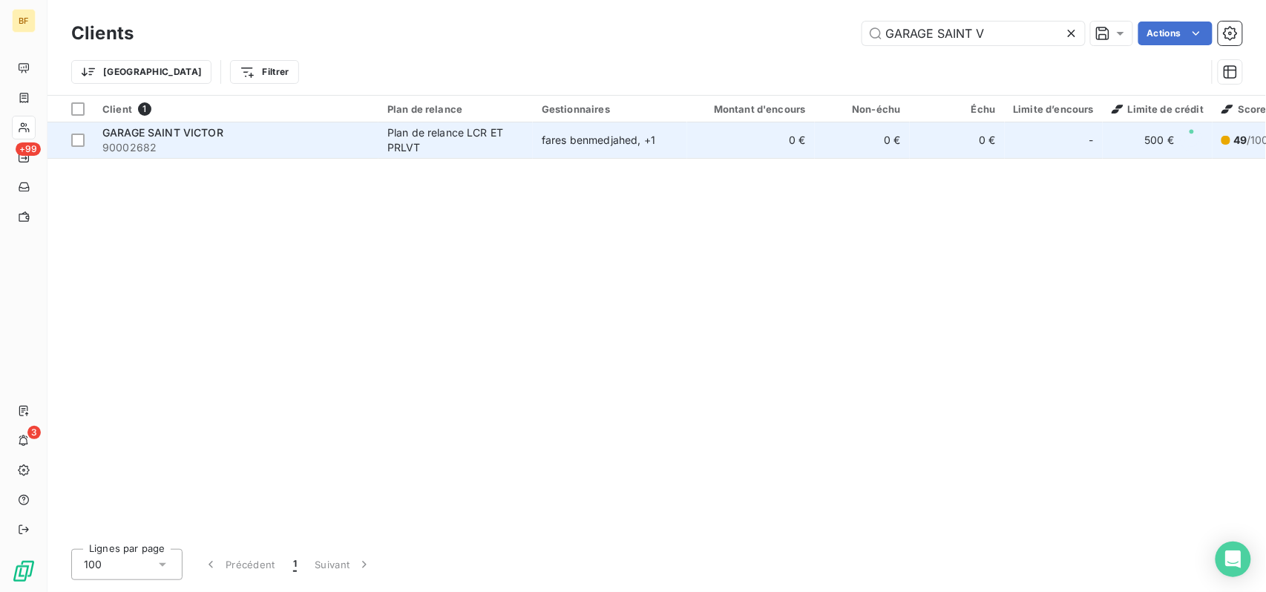
type input "GARAGE SAINT V"
click at [494, 148] on div "Plan de relance LCR ET PRLVT" at bounding box center [455, 140] width 137 height 30
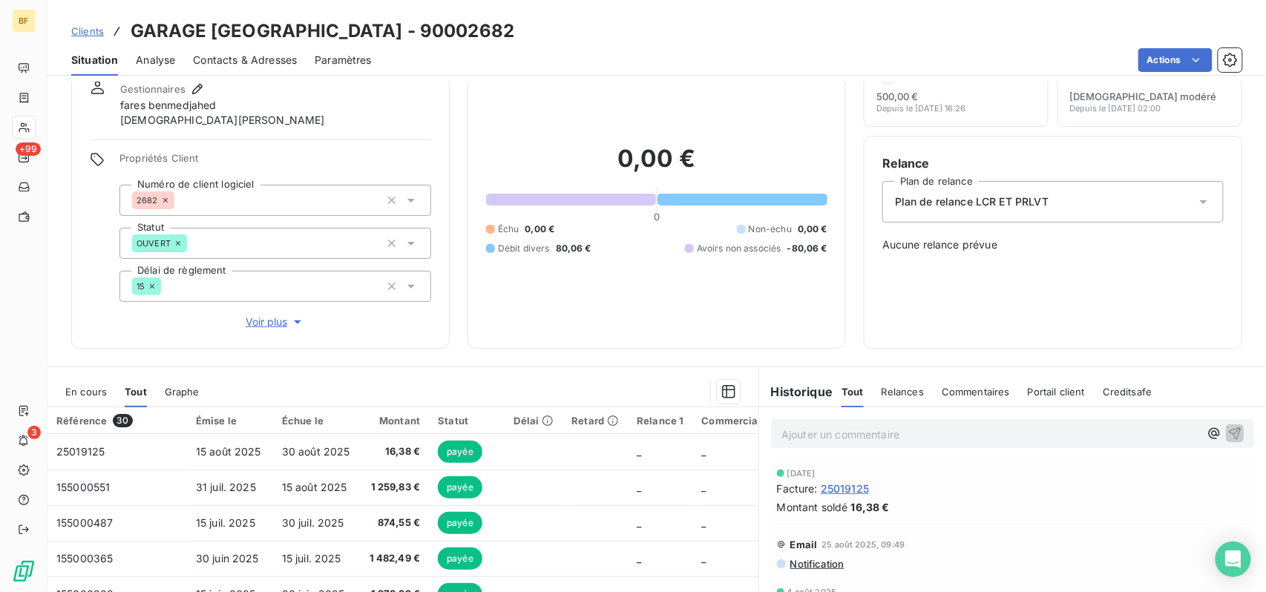
scroll to position [99, 0]
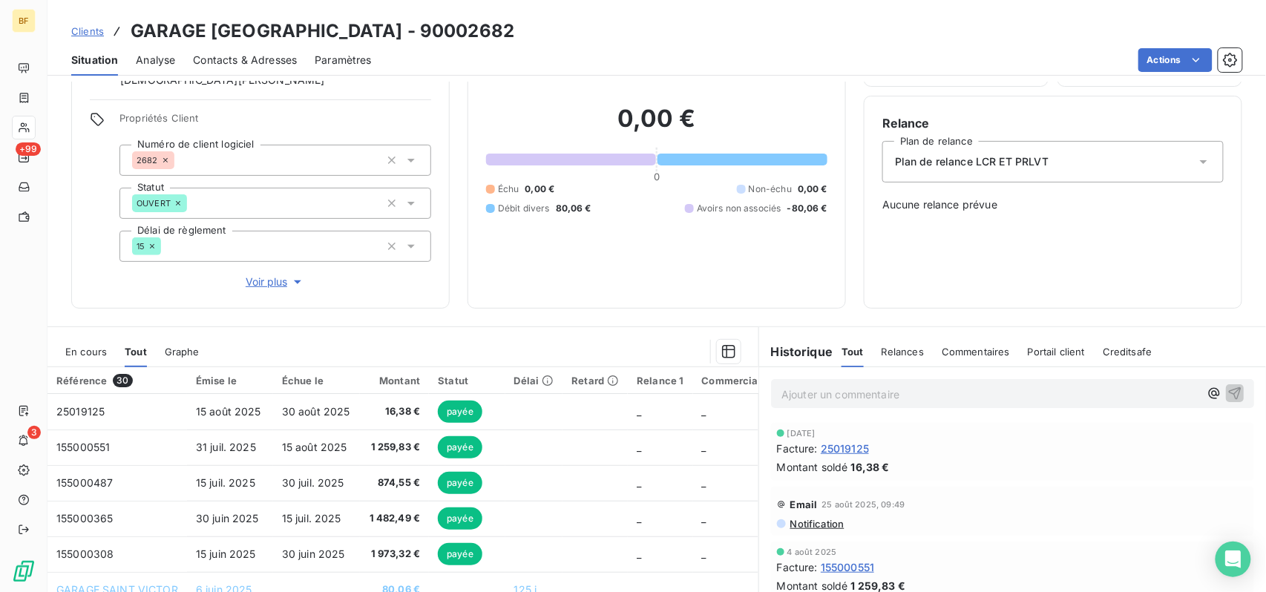
drag, startPoint x: 875, startPoint y: 370, endPoint x: 872, endPoint y: 377, distance: 8.0
click at [875, 369] on div "Ajouter un commentaire ﻿" at bounding box center [1012, 393] width 507 height 53
click at [866, 387] on p "Ajouter un commentaire ﻿" at bounding box center [990, 394] width 418 height 19
click at [956, 397] on p "(AV) impayé factor" at bounding box center [990, 393] width 418 height 17
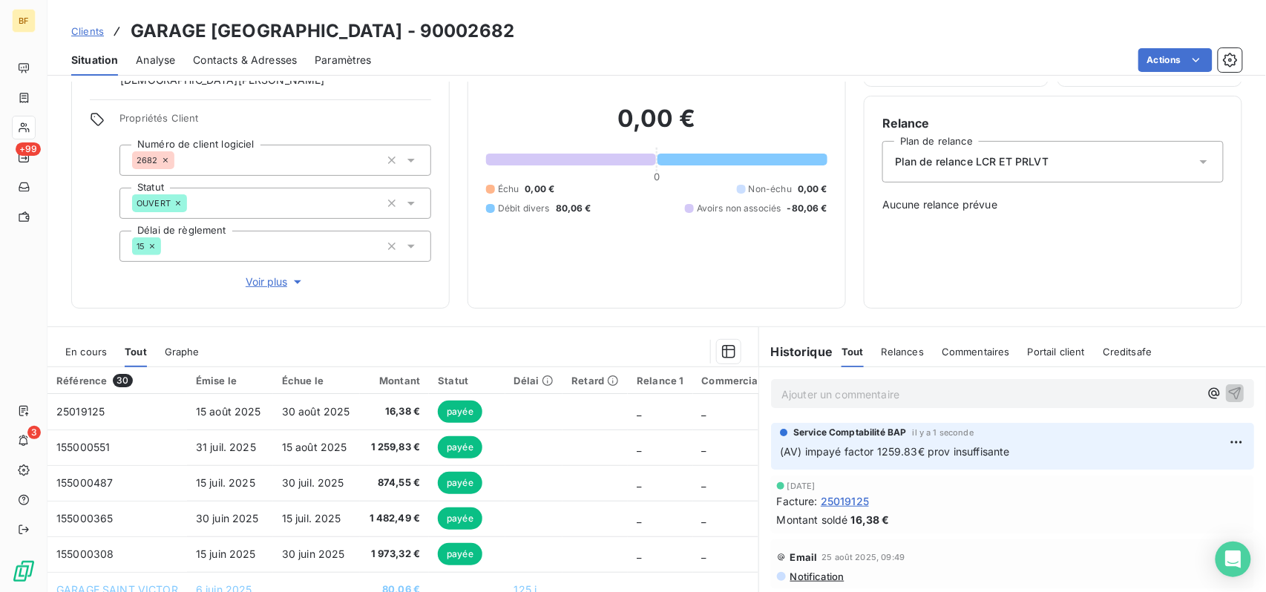
click at [273, 64] on span "Contacts & Adresses" at bounding box center [245, 60] width 104 height 15
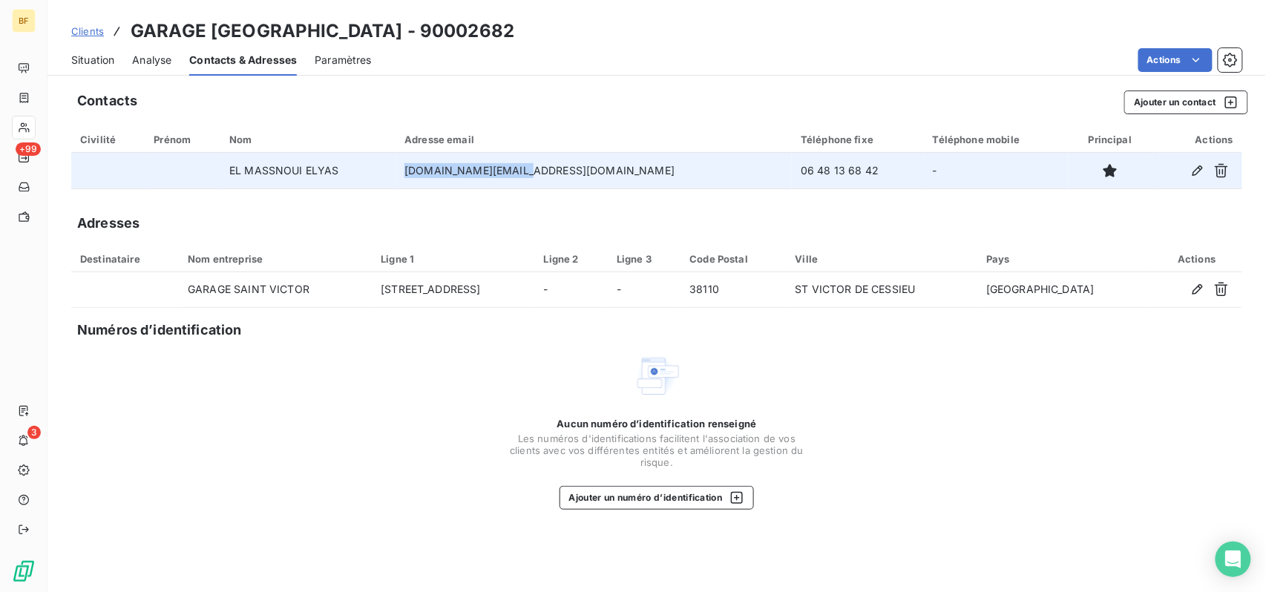
drag, startPoint x: 608, startPoint y: 172, endPoint x: 457, endPoint y: 168, distance: 150.7
click at [457, 168] on tr "EL MASSNOUI ELYAS [DOMAIN_NAME][EMAIL_ADDRESS][DOMAIN_NAME] 06 48 13 68 42 -" at bounding box center [656, 171] width 1171 height 36
copy tr "[DOMAIN_NAME][EMAIL_ADDRESS][DOMAIN_NAME]"
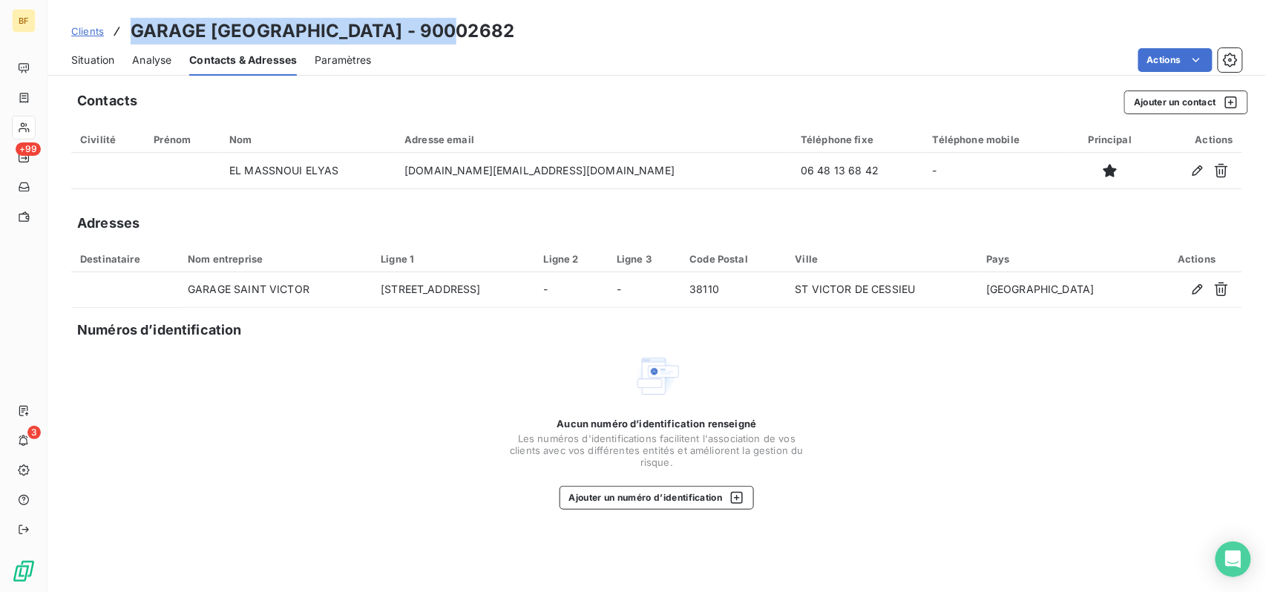
drag, startPoint x: 464, startPoint y: 29, endPoint x: 135, endPoint y: 28, distance: 328.7
click at [135, 28] on div "Clients GARAGE [GEOGRAPHIC_DATA] - 90002682" at bounding box center [656, 31] width 1218 height 27
copy h3 "GARAGE [GEOGRAPHIC_DATA] - 90002682"
click at [88, 70] on div "Situation" at bounding box center [92, 60] width 43 height 31
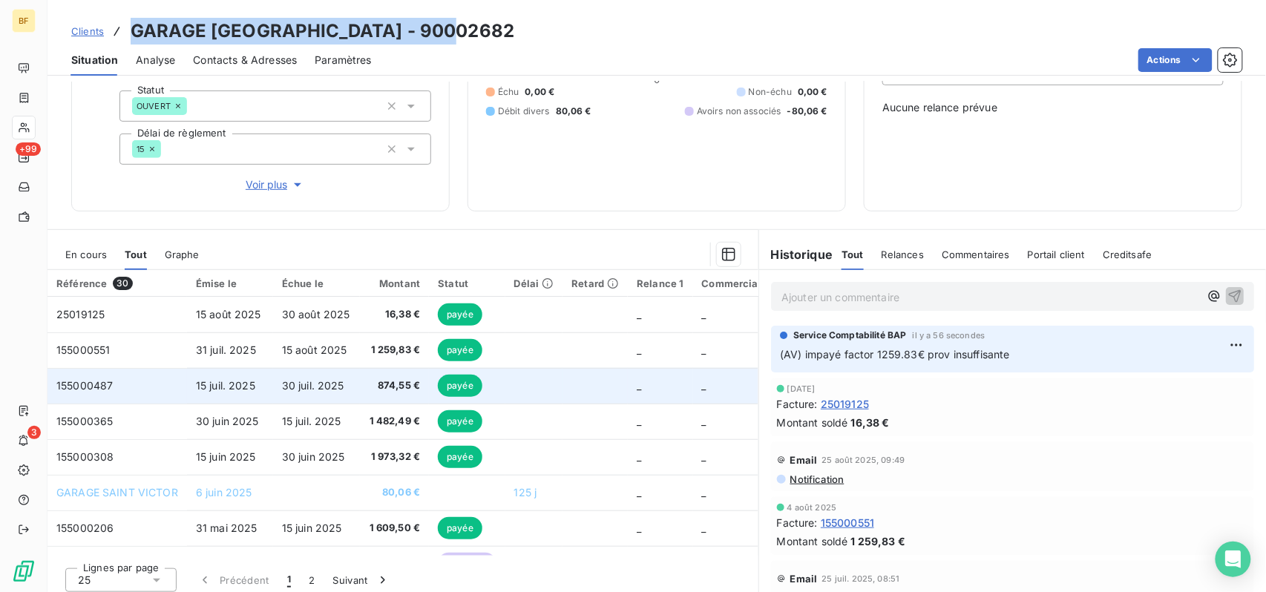
scroll to position [197, 0]
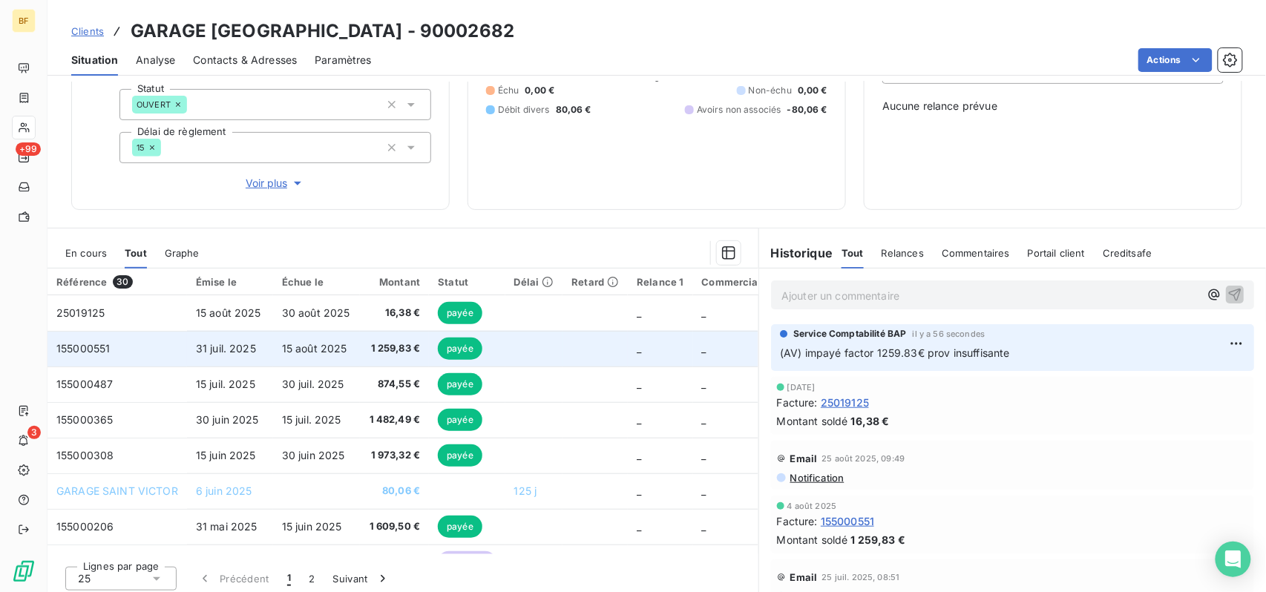
click at [378, 335] on td "1 259,83 €" at bounding box center [395, 349] width 70 height 36
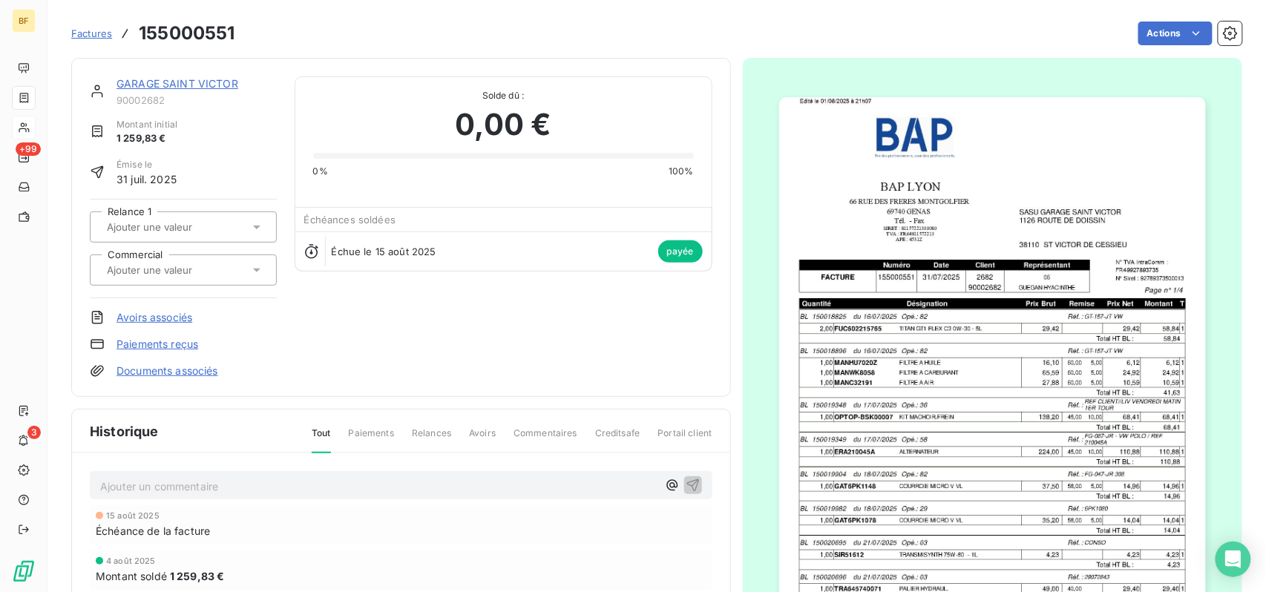
click at [1012, 413] on img "button" at bounding box center [992, 399] width 427 height 604
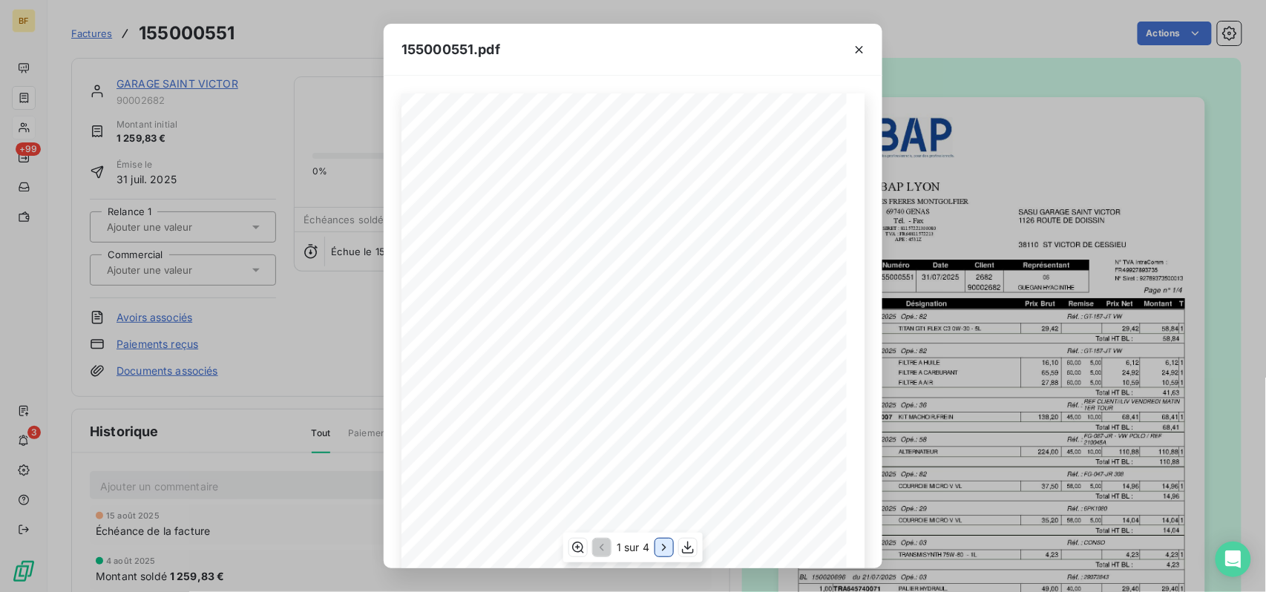
click at [670, 550] on icon "button" at bounding box center [664, 547] width 15 height 15
click at [670, 548] on icon "button" at bounding box center [665, 547] width 15 height 15
click at [686, 544] on icon "button" at bounding box center [689, 547] width 15 height 15
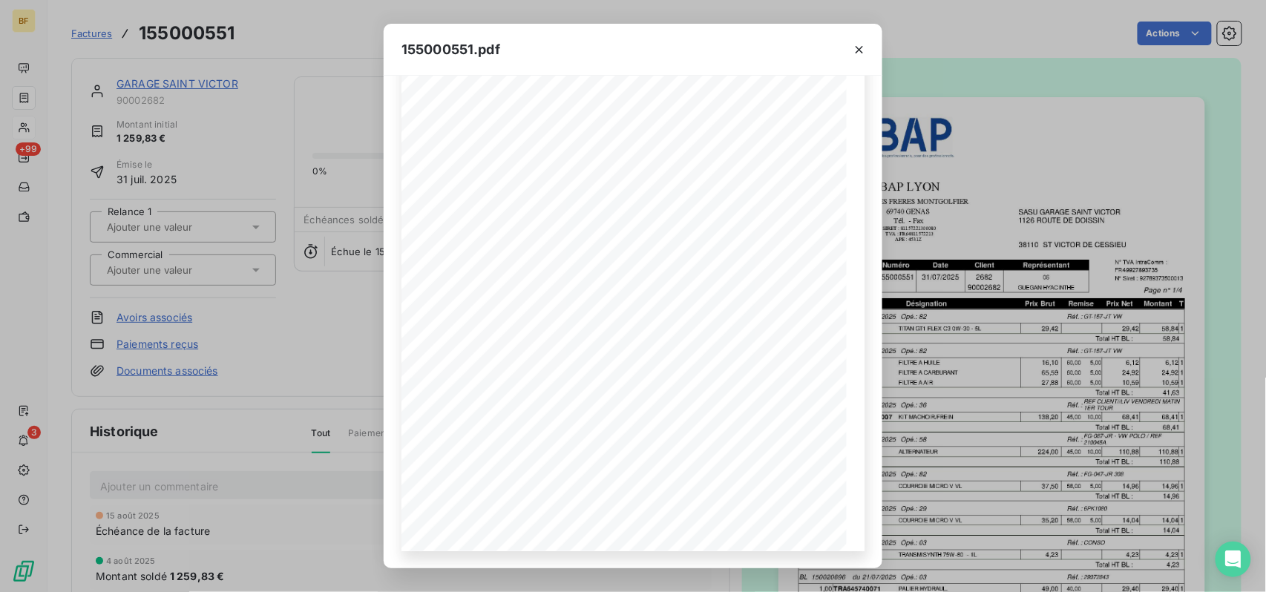
click at [299, 46] on div "155000551.pdf BAP [GEOGRAPHIC_DATA] SASU GARAGE [GEOGRAPHIC_DATA][STREET_ADDRES…" at bounding box center [633, 296] width 1266 height 592
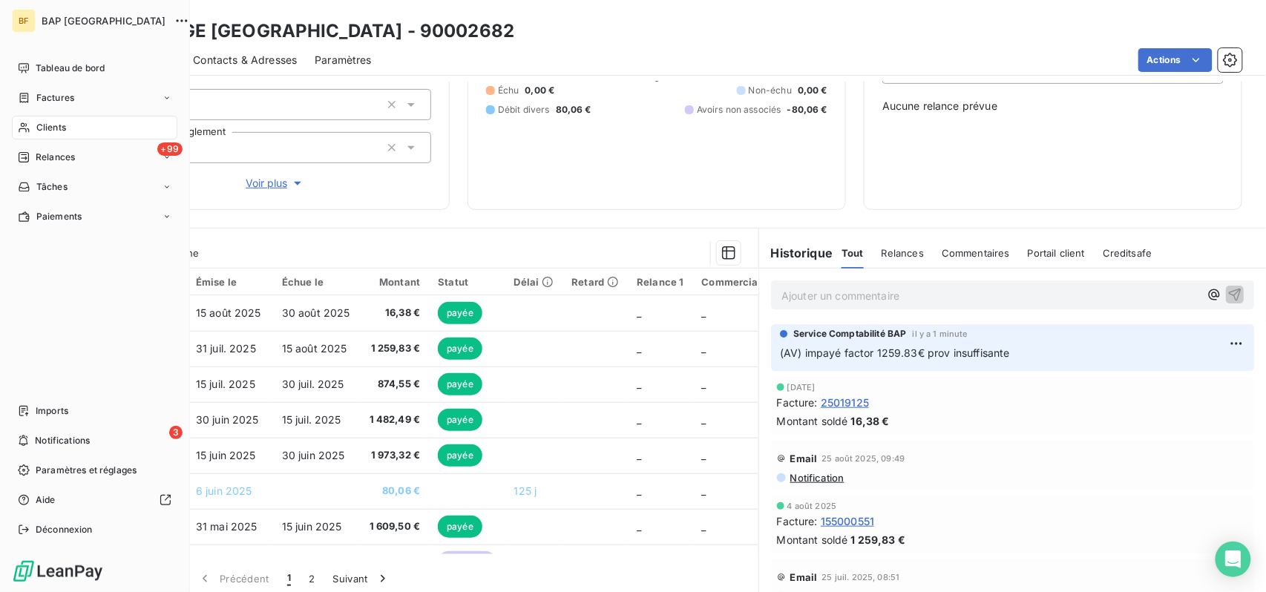
drag, startPoint x: 29, startPoint y: 128, endPoint x: 36, endPoint y: 127, distance: 7.6
click at [29, 128] on icon at bounding box center [24, 128] width 13 height 12
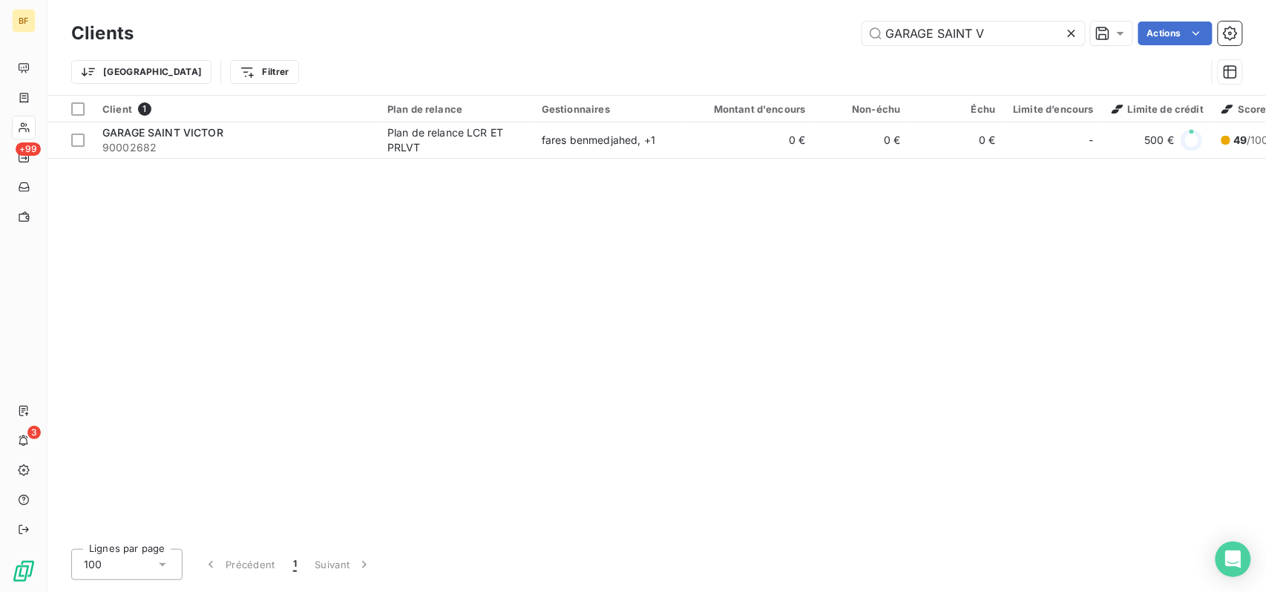
drag, startPoint x: 1004, startPoint y: 33, endPoint x: 804, endPoint y: 37, distance: 200.4
click at [844, 39] on div "GARAGE SAINT V Actions" at bounding box center [696, 34] width 1091 height 24
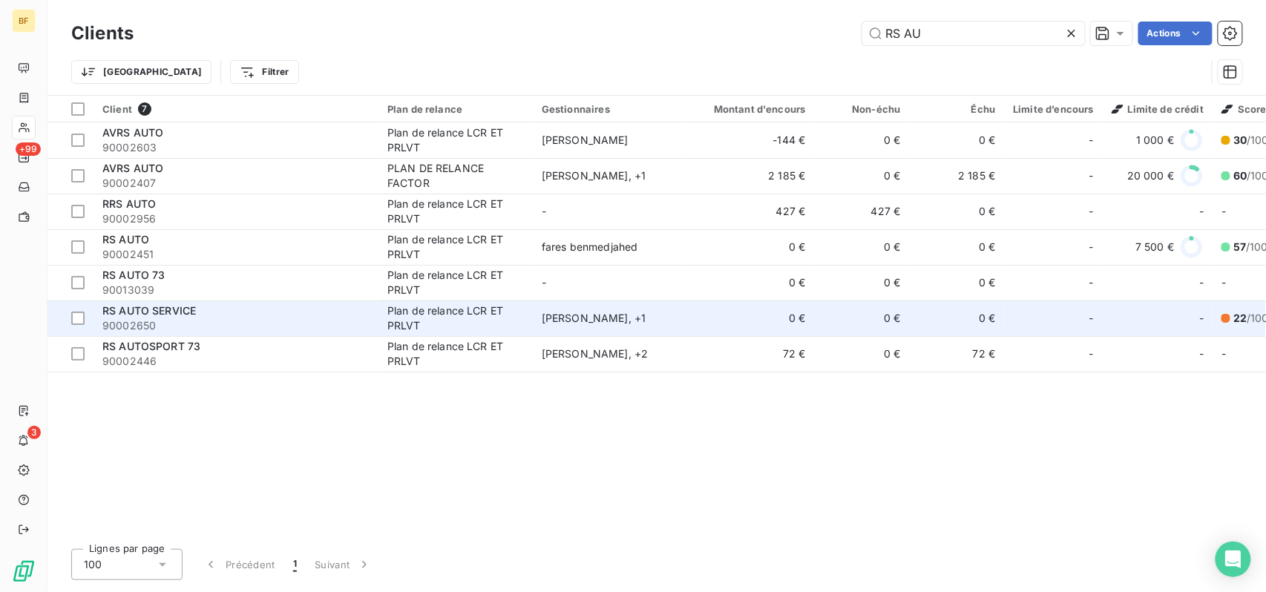
type input "RS AU"
click at [282, 316] on div "RS AUTO SERVICE" at bounding box center [235, 310] width 267 height 15
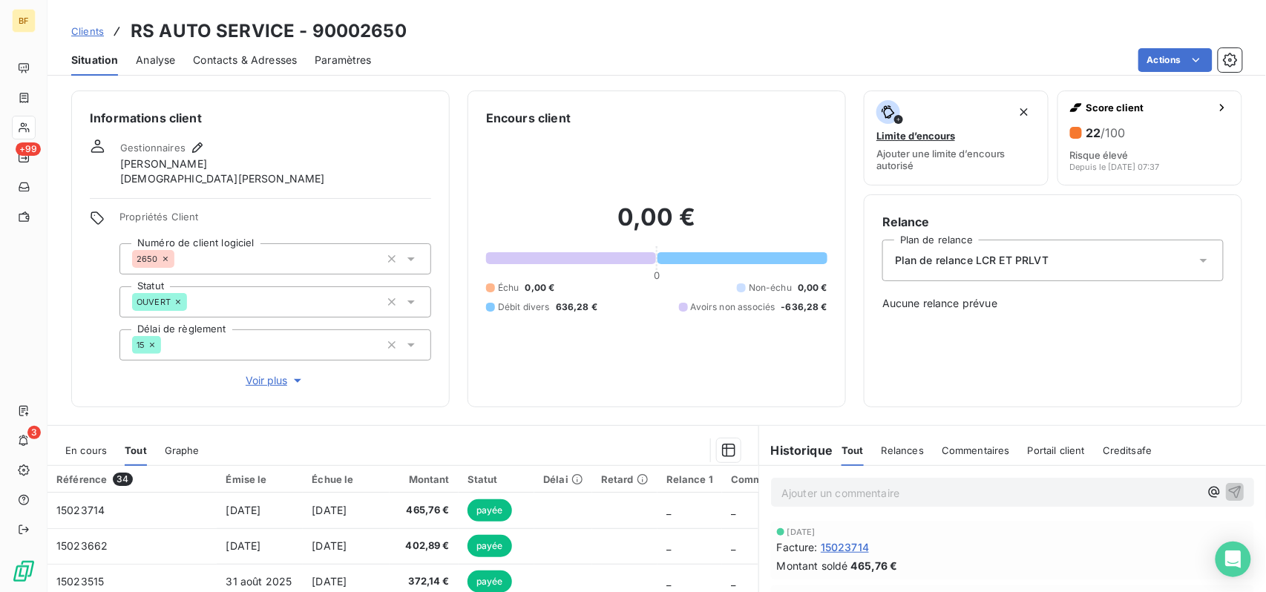
drag, startPoint x: 280, startPoint y: 56, endPoint x: 312, endPoint y: 76, distance: 37.3
click at [280, 56] on span "Contacts & Adresses" at bounding box center [245, 60] width 104 height 15
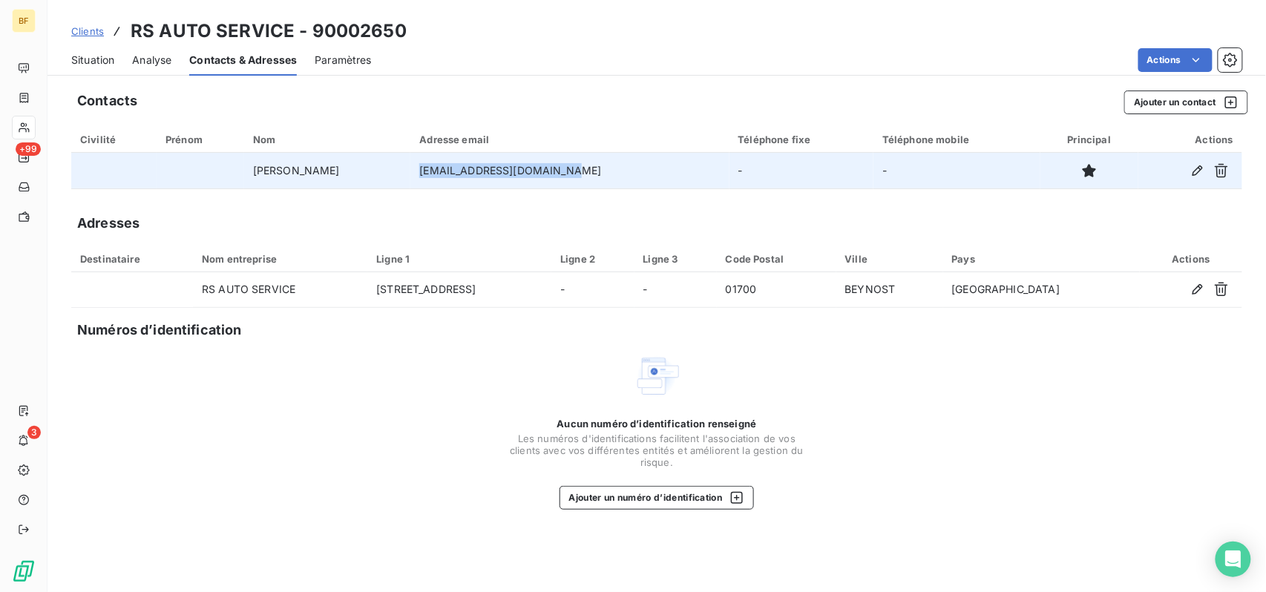
drag, startPoint x: 666, startPoint y: 175, endPoint x: 496, endPoint y: 169, distance: 170.0
click at [496, 169] on td "[EMAIL_ADDRESS][DOMAIN_NAME]" at bounding box center [569, 171] width 318 height 36
copy td "[EMAIL_ADDRESS][DOMAIN_NAME]"
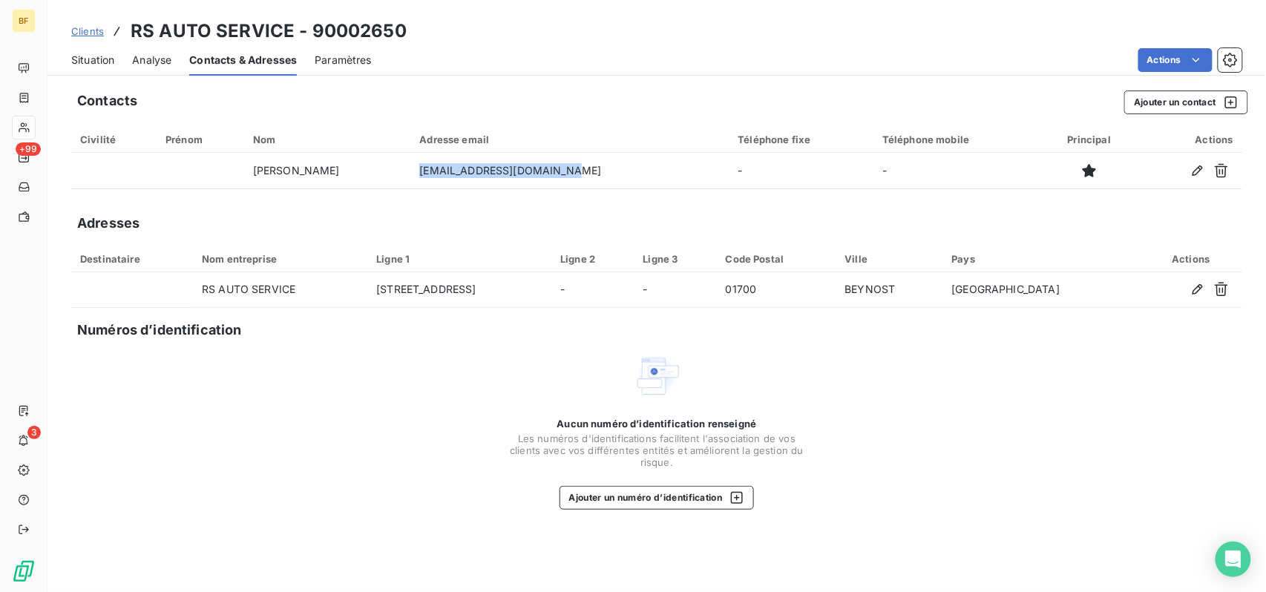
drag, startPoint x: 93, startPoint y: 59, endPoint x: 103, endPoint y: 59, distance: 9.6
click at [93, 58] on span "Situation" at bounding box center [92, 60] width 43 height 15
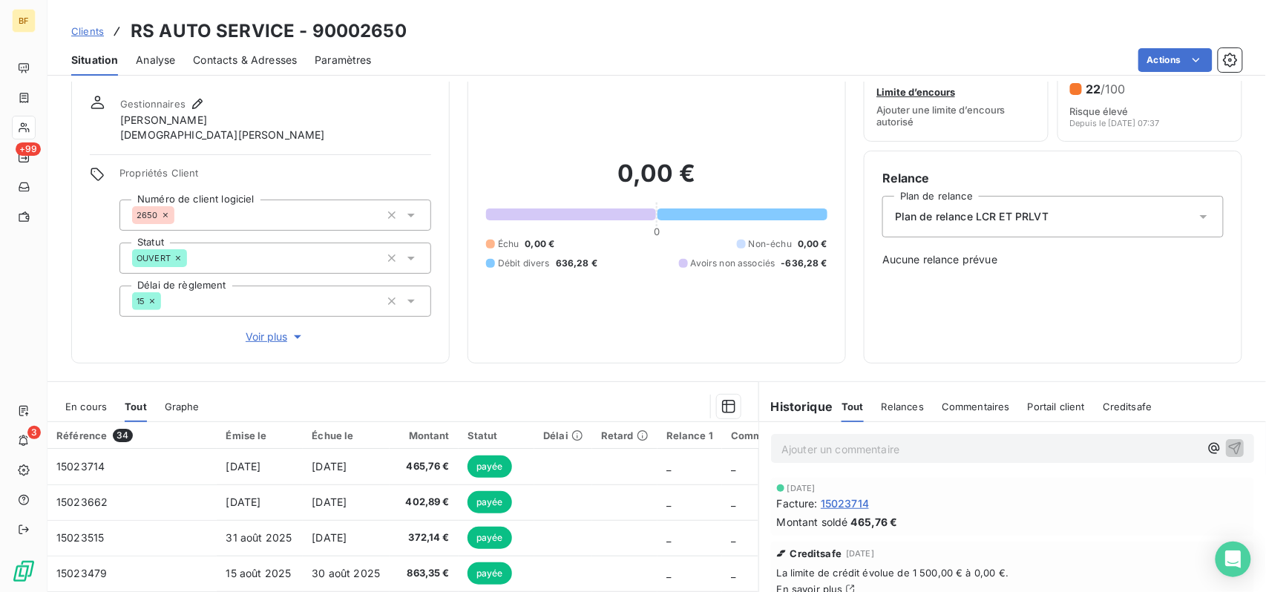
scroll to position [99, 0]
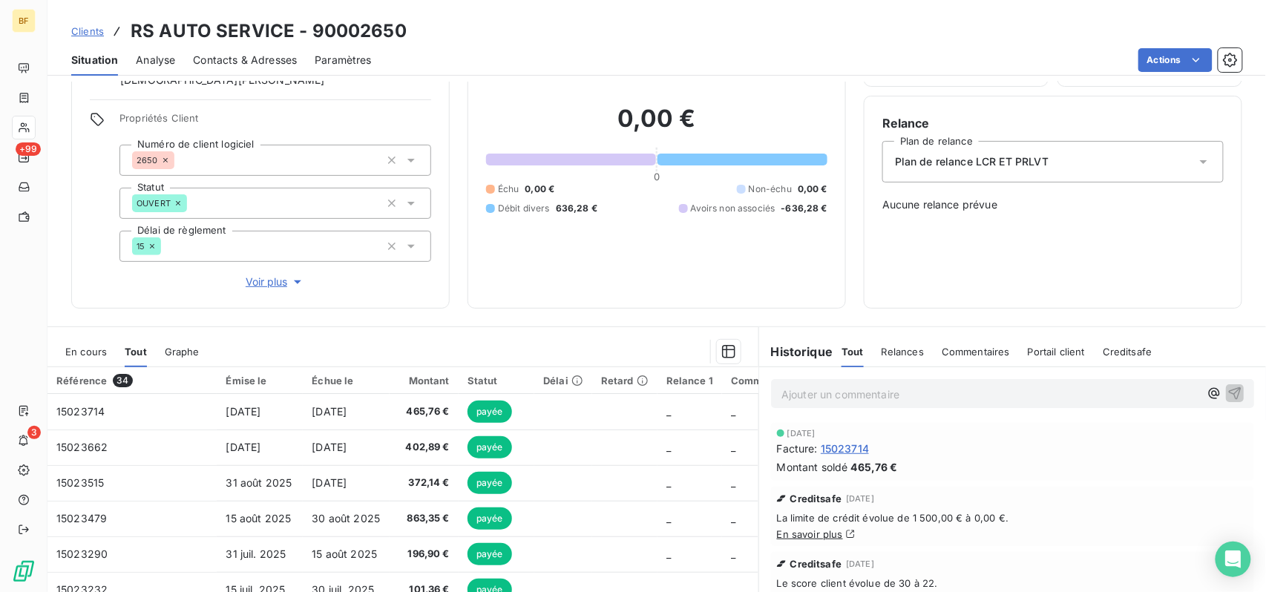
click at [839, 397] on p "Ajouter un commentaire ﻿" at bounding box center [990, 394] width 418 height 19
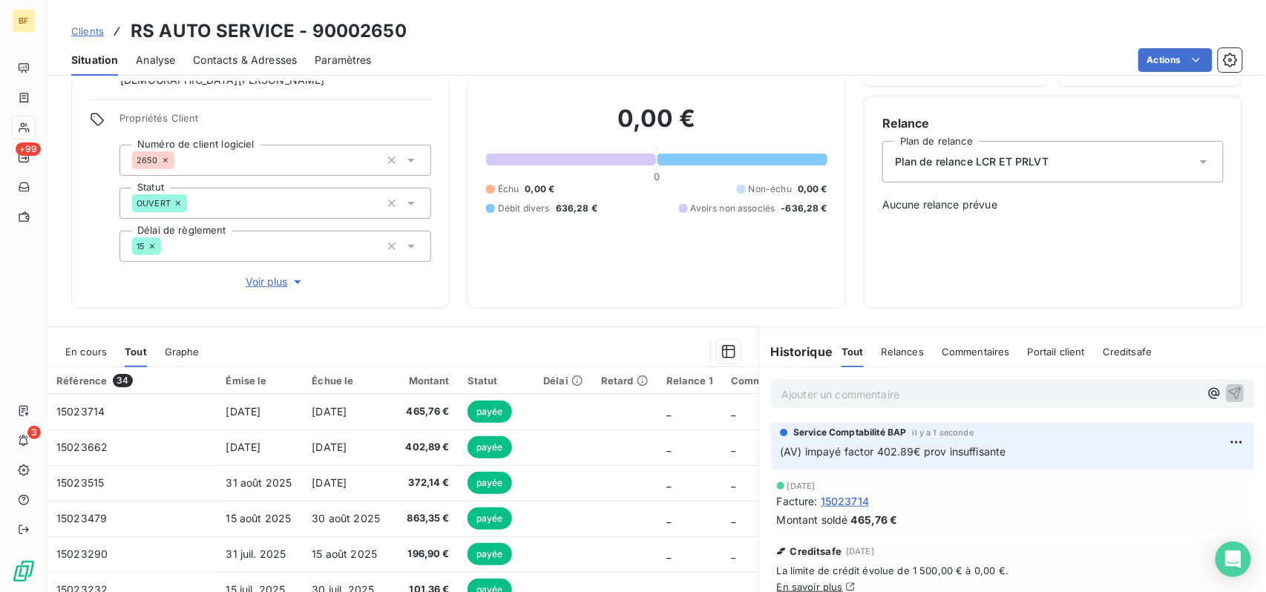
drag, startPoint x: 228, startPoint y: 56, endPoint x: 254, endPoint y: 66, distance: 27.7
click at [228, 56] on span "Contacts & Adresses" at bounding box center [245, 60] width 104 height 15
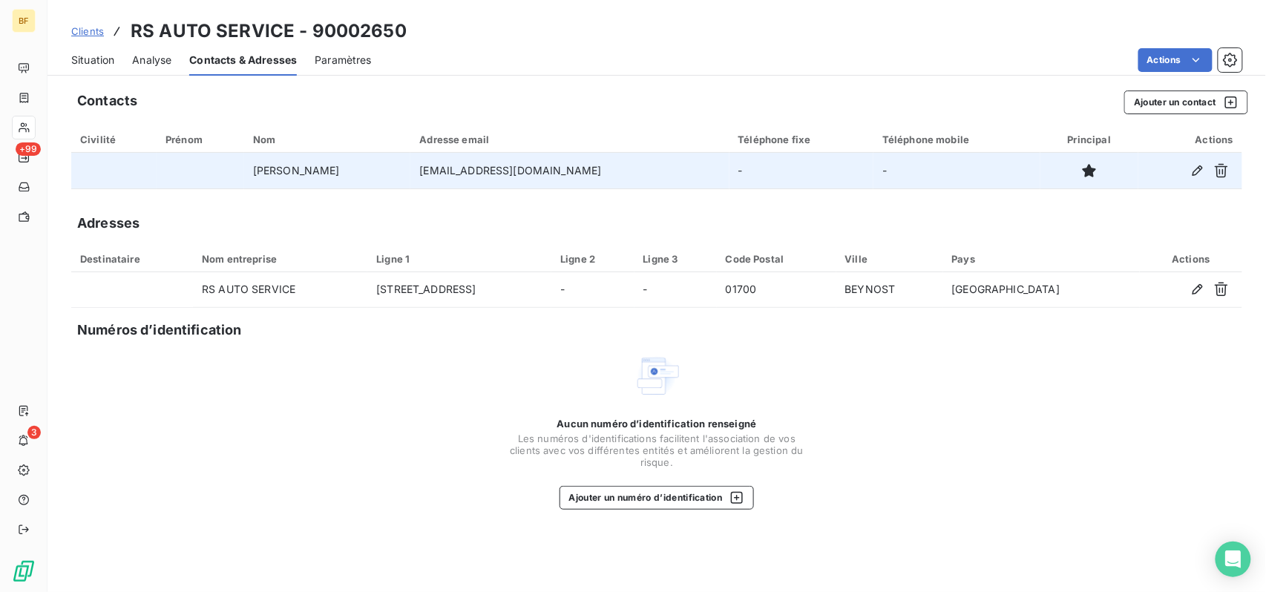
drag, startPoint x: 665, startPoint y: 165, endPoint x: 456, endPoint y: 170, distance: 208.6
click at [456, 170] on tr "NAIT [PERSON_NAME] [EMAIL_ADDRESS][DOMAIN_NAME] - -" at bounding box center [656, 171] width 1171 height 36
copy tr "[EMAIL_ADDRESS][DOMAIN_NAME]"
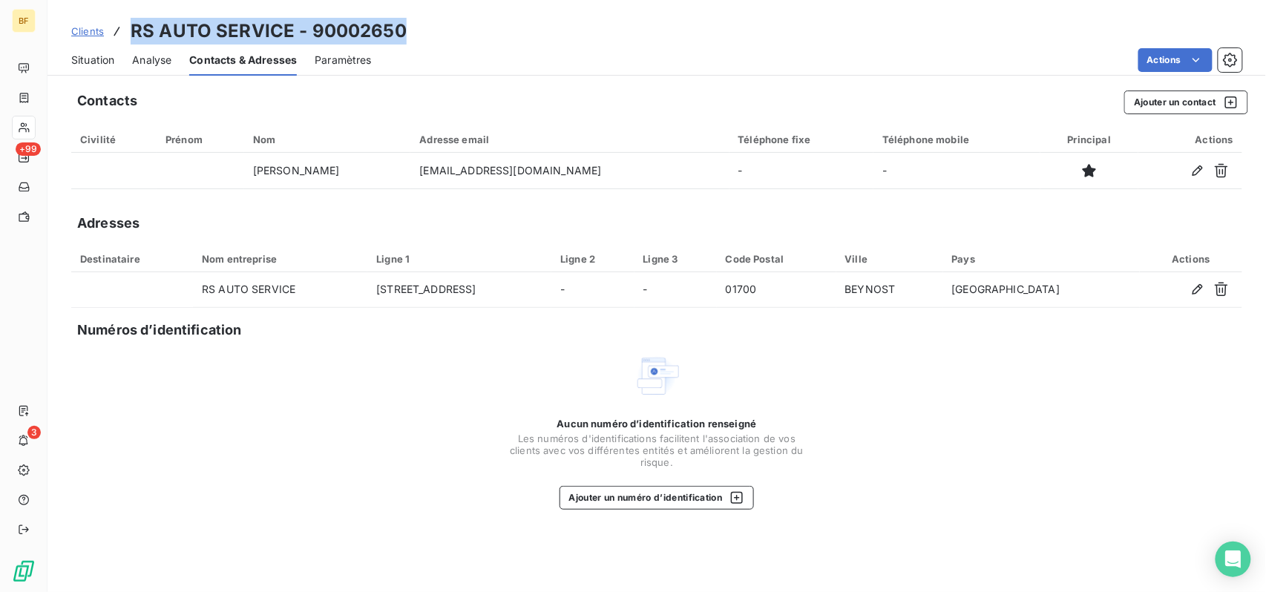
drag, startPoint x: 419, startPoint y: 27, endPoint x: 132, endPoint y: 36, distance: 286.6
click at [132, 36] on div "Clients RS AUTO SERVICE - 90002650" at bounding box center [656, 31] width 1218 height 27
copy h3 "RS AUTO SERVICE - 90002650"
click at [120, 65] on div "Situation Analyse Contacts & Adresses Paramètres Actions" at bounding box center [656, 60] width 1218 height 31
click at [115, 62] on div "Situation Analyse Contacts & Adresses Paramètres Actions" at bounding box center [656, 60] width 1218 height 31
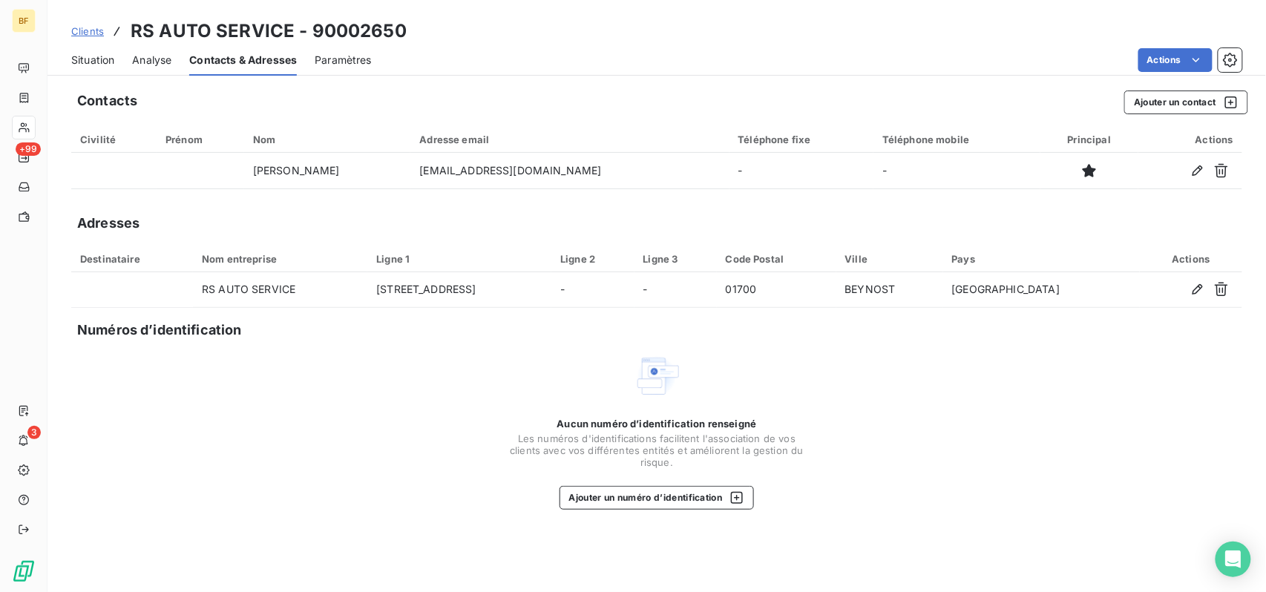
click at [112, 61] on span "Situation" at bounding box center [92, 60] width 43 height 15
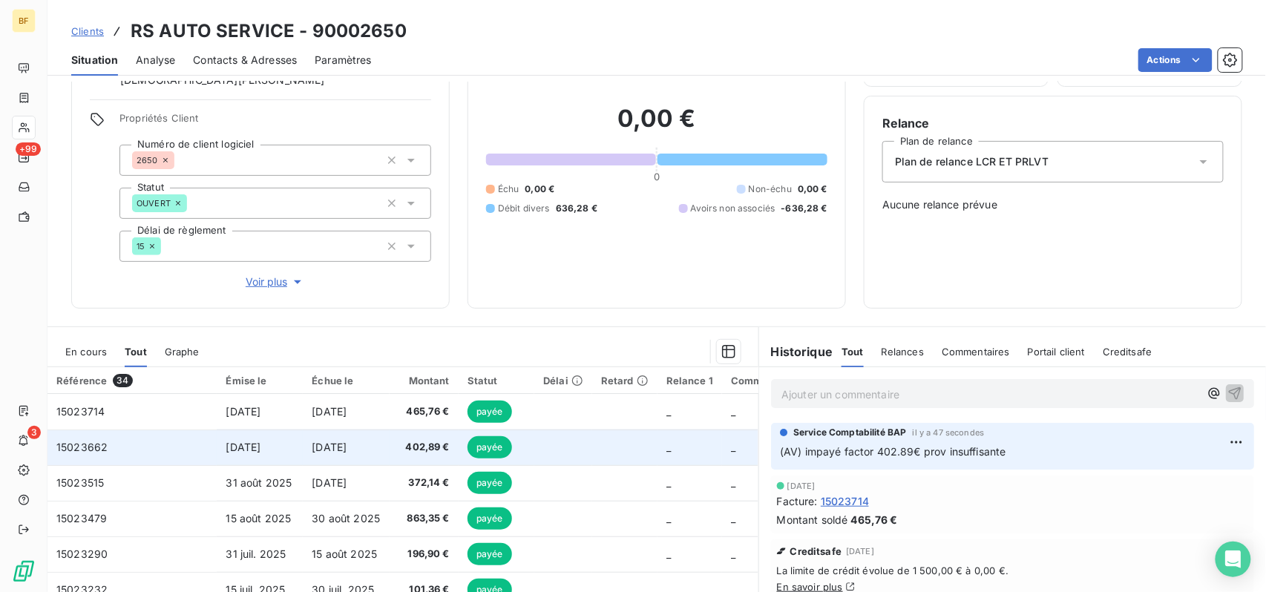
click at [450, 451] on span "402,89 €" at bounding box center [423, 447] width 51 height 15
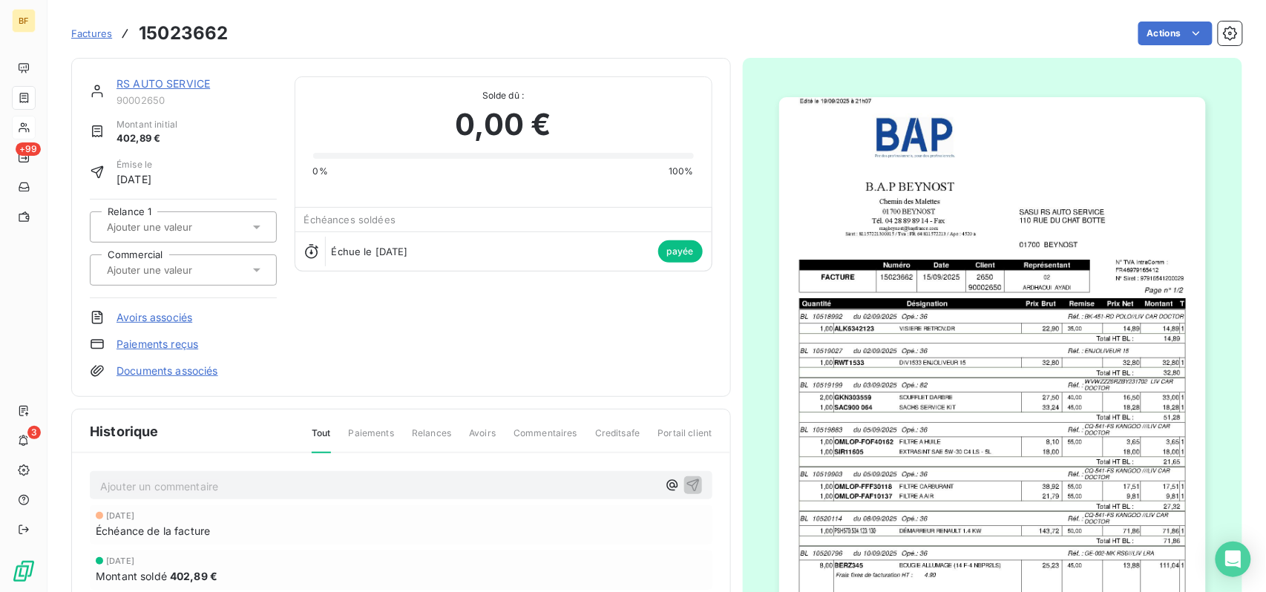
click at [947, 342] on img "button" at bounding box center [992, 399] width 427 height 604
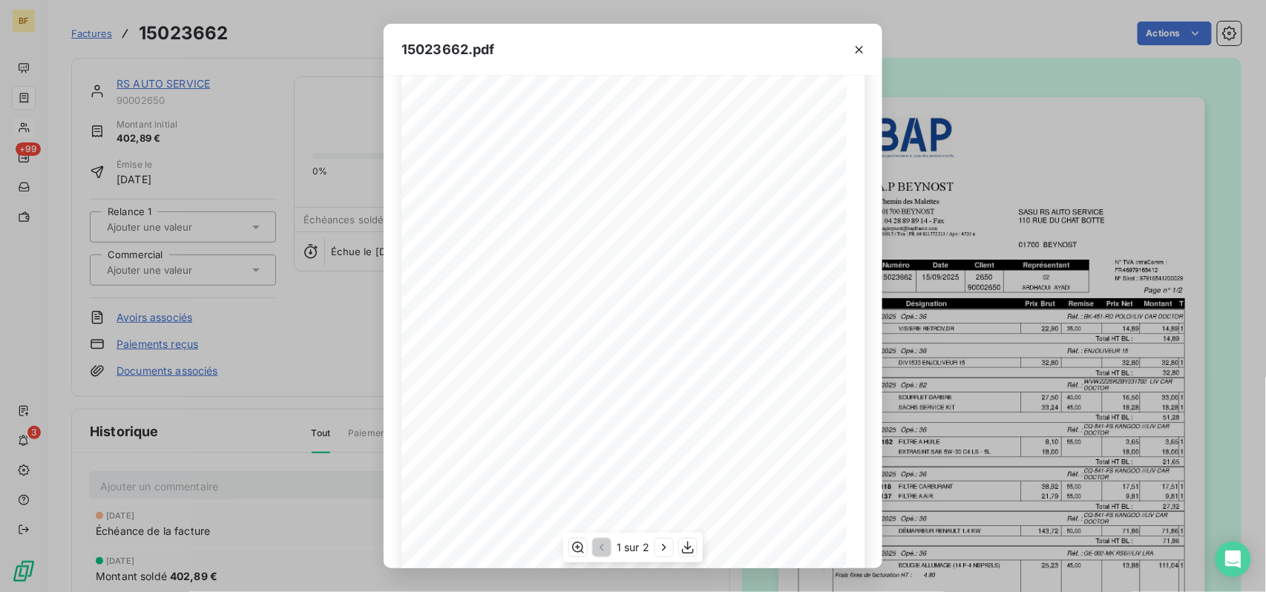
scroll to position [171, 0]
click at [665, 539] on button "button" at bounding box center [664, 548] width 18 height 18
click at [691, 544] on icon "button" at bounding box center [689, 547] width 15 height 15
click at [286, 24] on div "15023662.pdf B.A.P BEYNOST SASU RS AUTO SERVICE [GEOGRAPHIC_DATA] [STREET_ADDRE…" at bounding box center [633, 296] width 1266 height 592
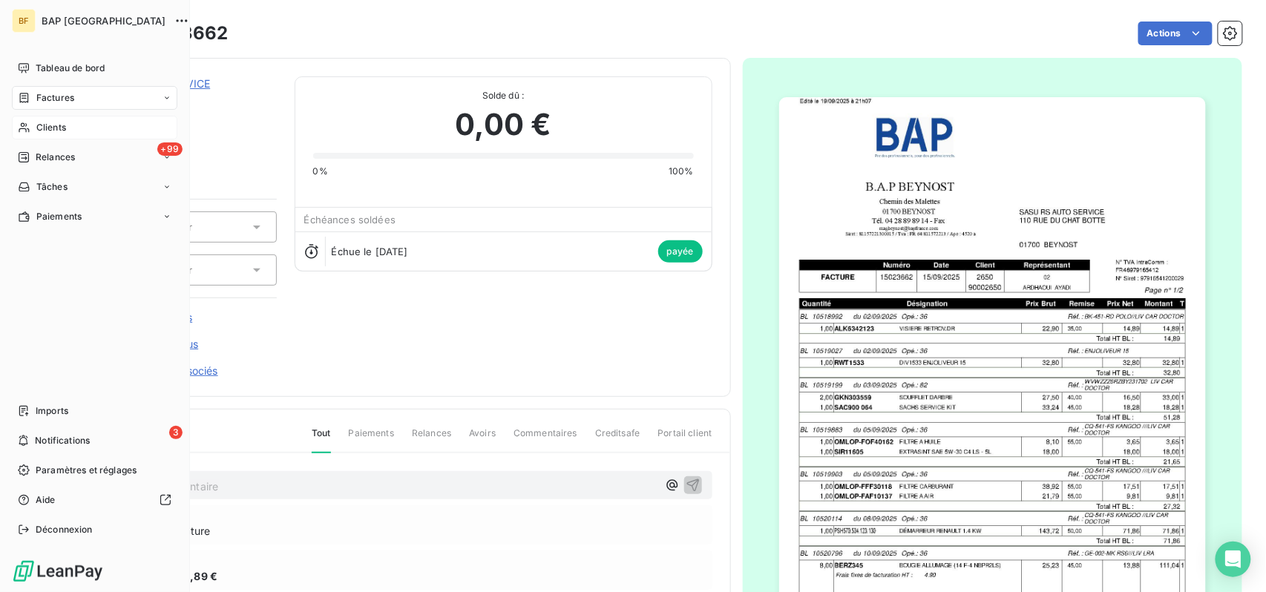
click at [37, 122] on span "Clients" at bounding box center [51, 127] width 30 height 13
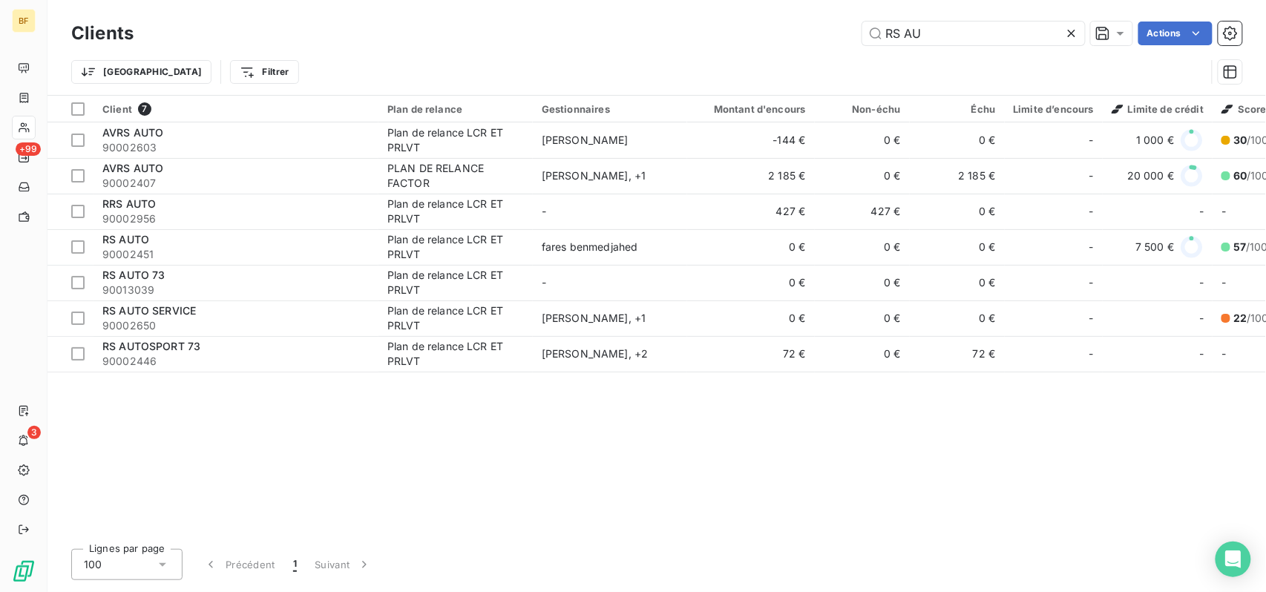
drag, startPoint x: 893, startPoint y: 39, endPoint x: 768, endPoint y: 22, distance: 125.8
click at [822, 39] on div "RS AU Actions" at bounding box center [696, 34] width 1091 height 24
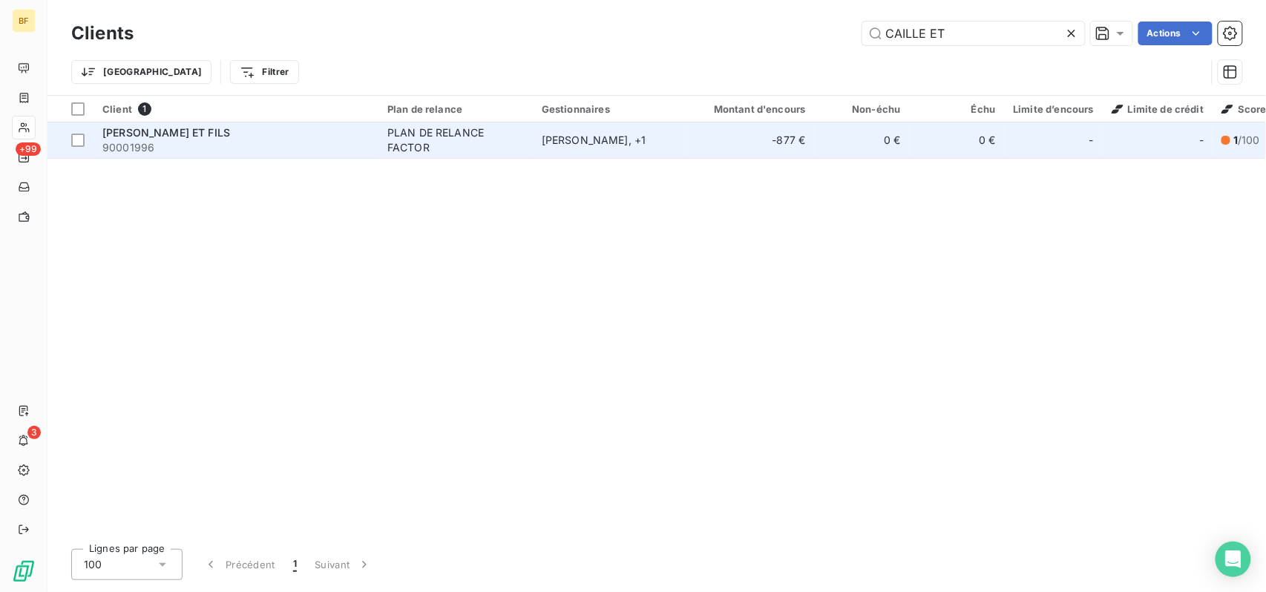
type input "CAILLE ET"
click at [342, 142] on span "90001996" at bounding box center [235, 147] width 267 height 15
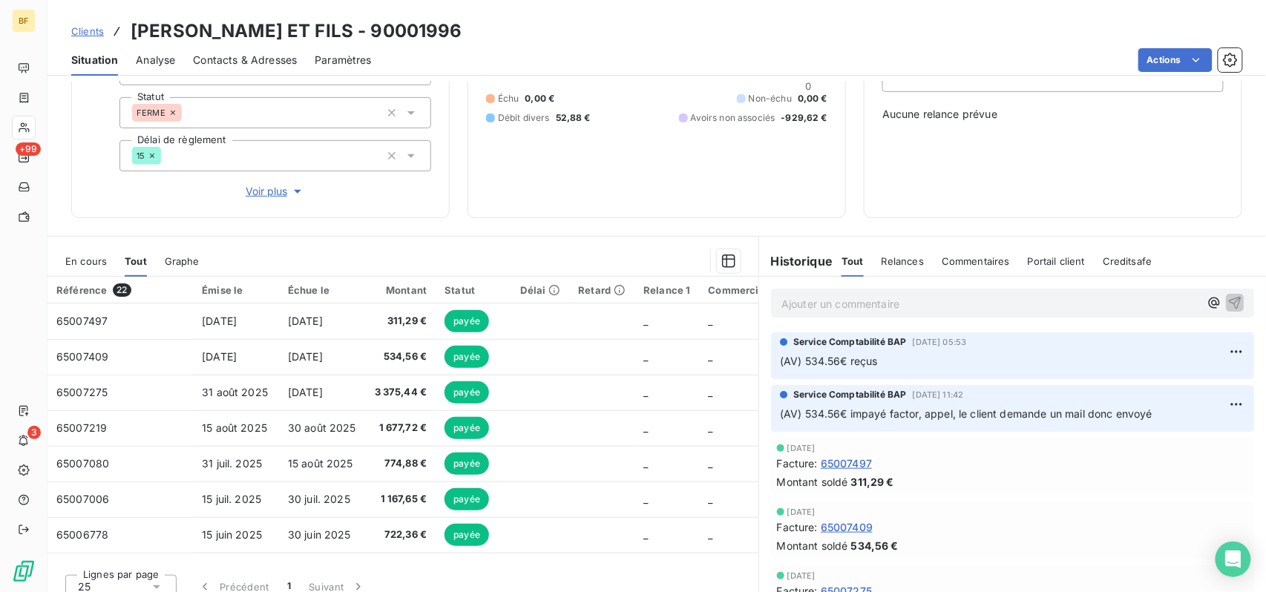
scroll to position [197, 0]
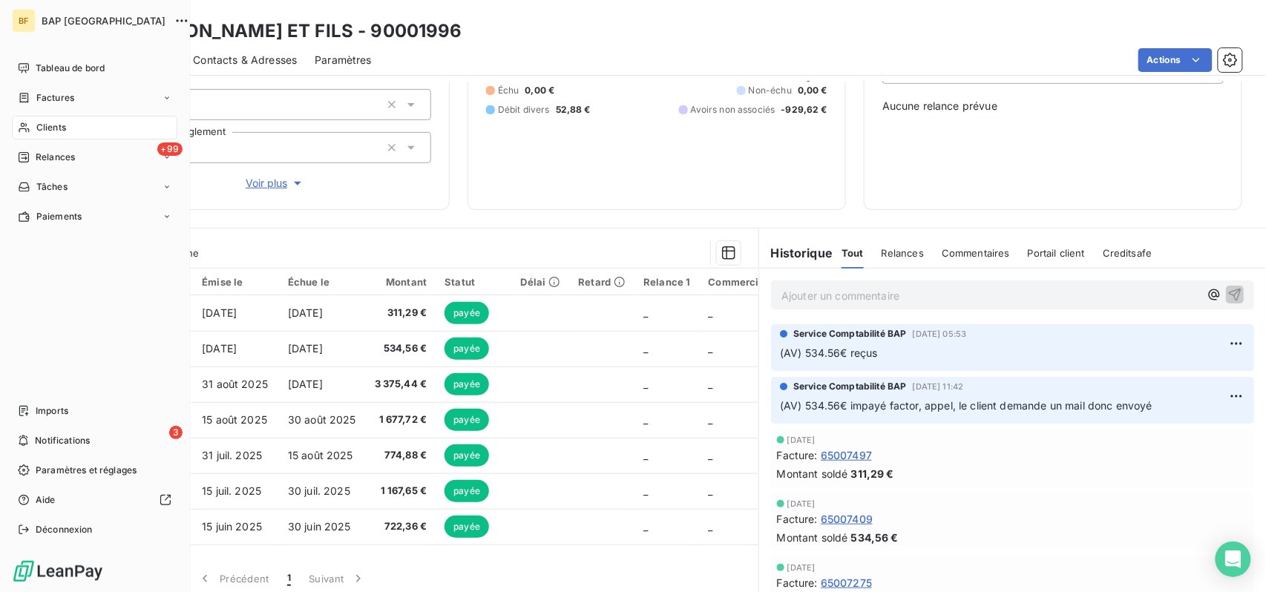
click at [44, 126] on span "Clients" at bounding box center [51, 127] width 30 height 13
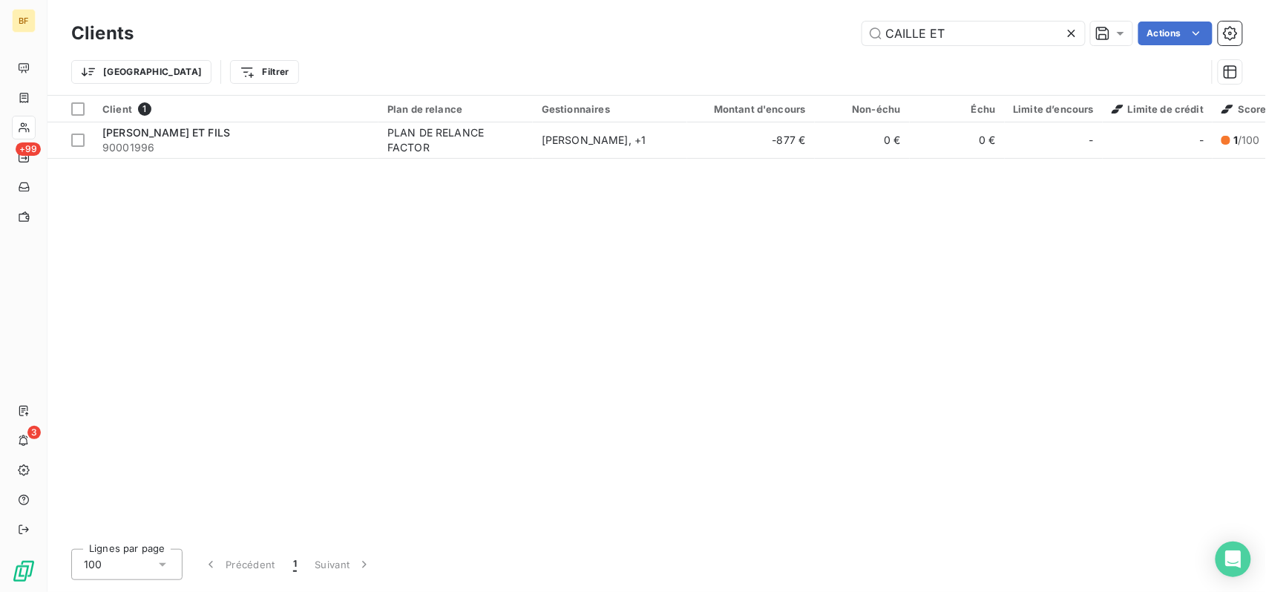
drag, startPoint x: 996, startPoint y: 25, endPoint x: 757, endPoint y: 20, distance: 239.0
click at [757, 20] on div "Clients CAILLE ET Actions" at bounding box center [656, 33] width 1171 height 31
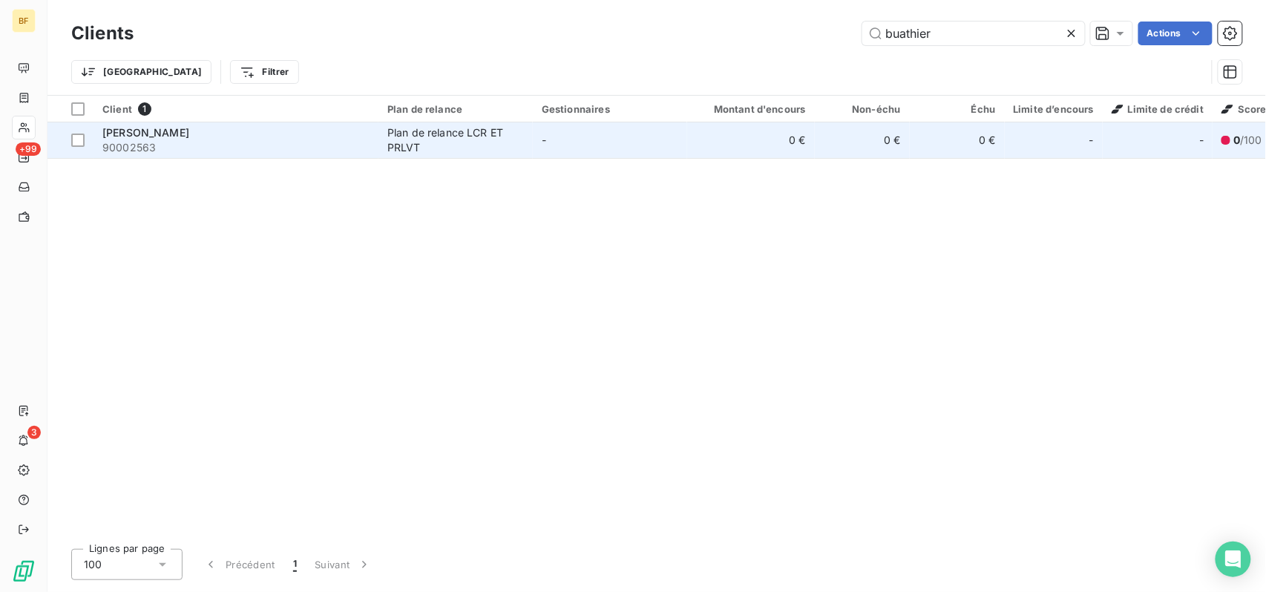
type input "buathier"
click at [629, 125] on td "-" at bounding box center [610, 140] width 154 height 36
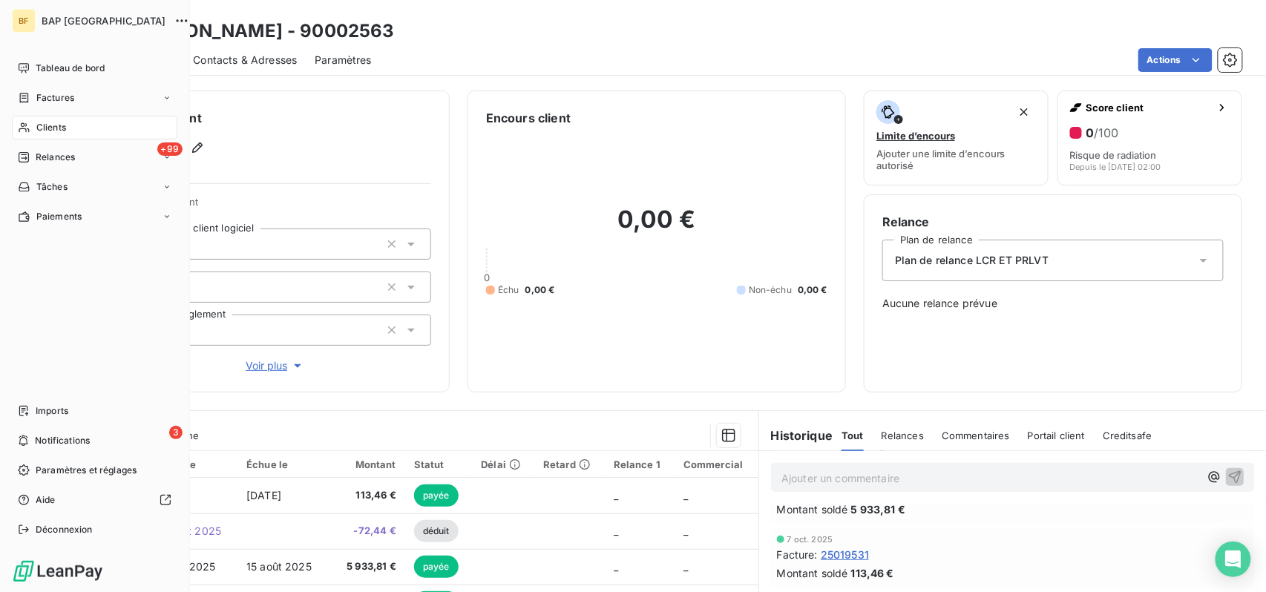
click at [35, 122] on div "Clients" at bounding box center [94, 128] width 165 height 24
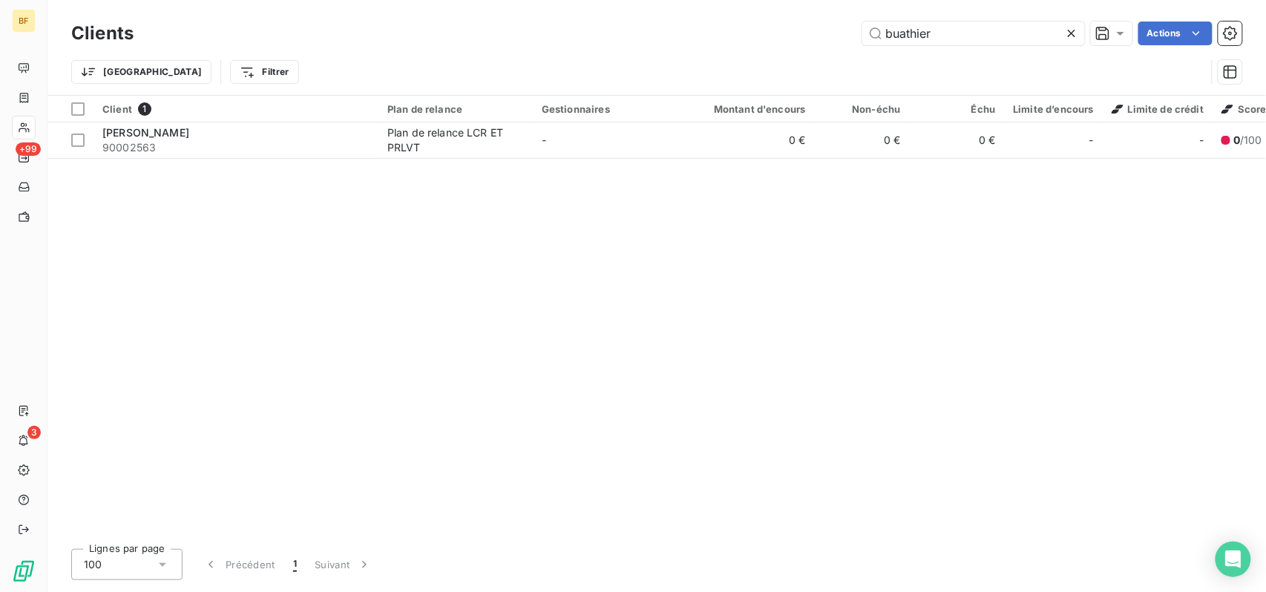
drag, startPoint x: 946, startPoint y: 29, endPoint x: 830, endPoint y: 27, distance: 116.5
click at [830, 27] on div "buathier Actions" at bounding box center [696, 34] width 1091 height 24
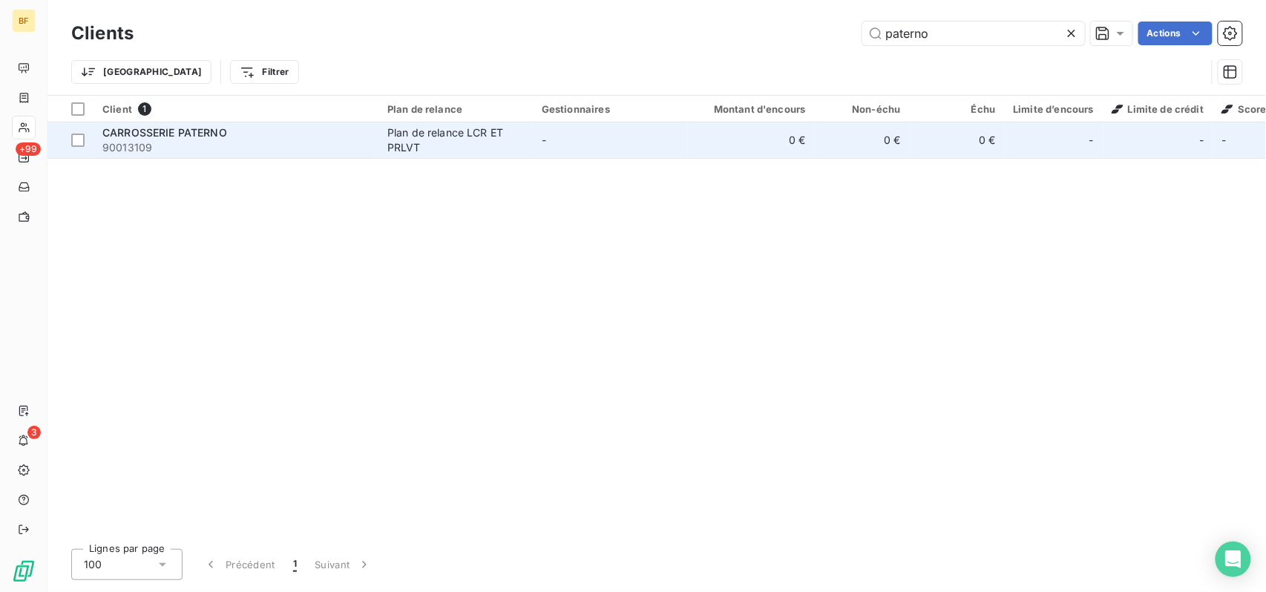
type input "paterno"
click at [408, 134] on div "Plan de relance LCR ET PRLVT" at bounding box center [455, 140] width 137 height 30
